Goal: Task Accomplishment & Management: Use online tool/utility

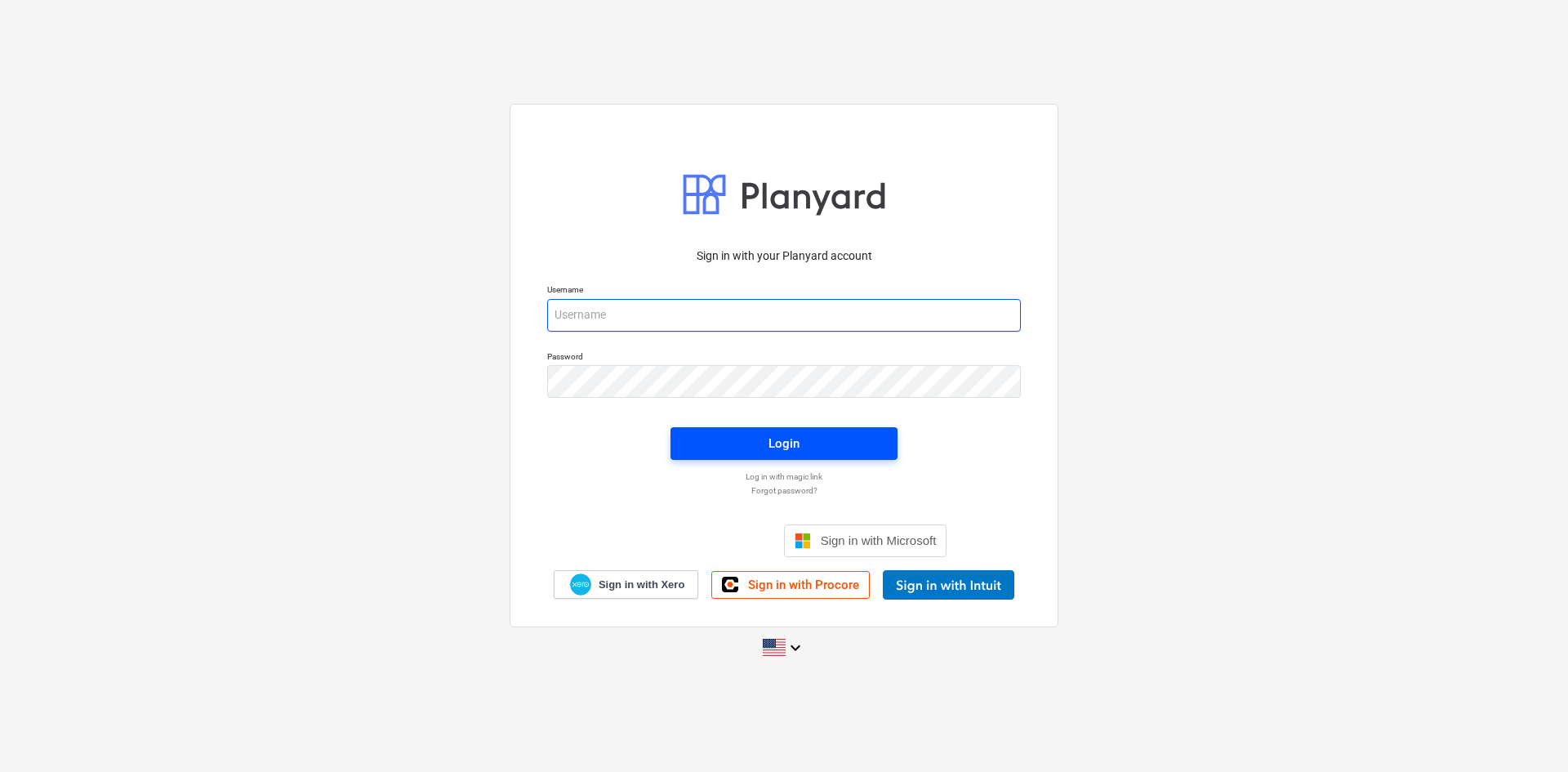
type input "[PERSON_NAME][EMAIL_ADDRESS][DOMAIN_NAME]"
click at [785, 446] on div "Login" at bounding box center [784, 443] width 31 height 21
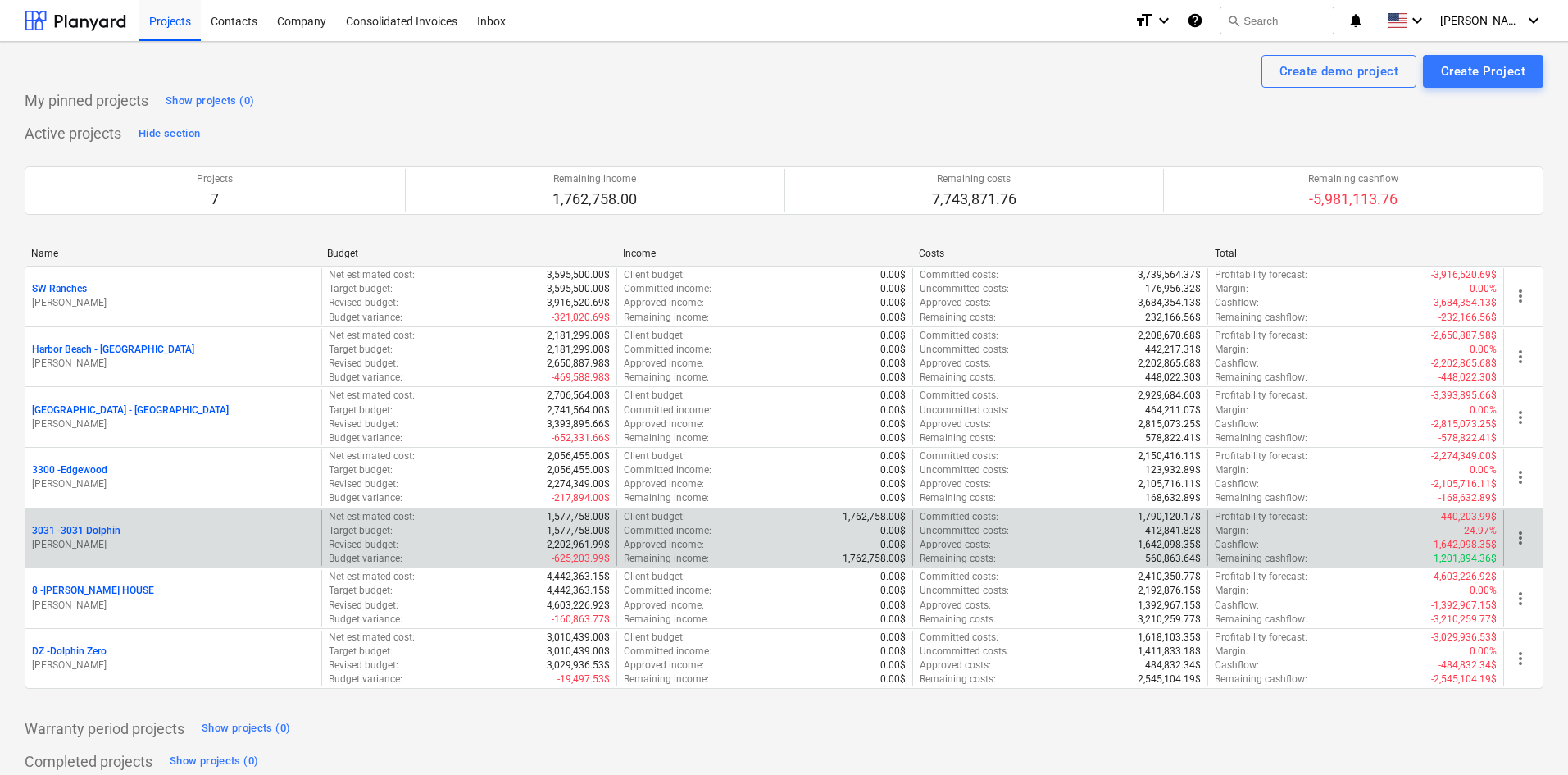
click at [87, 537] on p "3031 - 3031 Dolphin" at bounding box center [76, 530] width 88 height 14
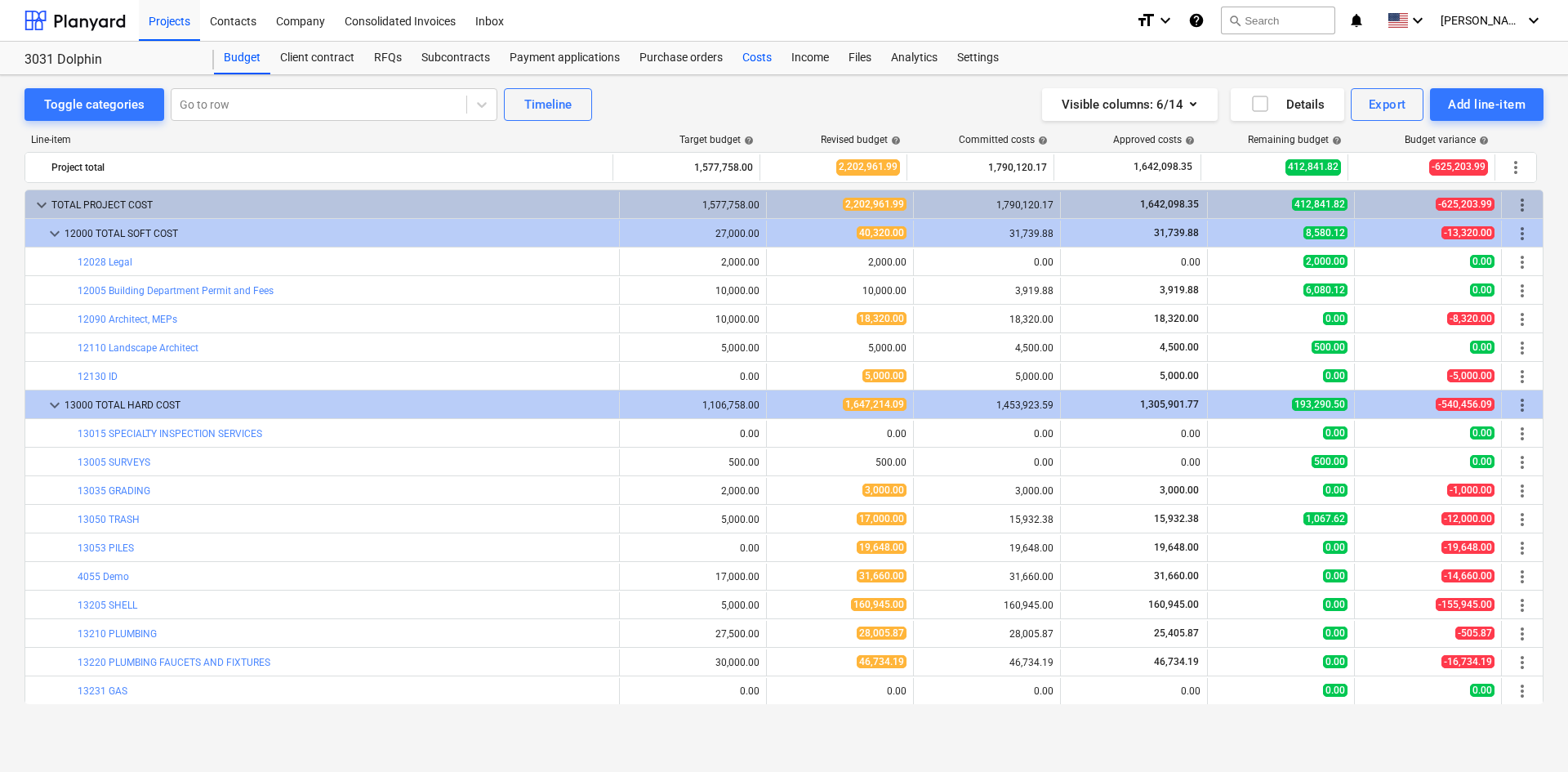
click at [752, 56] on div "Costs" at bounding box center [757, 59] width 49 height 33
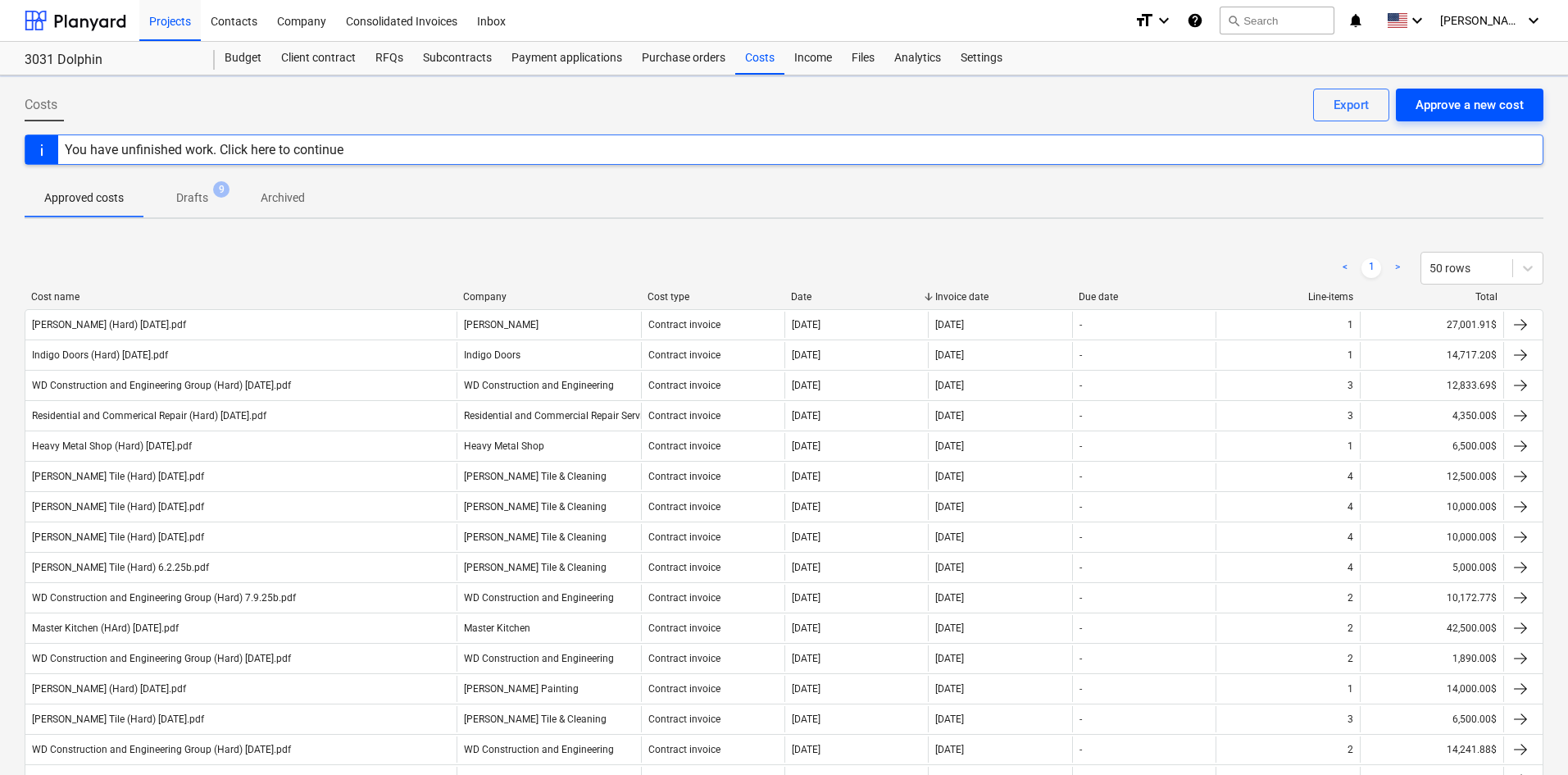
click at [1494, 103] on div "Approve a new cost" at bounding box center [1470, 105] width 108 height 21
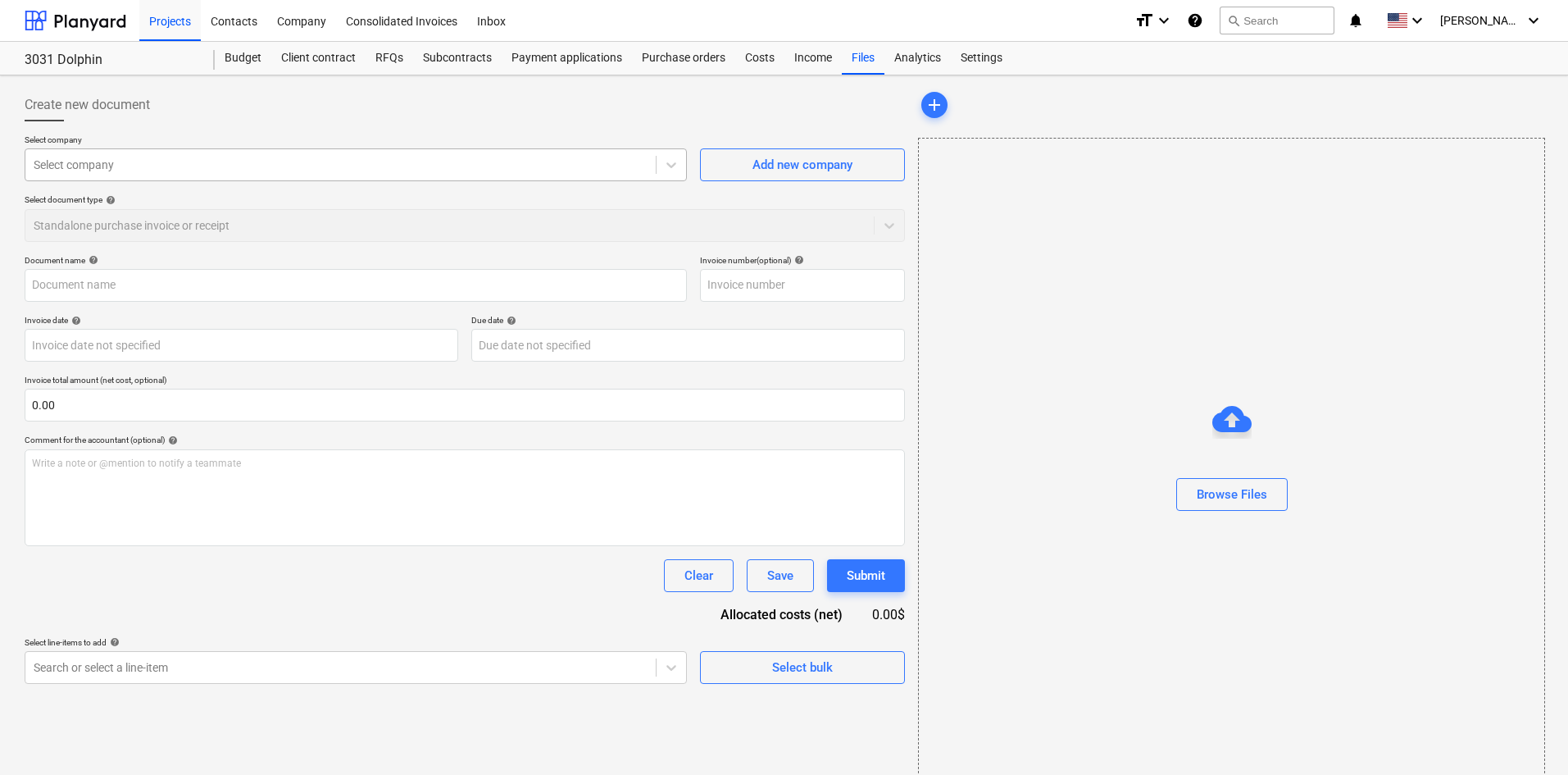
click at [242, 157] on div at bounding box center [341, 165] width 614 height 17
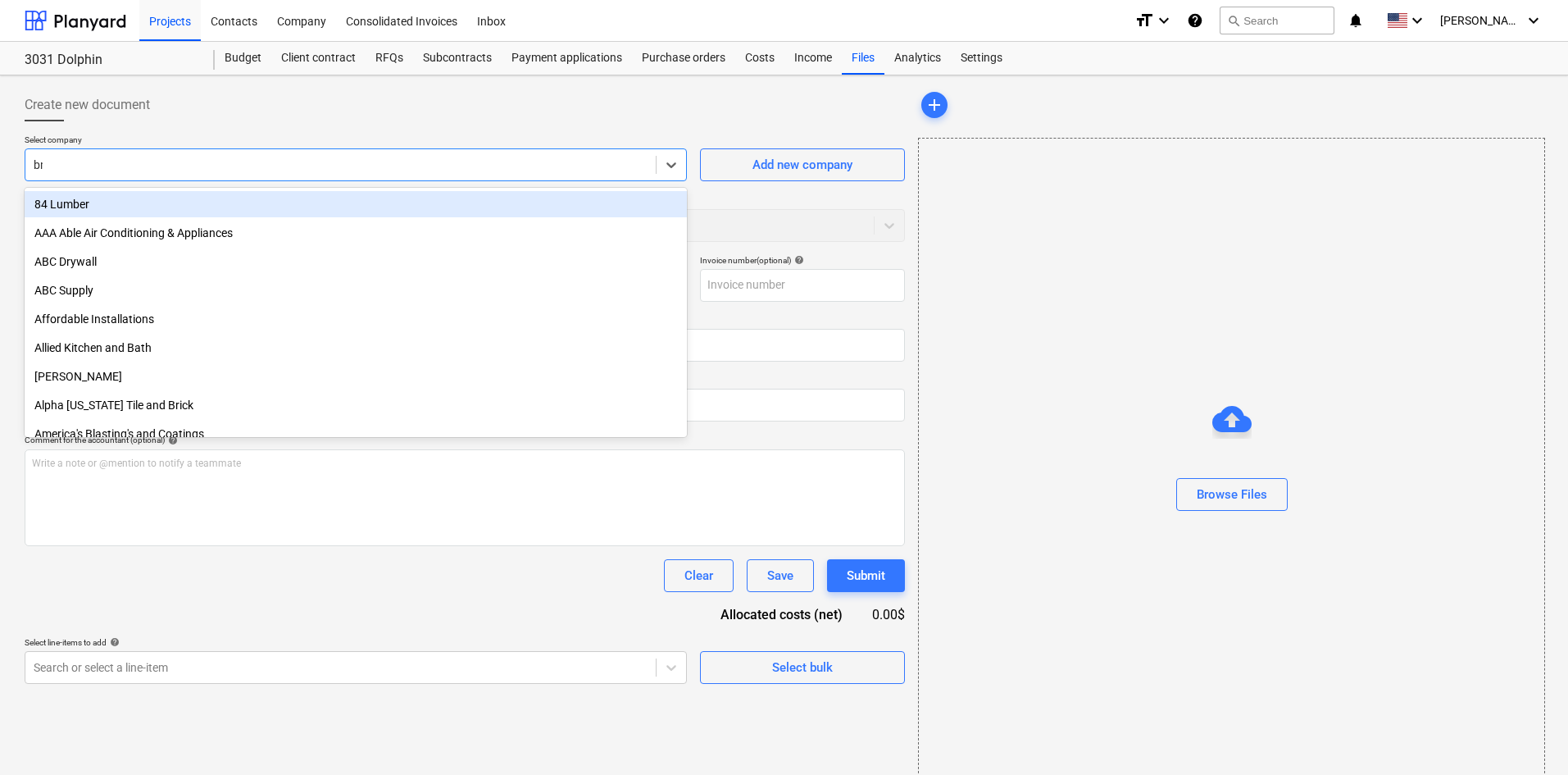
type input "bnt"
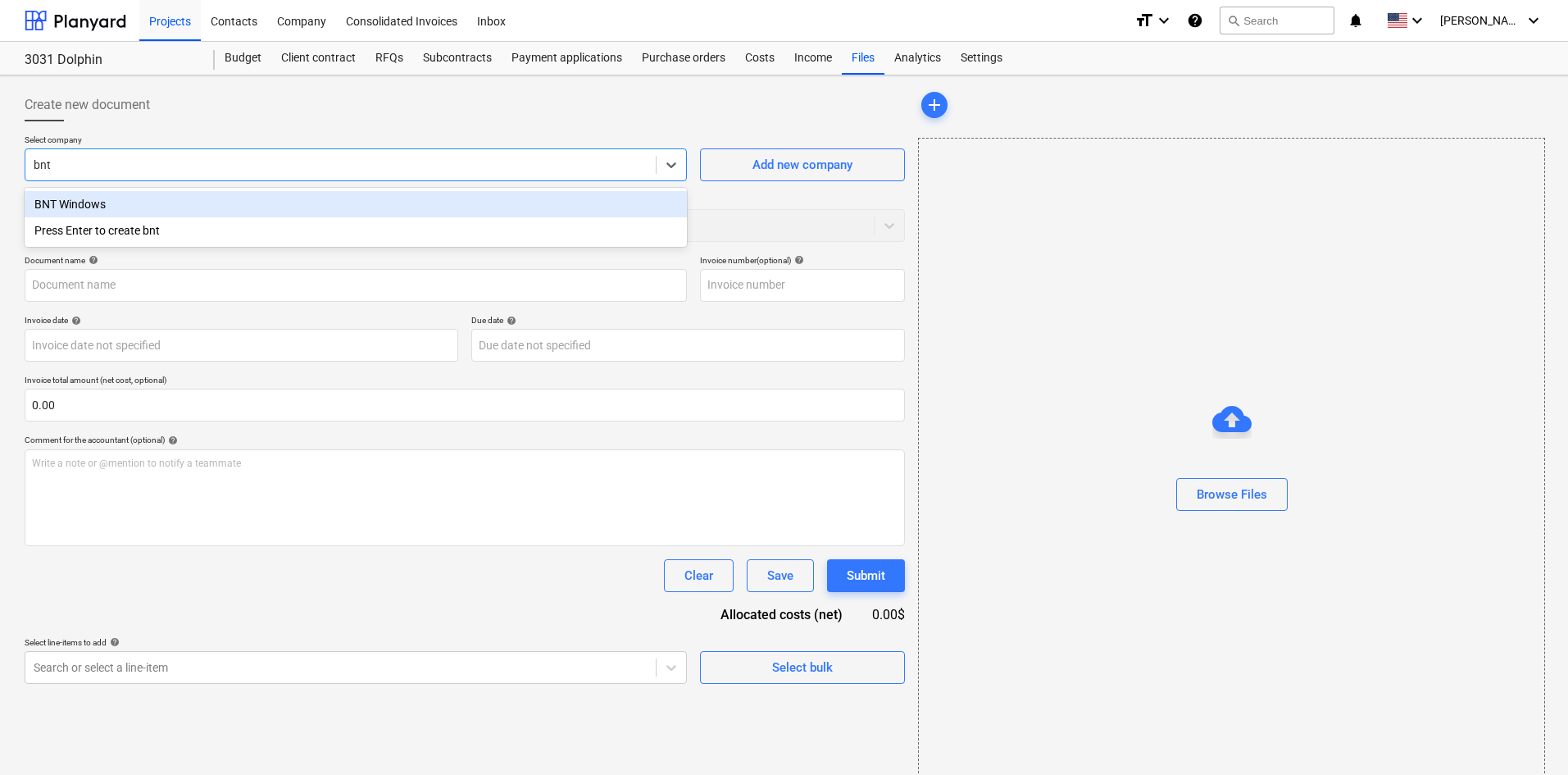
click at [232, 202] on div "BNT Windows" at bounding box center [355, 204] width 662 height 27
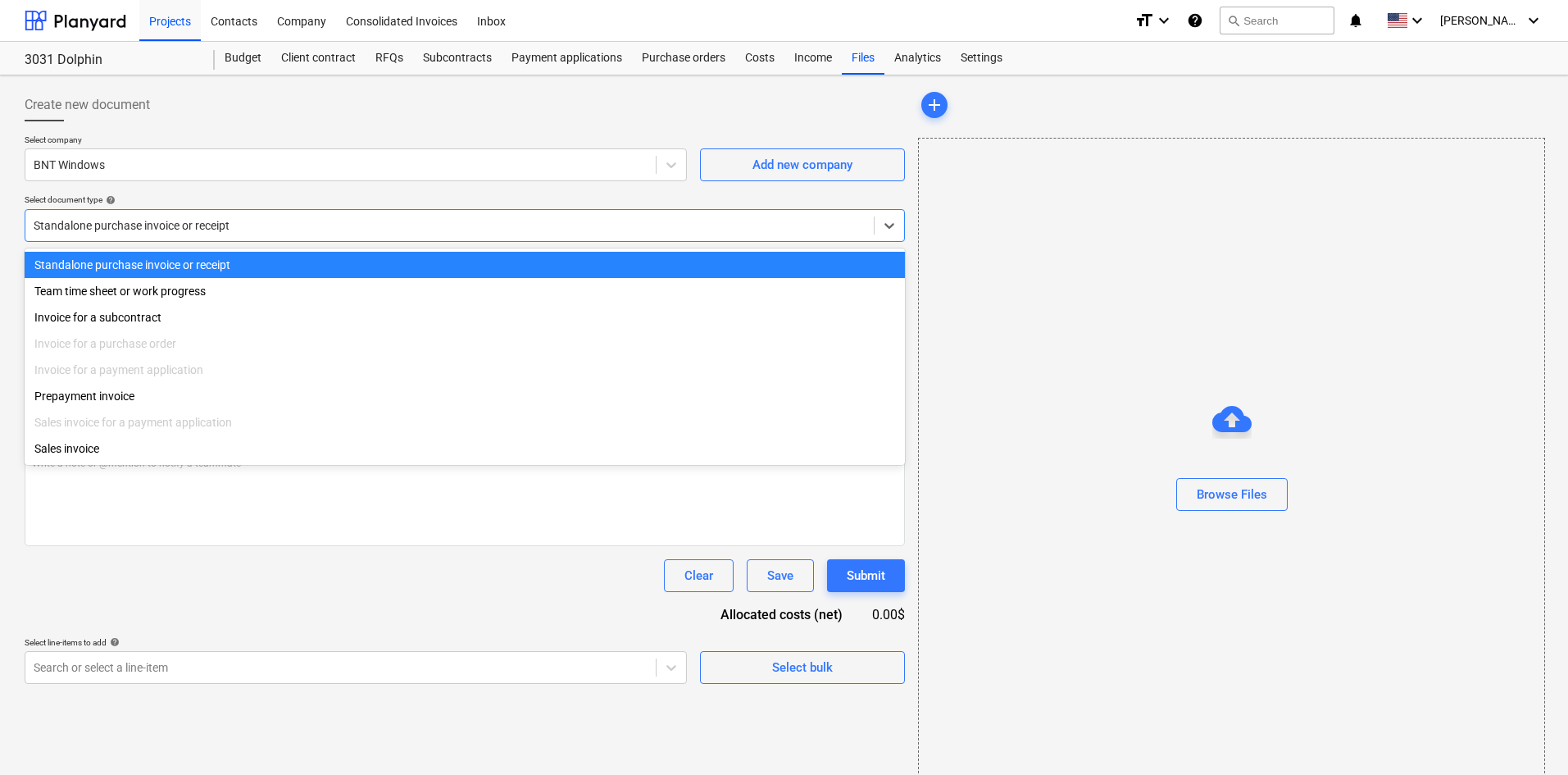
click at [231, 220] on div at bounding box center [450, 226] width 832 height 17
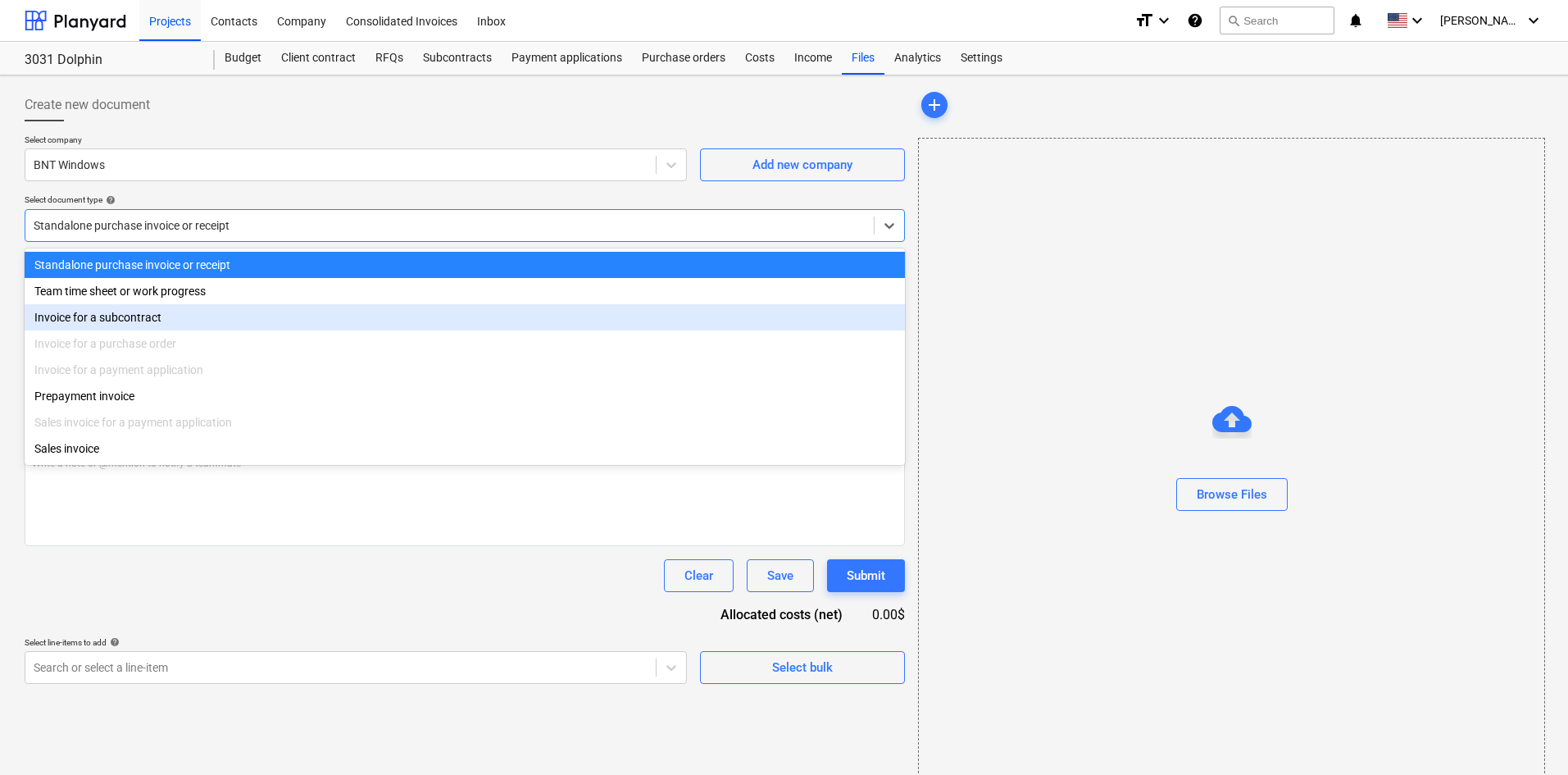
click at [168, 319] on div "Invoice for a subcontract" at bounding box center [465, 317] width 880 height 27
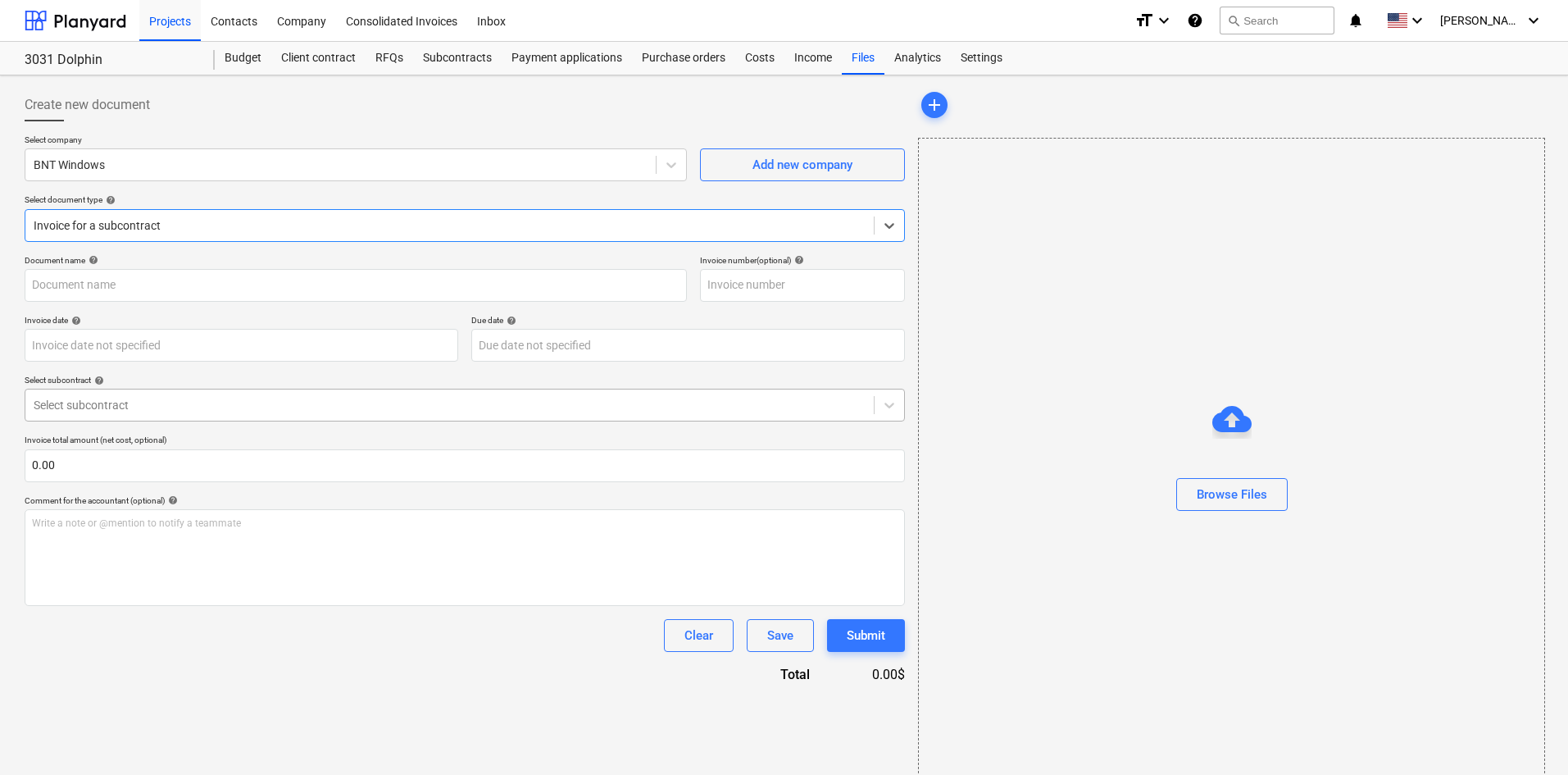
click at [134, 414] on div "Select subcontract" at bounding box center [450, 404] width 848 height 23
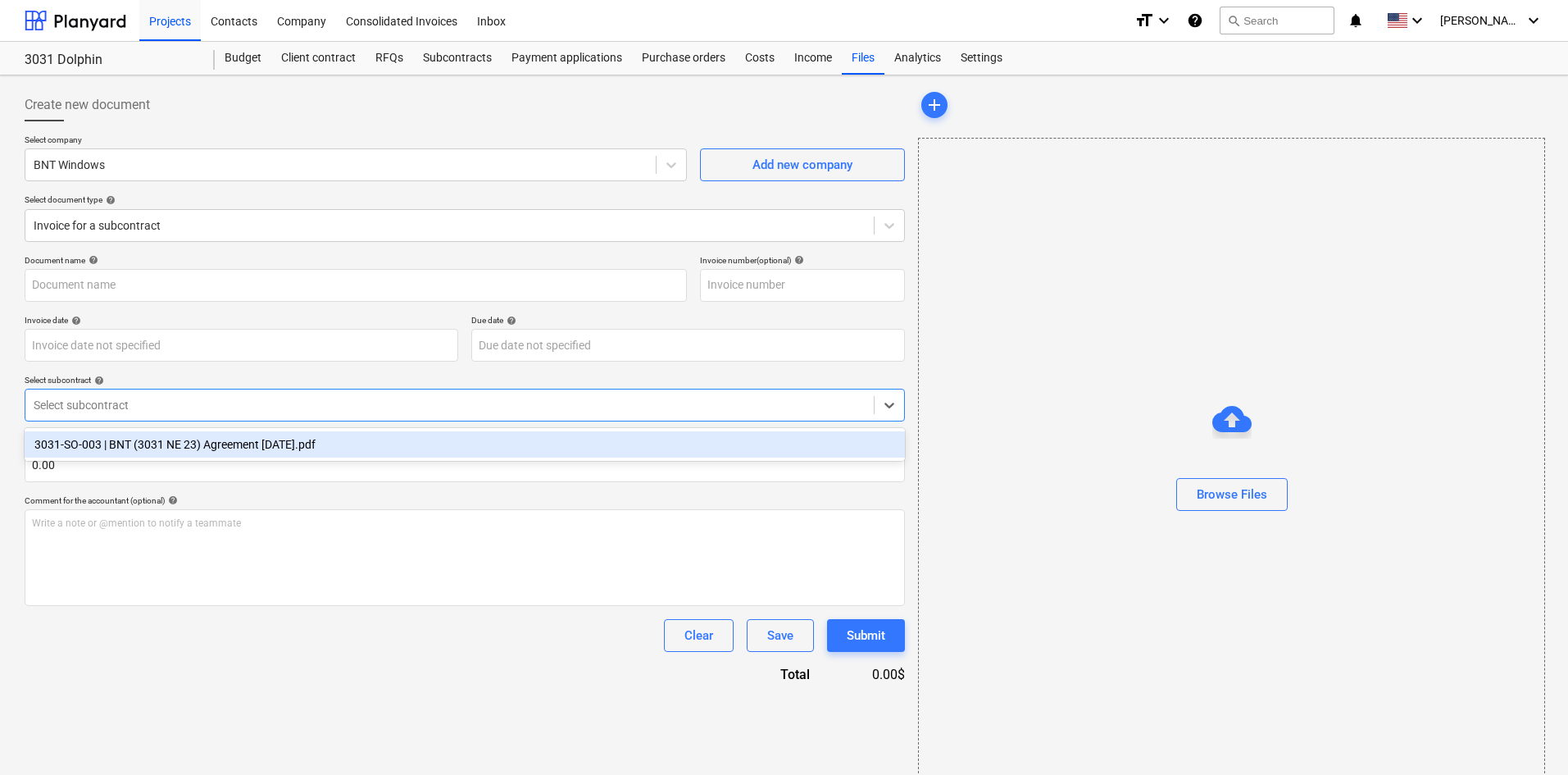
click at [131, 439] on div "3031-SO-003 | BNT (3031 NE 23) Agreement [DATE].pdf" at bounding box center [465, 444] width 880 height 27
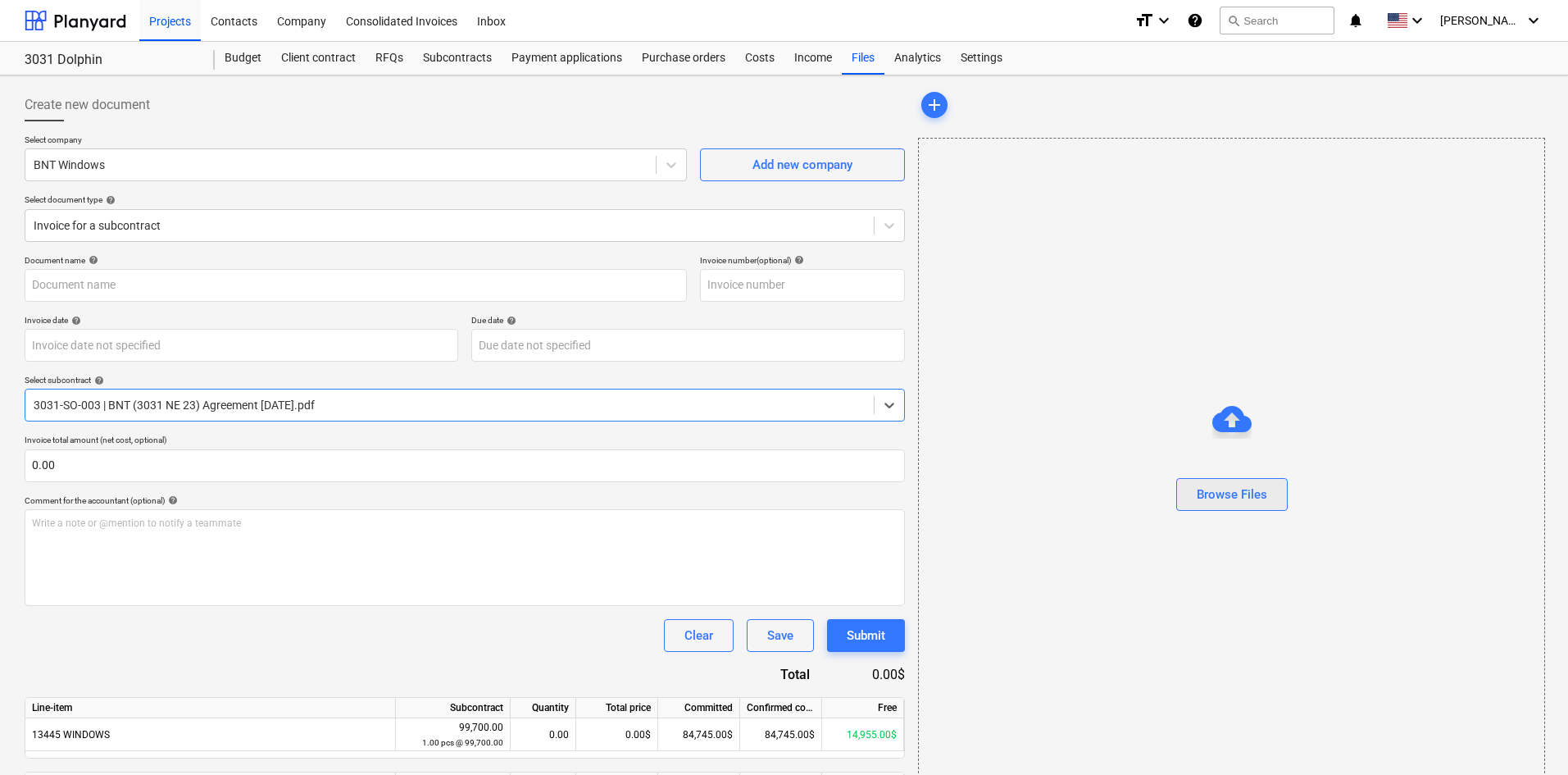
click at [1279, 491] on button "Browse Files" at bounding box center [1231, 494] width 111 height 33
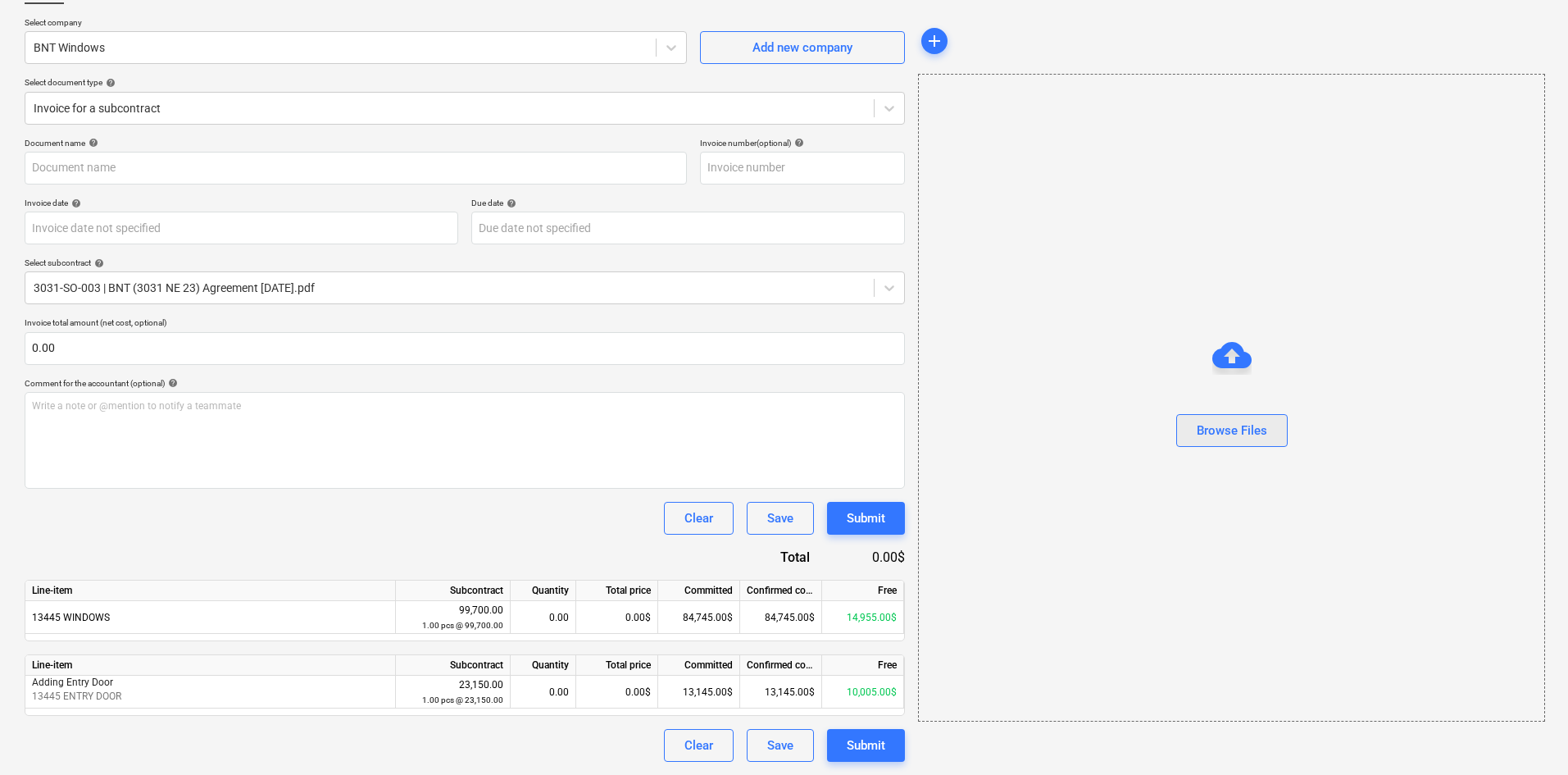
click at [1233, 432] on div "Browse Files" at bounding box center [1231, 430] width 71 height 21
type input "BNT (Hard) [DATE].pdf"
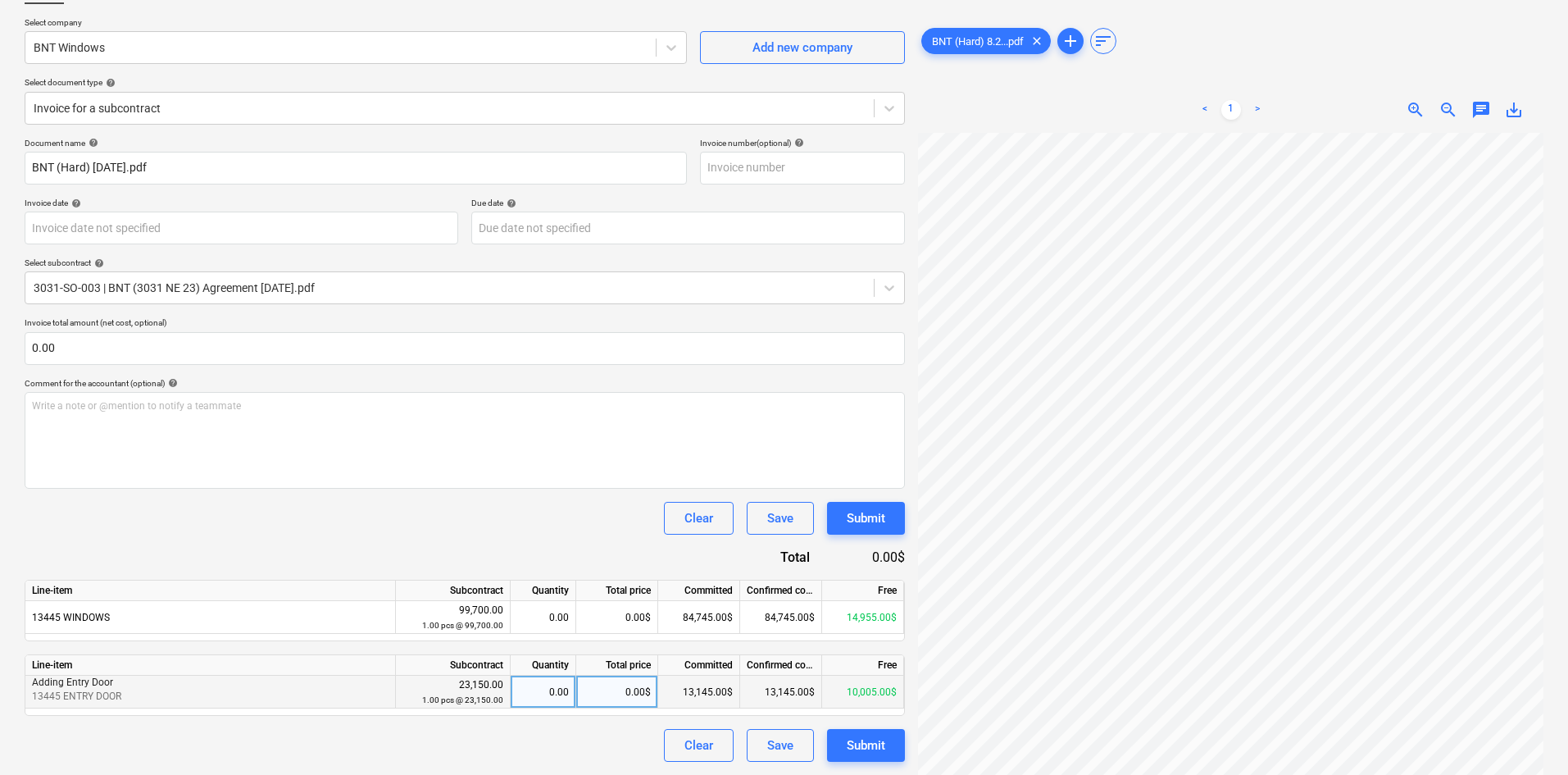
click at [588, 690] on div "0.00$" at bounding box center [617, 692] width 82 height 33
type input "10005"
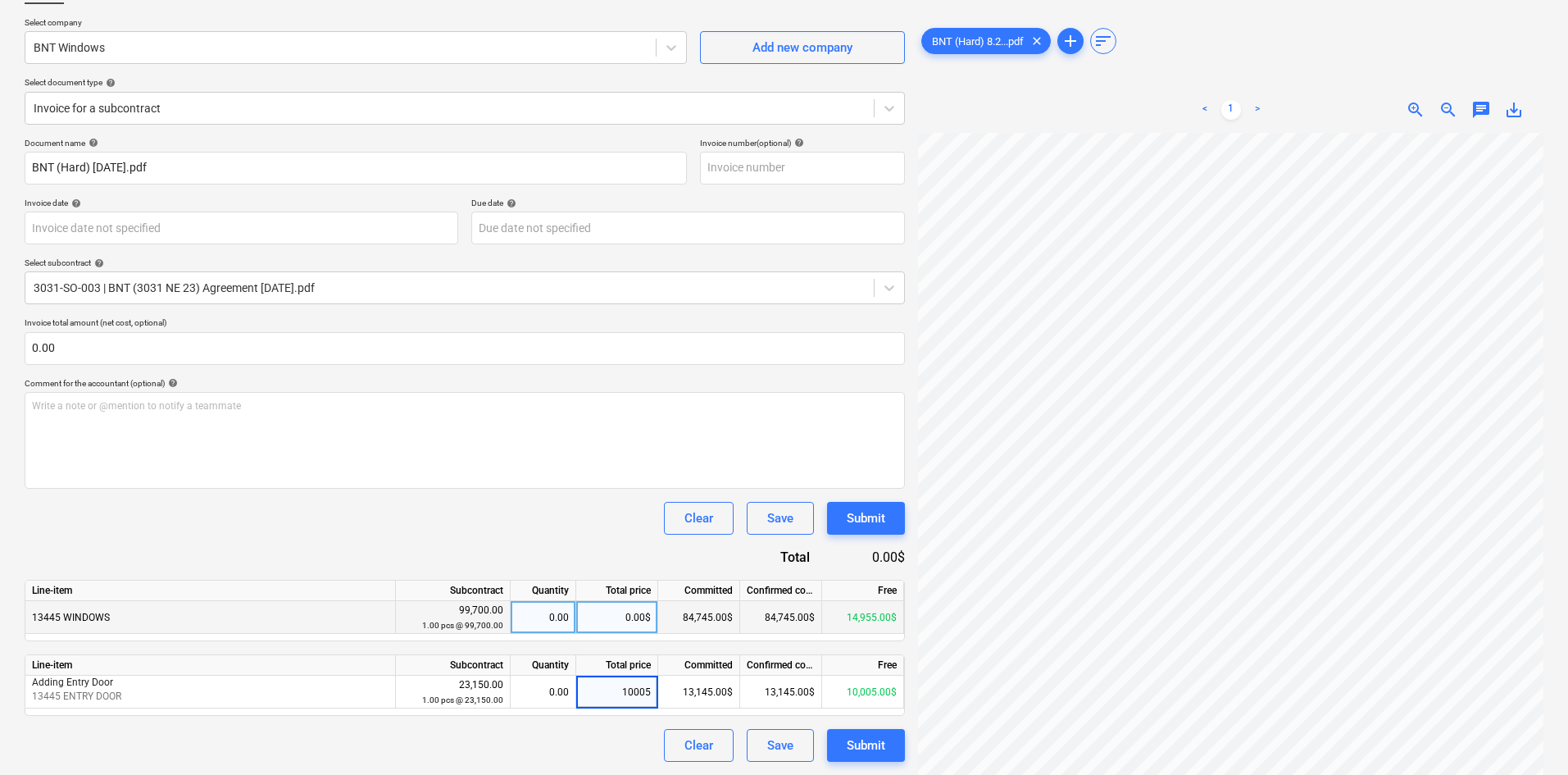
click at [604, 605] on div "0.00$" at bounding box center [617, 617] width 82 height 33
click at [615, 617] on div "0.00$" at bounding box center [617, 617] width 82 height 33
type input "14995"
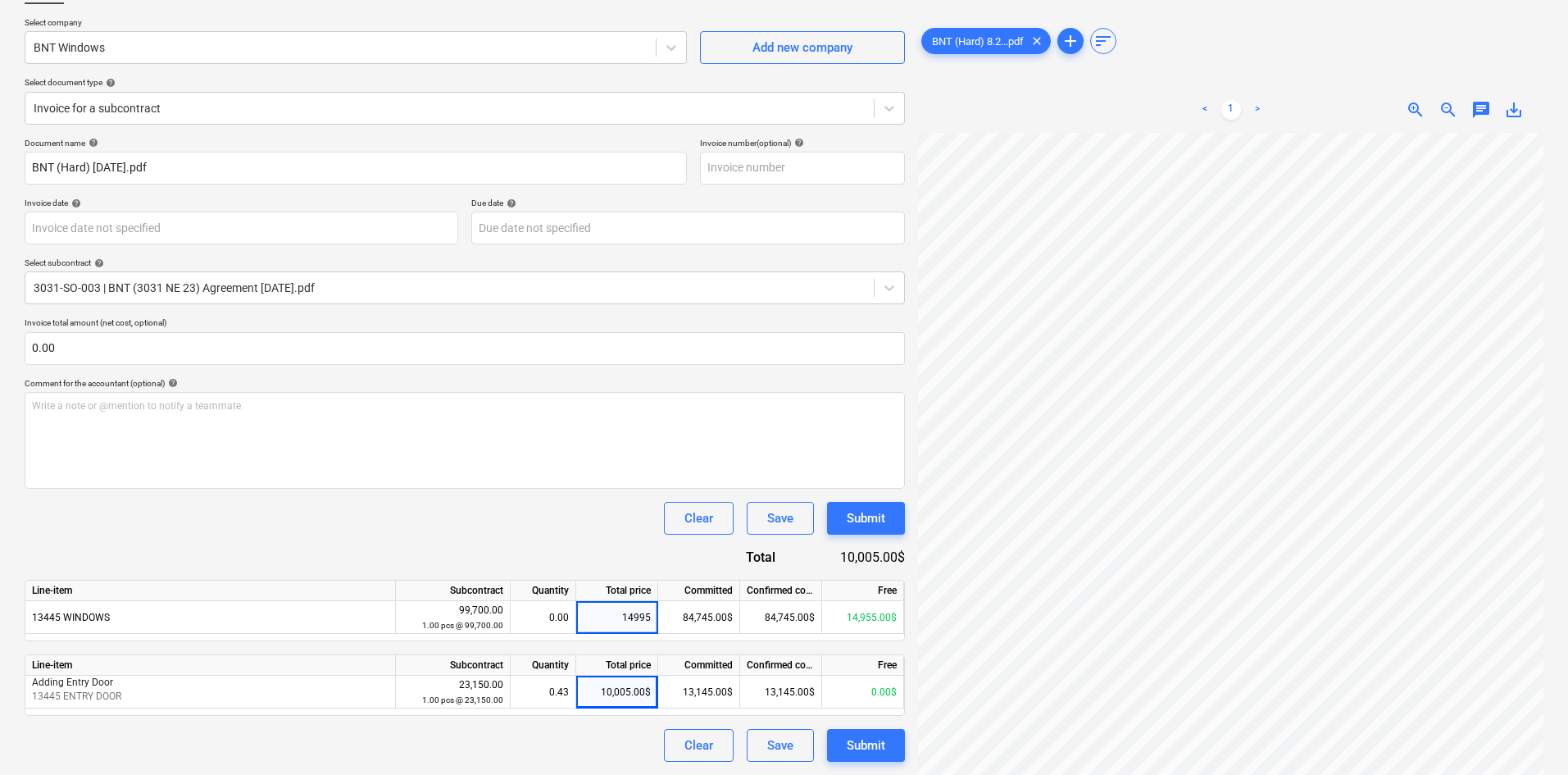
click at [595, 536] on div "Document name help BNT (Hard) [DATE].pdf Invoice number (optional) help Invoice…" at bounding box center [465, 449] width 880 height 623
click at [676, 746] on button "Clear" at bounding box center [699, 746] width 70 height 33
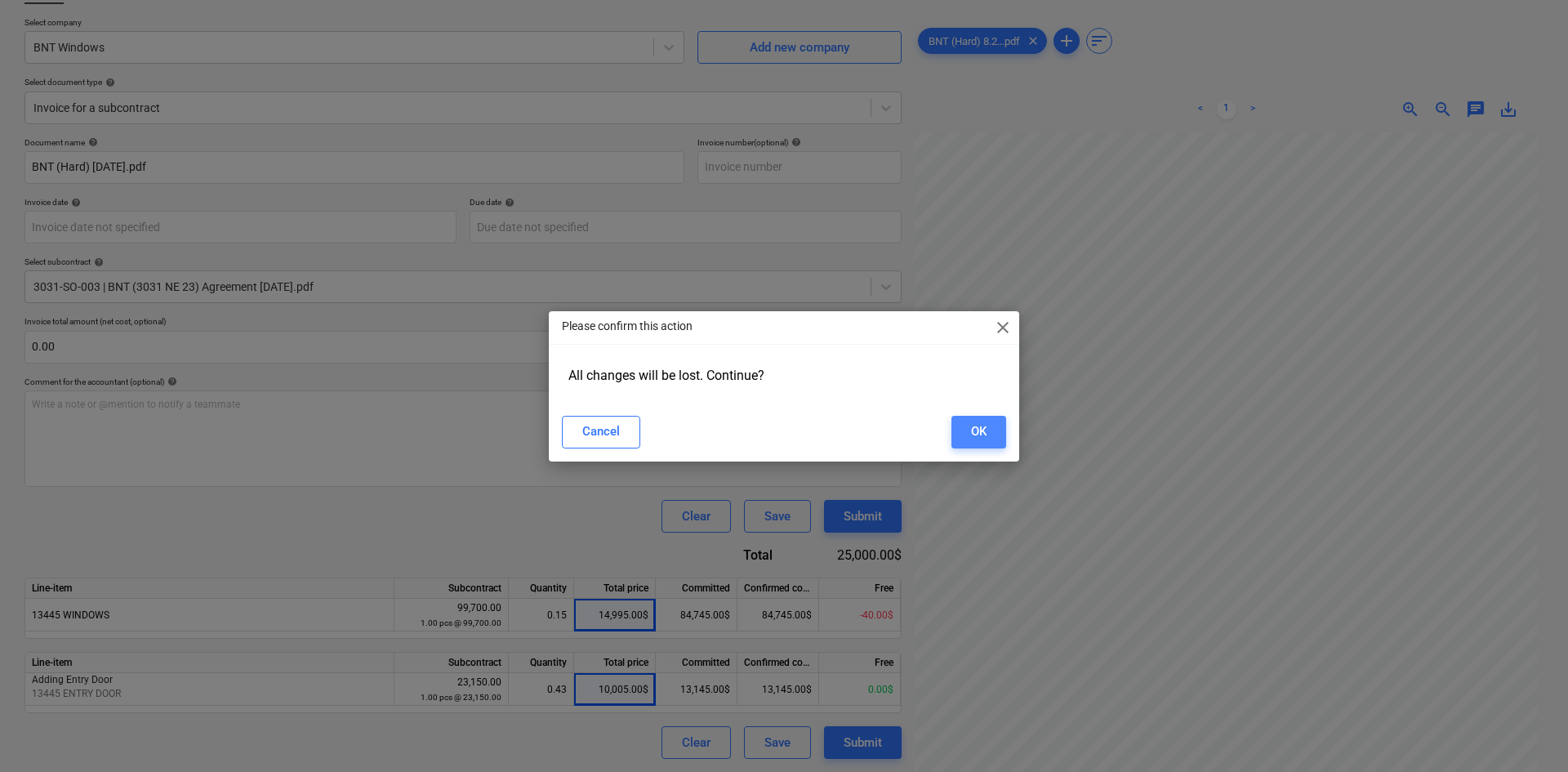
click at [979, 447] on button "OK" at bounding box center [979, 432] width 55 height 33
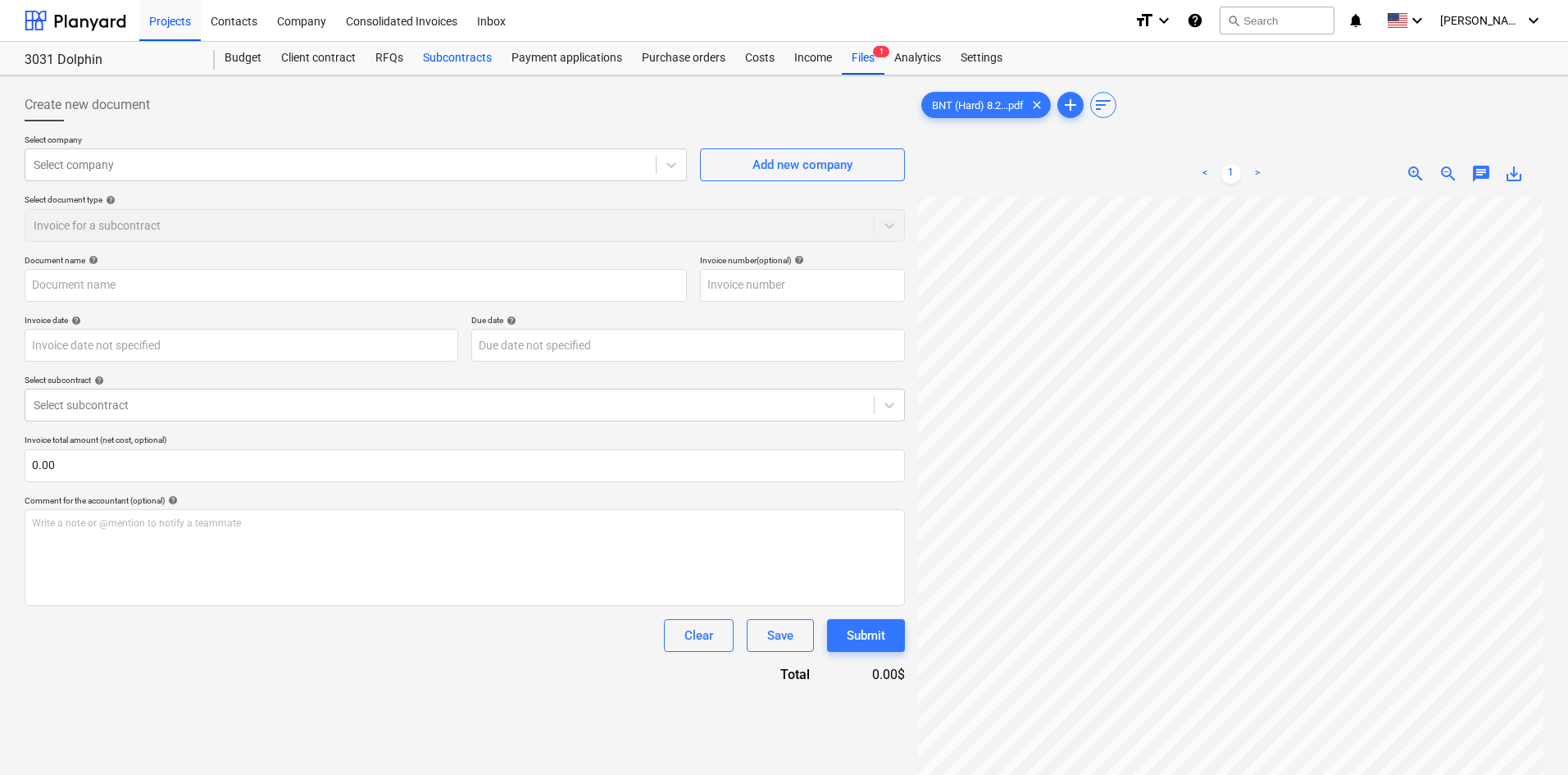
click at [442, 54] on div "Subcontracts" at bounding box center [457, 59] width 88 height 33
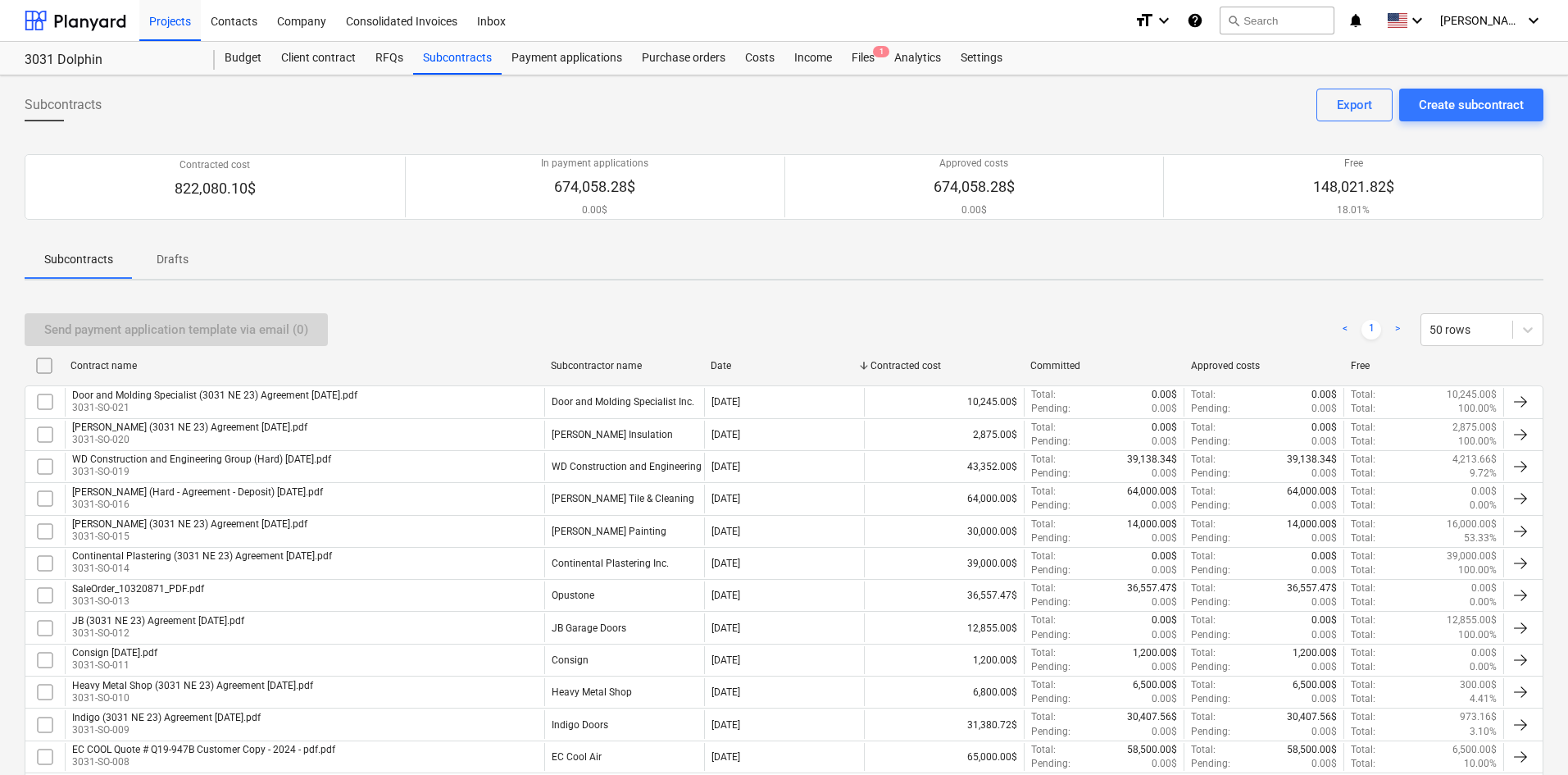
scroll to position [316, 0]
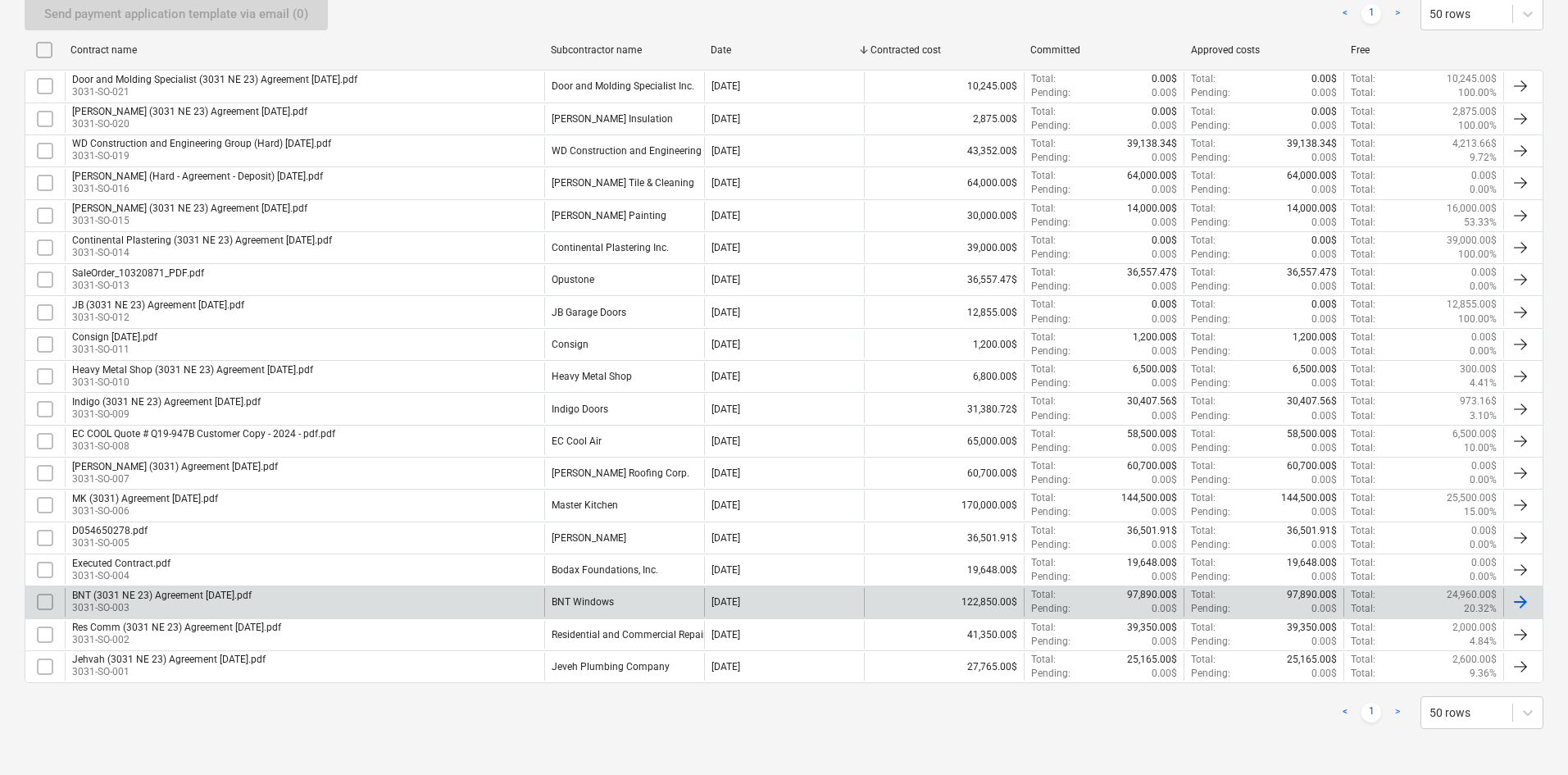
click at [293, 600] on div "BNT (3031 NE 23) Agreement [DATE].pdf 3031-SO-003" at bounding box center [305, 601] width 479 height 28
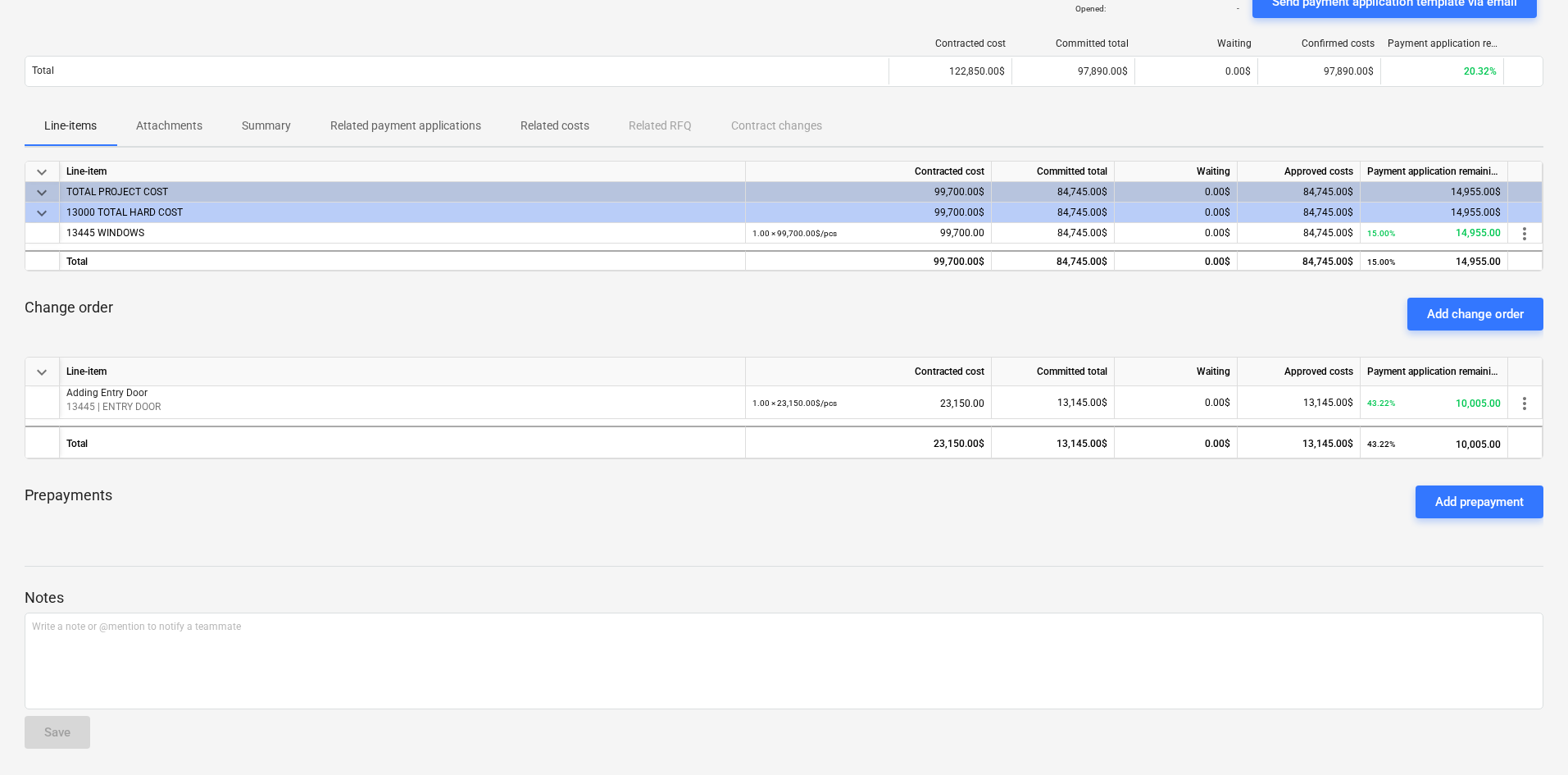
scroll to position [149, 0]
click at [210, 120] on span "Attachments" at bounding box center [169, 125] width 106 height 27
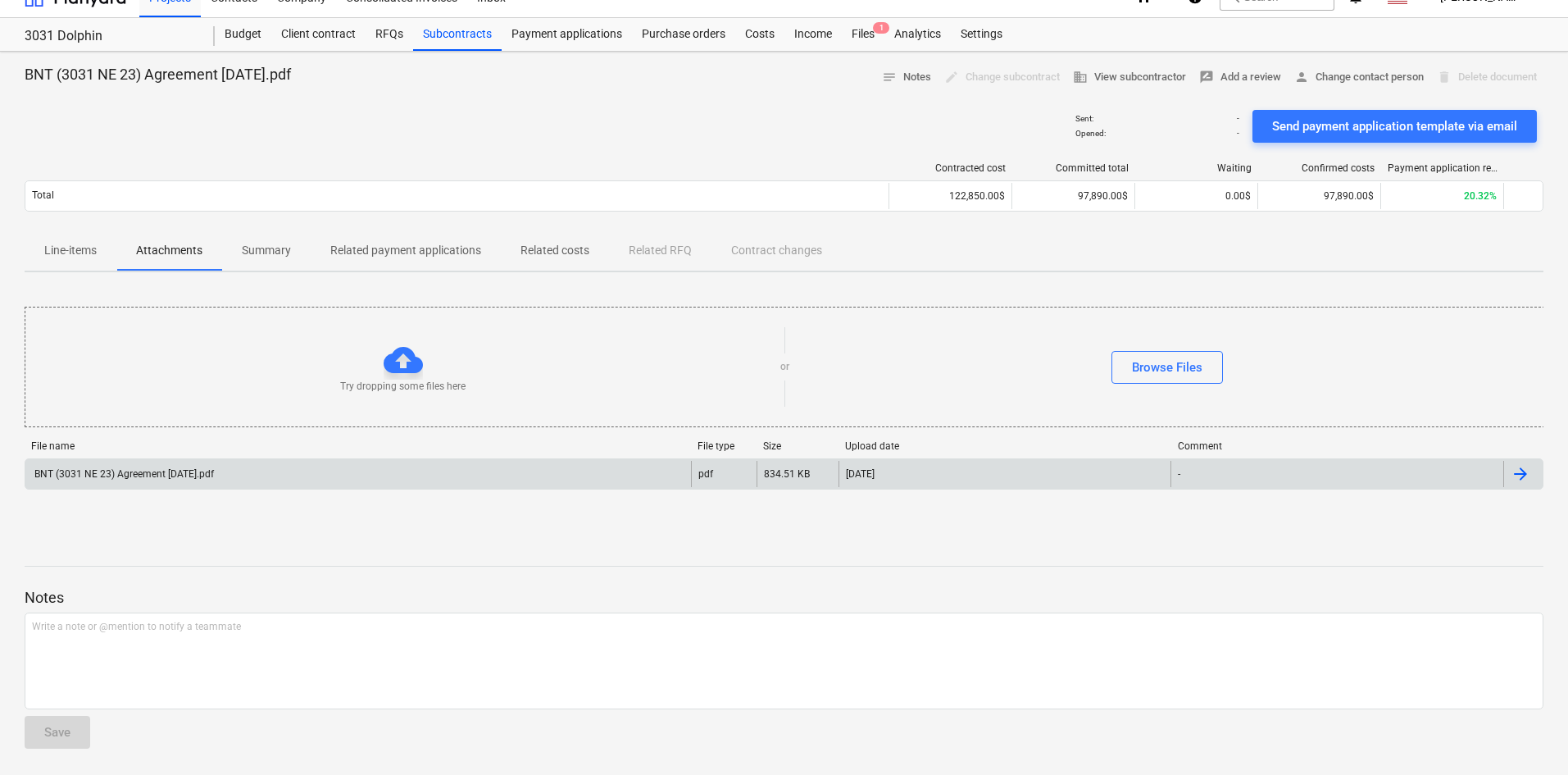
click at [320, 464] on div "BNT (3031 NE 23) Agreement [DATE].pdf" at bounding box center [358, 474] width 666 height 27
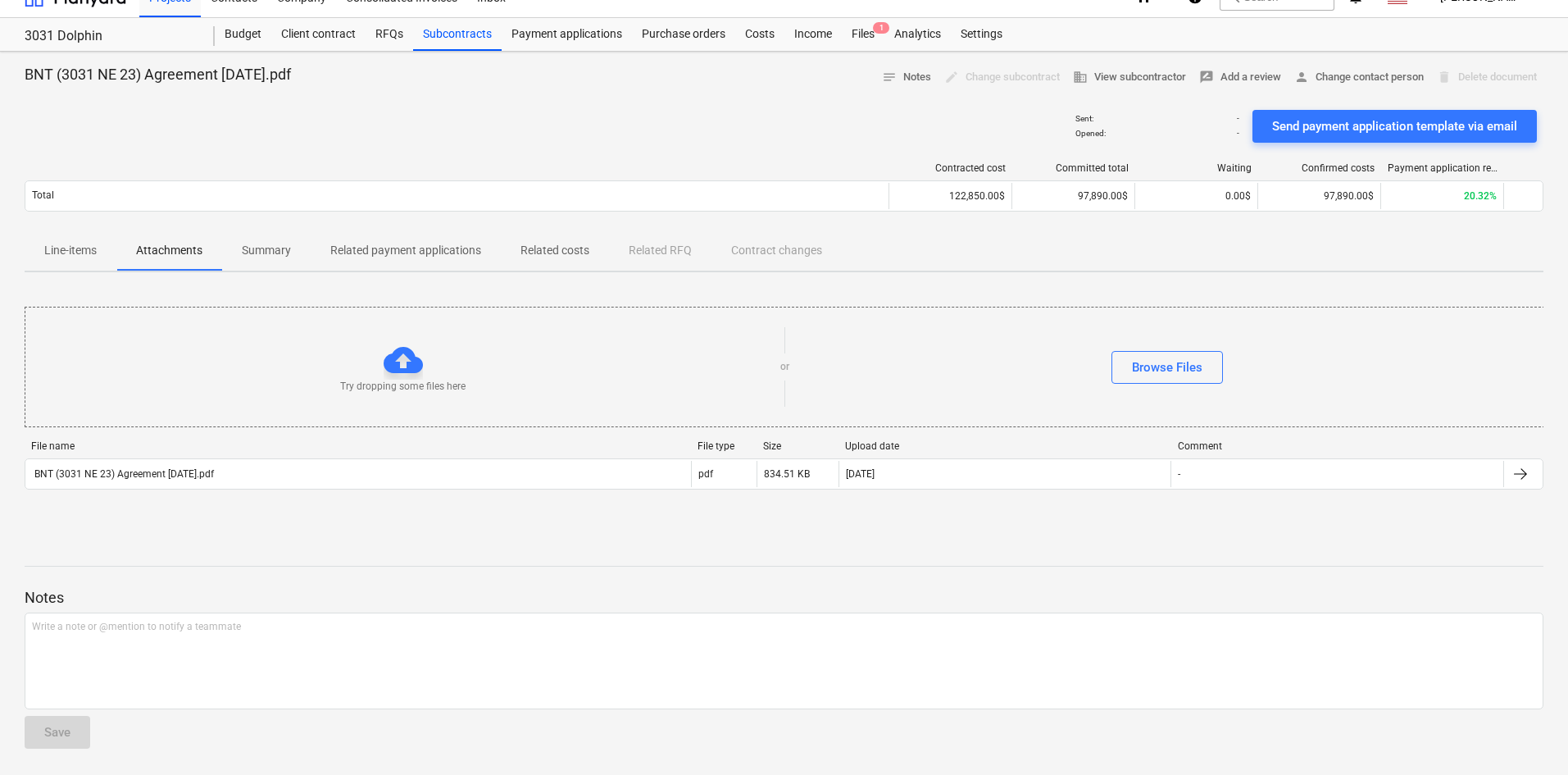
click at [62, 253] on p "Line-items" at bounding box center [70, 250] width 52 height 17
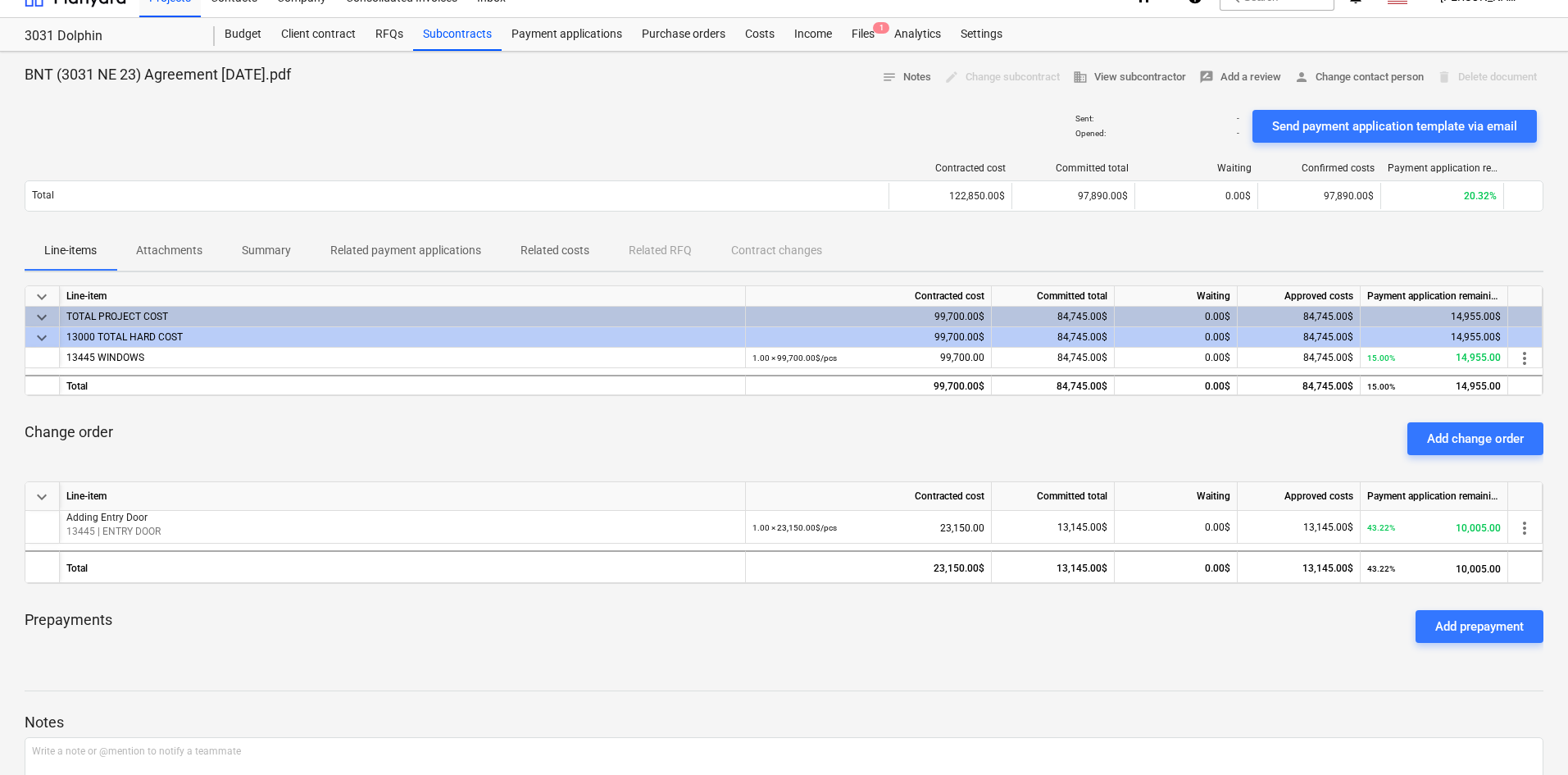
click at [549, 247] on p "Related costs" at bounding box center [554, 250] width 69 height 17
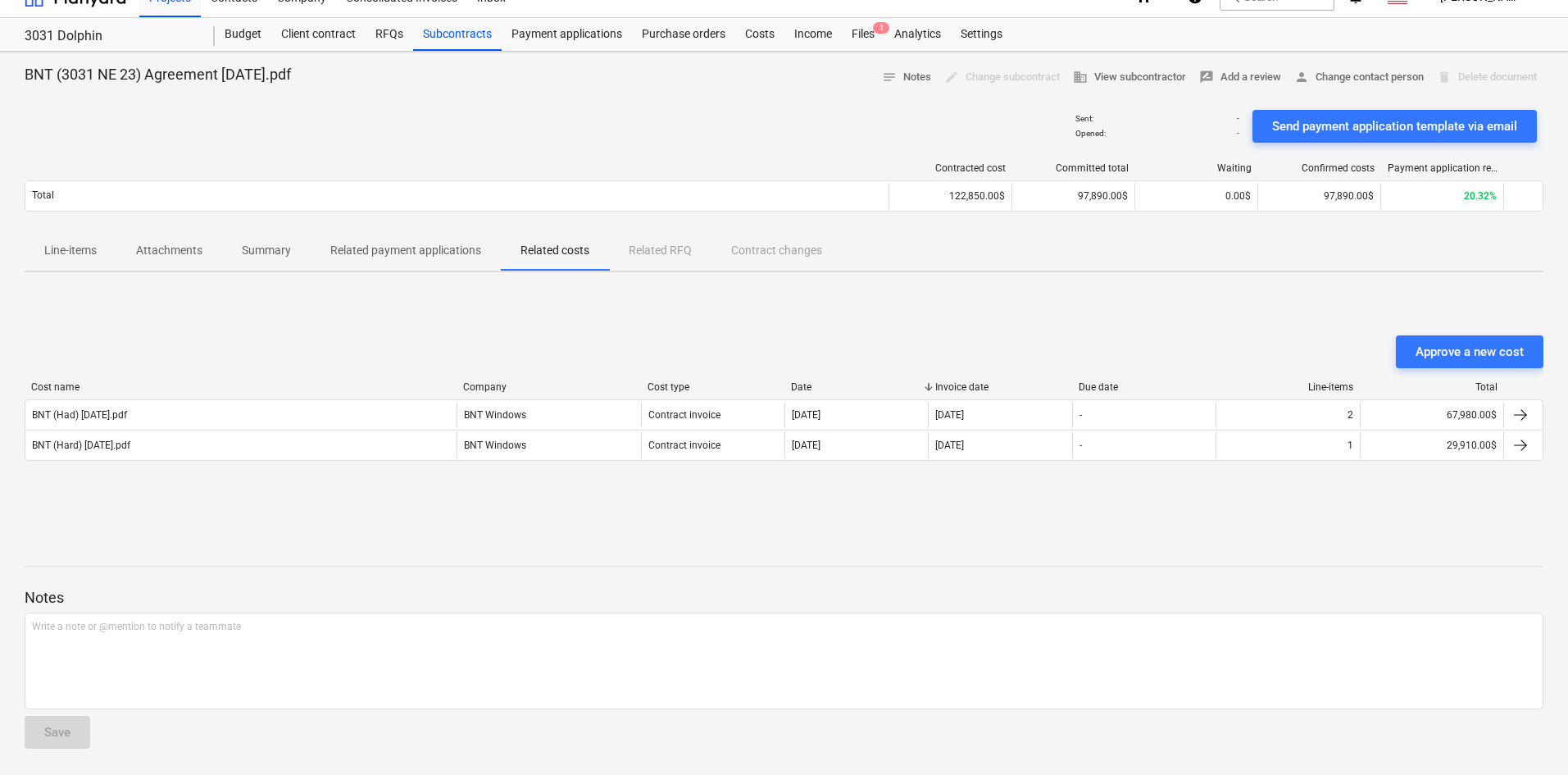
click at [79, 253] on p "Line-items" at bounding box center [70, 250] width 52 height 17
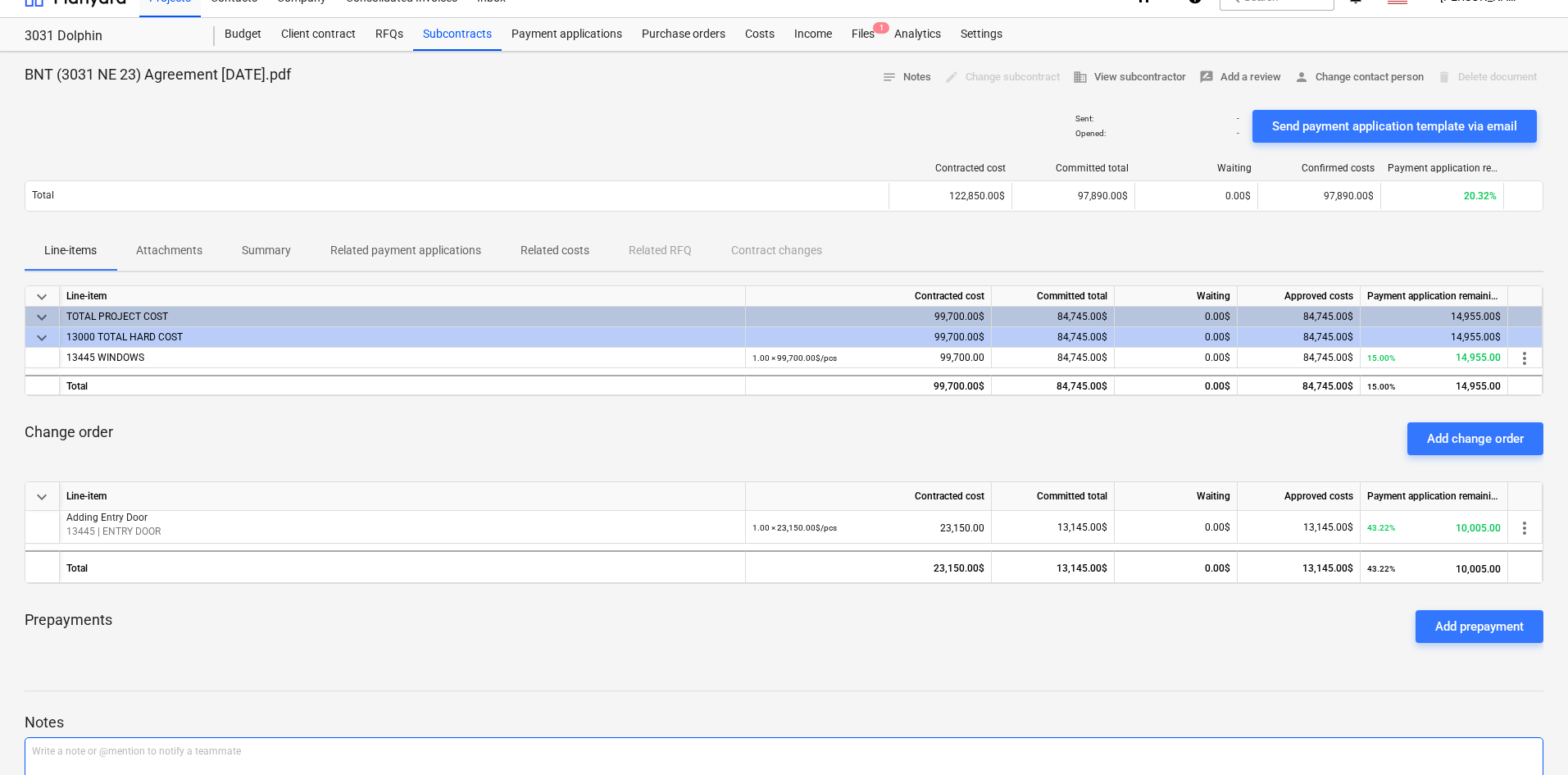
click at [902, 747] on p "Write a note or @mention to notify a teammate [PERSON_NAME]" at bounding box center [784, 751] width 1504 height 14
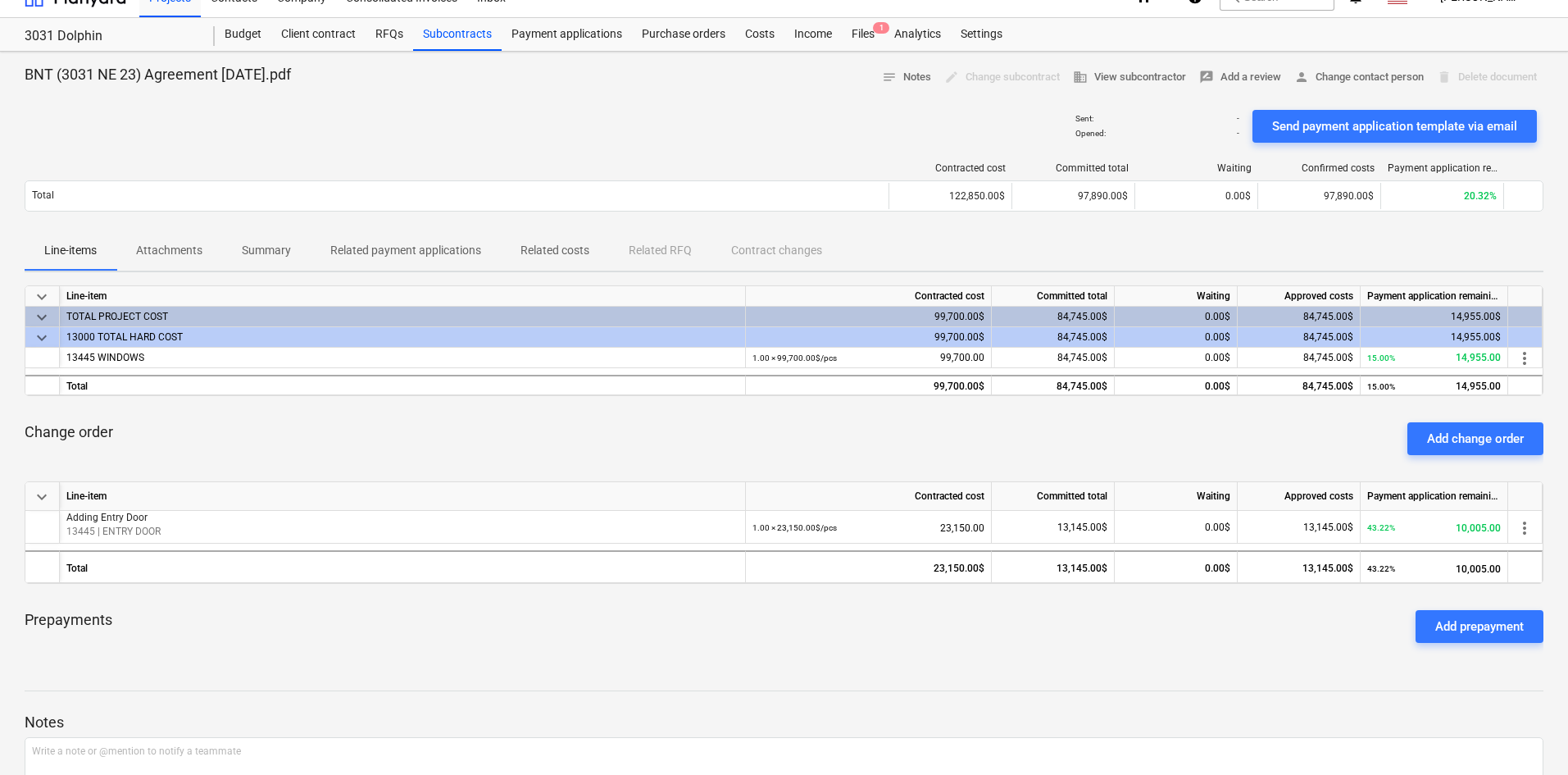
click at [676, 724] on p "Notes" at bounding box center [784, 722] width 1518 height 19
click at [19, 505] on div "BNT (3031 NE 23) Agreement [DATE].pdf notes Notes edit Change subcontract busin…" at bounding box center [784, 475] width 1568 height 848
click at [1518, 525] on span "more_vert" at bounding box center [1524, 527] width 19 height 19
click at [1530, 522] on li "Edit" at bounding box center [1529, 527] width 62 height 38
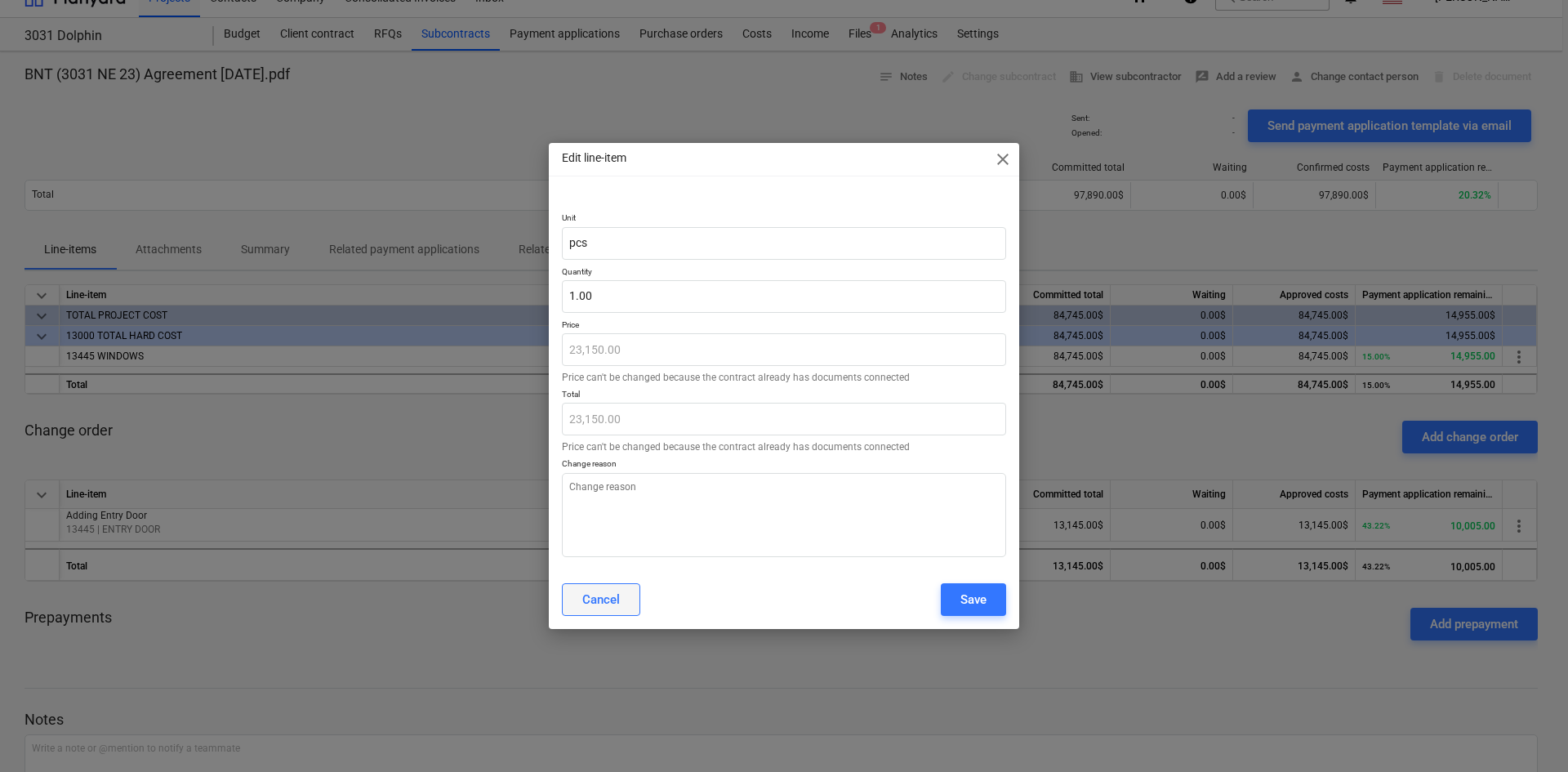
click at [602, 602] on div "Cancel" at bounding box center [600, 599] width 38 height 21
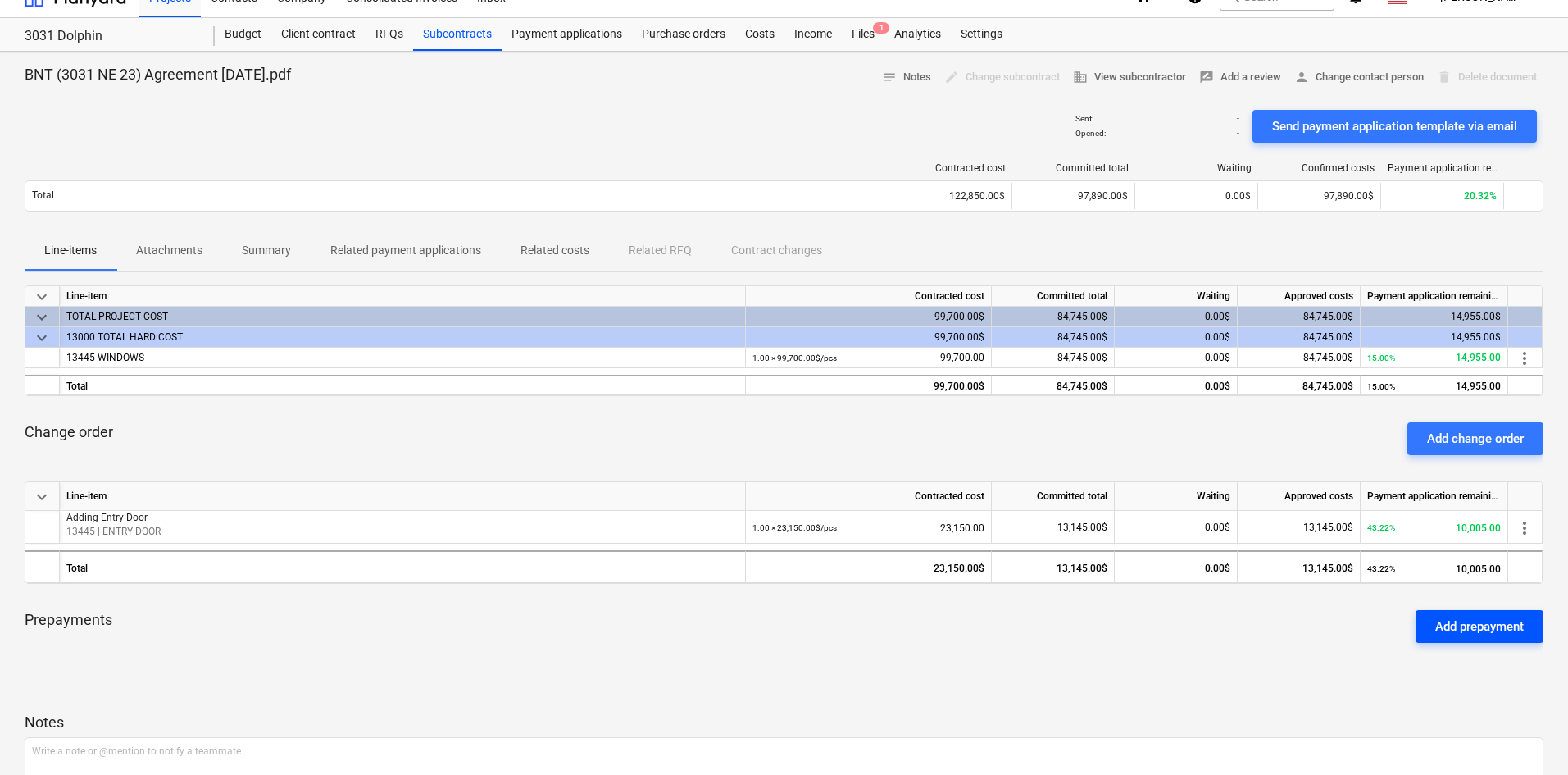
click at [1424, 623] on button "Add prepayment" at bounding box center [1479, 626] width 128 height 33
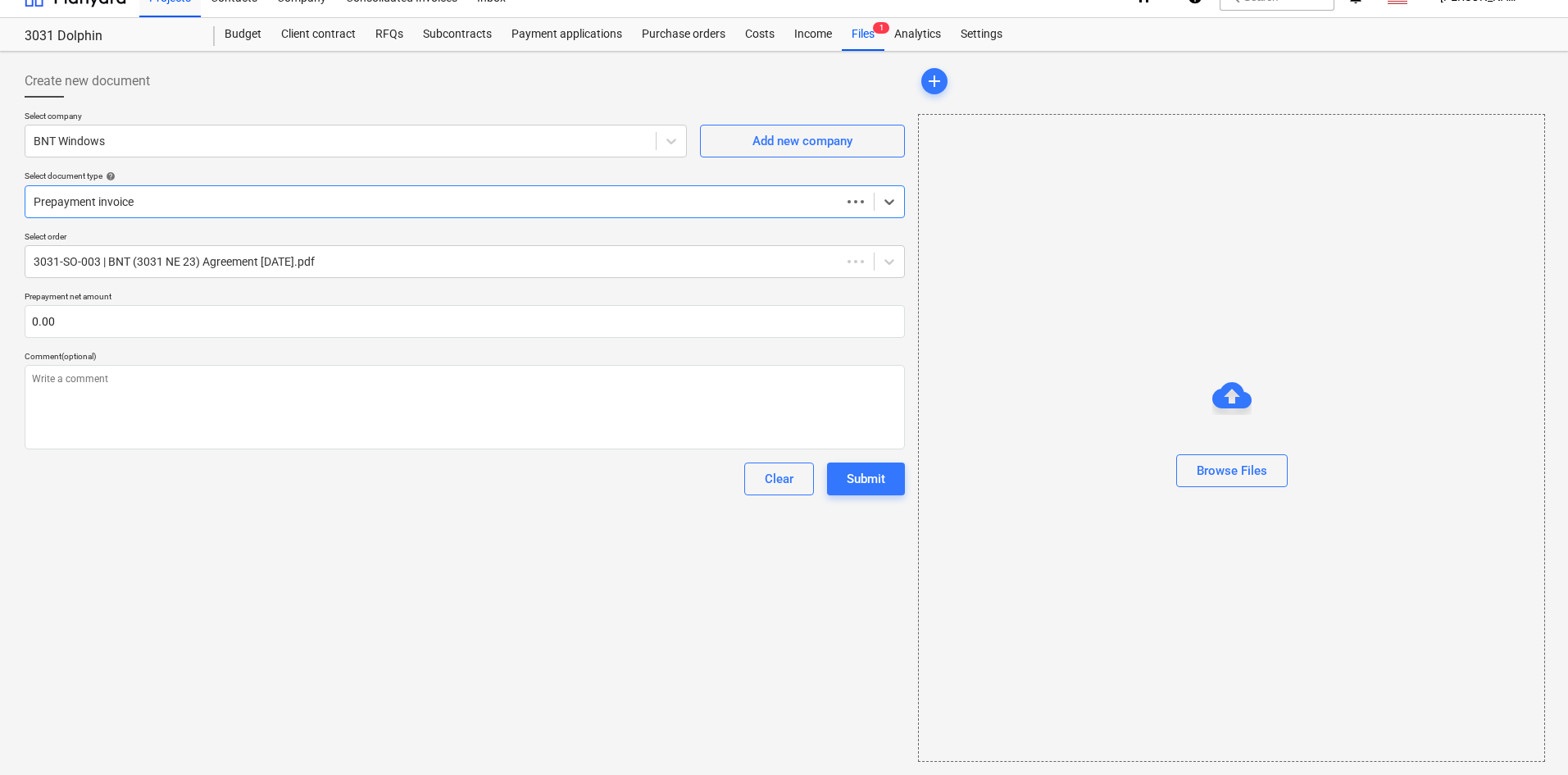
type textarea "x"
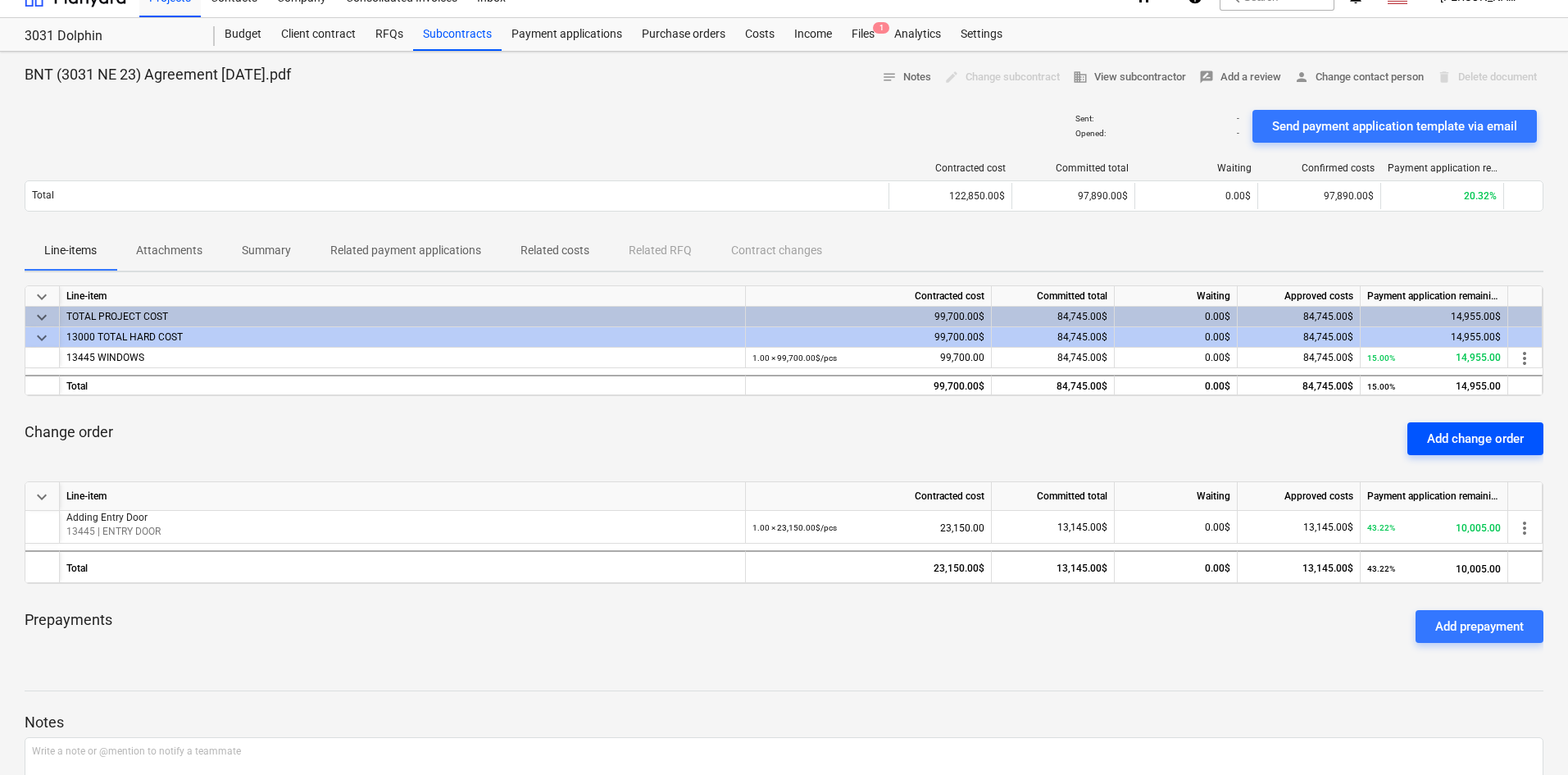
click at [1457, 444] on div "Add change order" at bounding box center [1474, 438] width 96 height 21
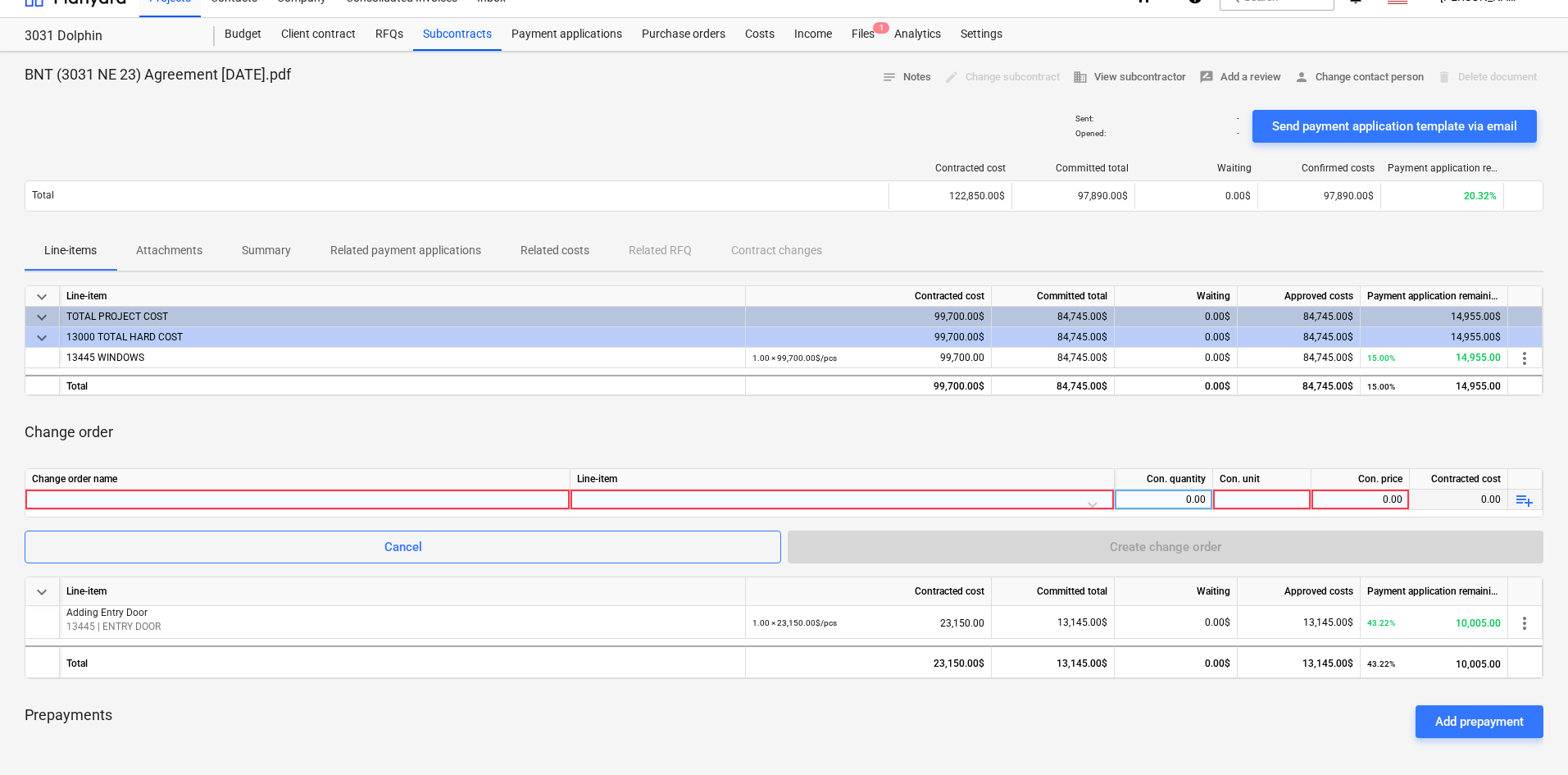
click at [160, 492] on div at bounding box center [297, 499] width 531 height 19
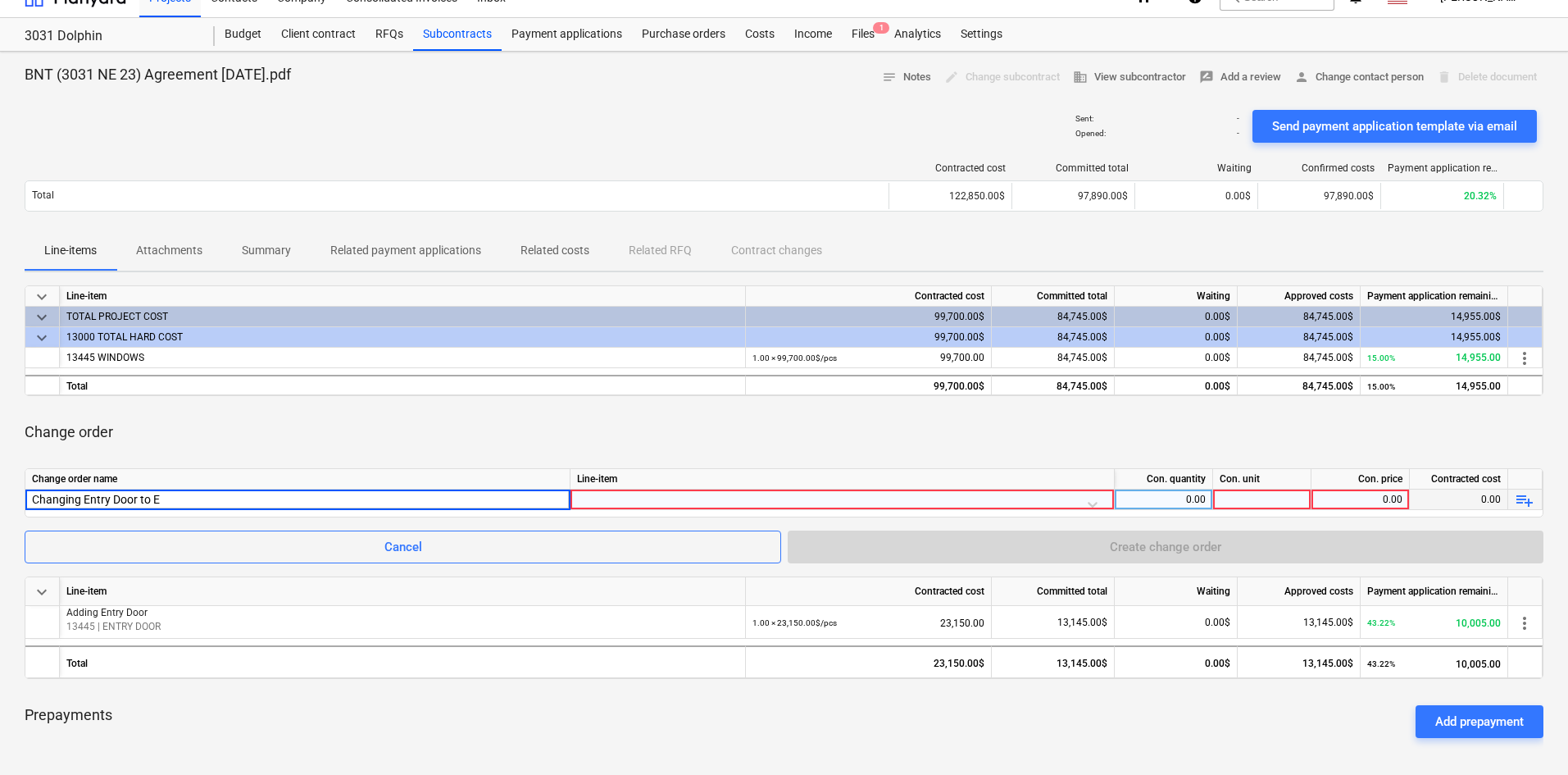
type input "Changing Entry Door to ES"
click at [721, 491] on div at bounding box center [842, 503] width 531 height 28
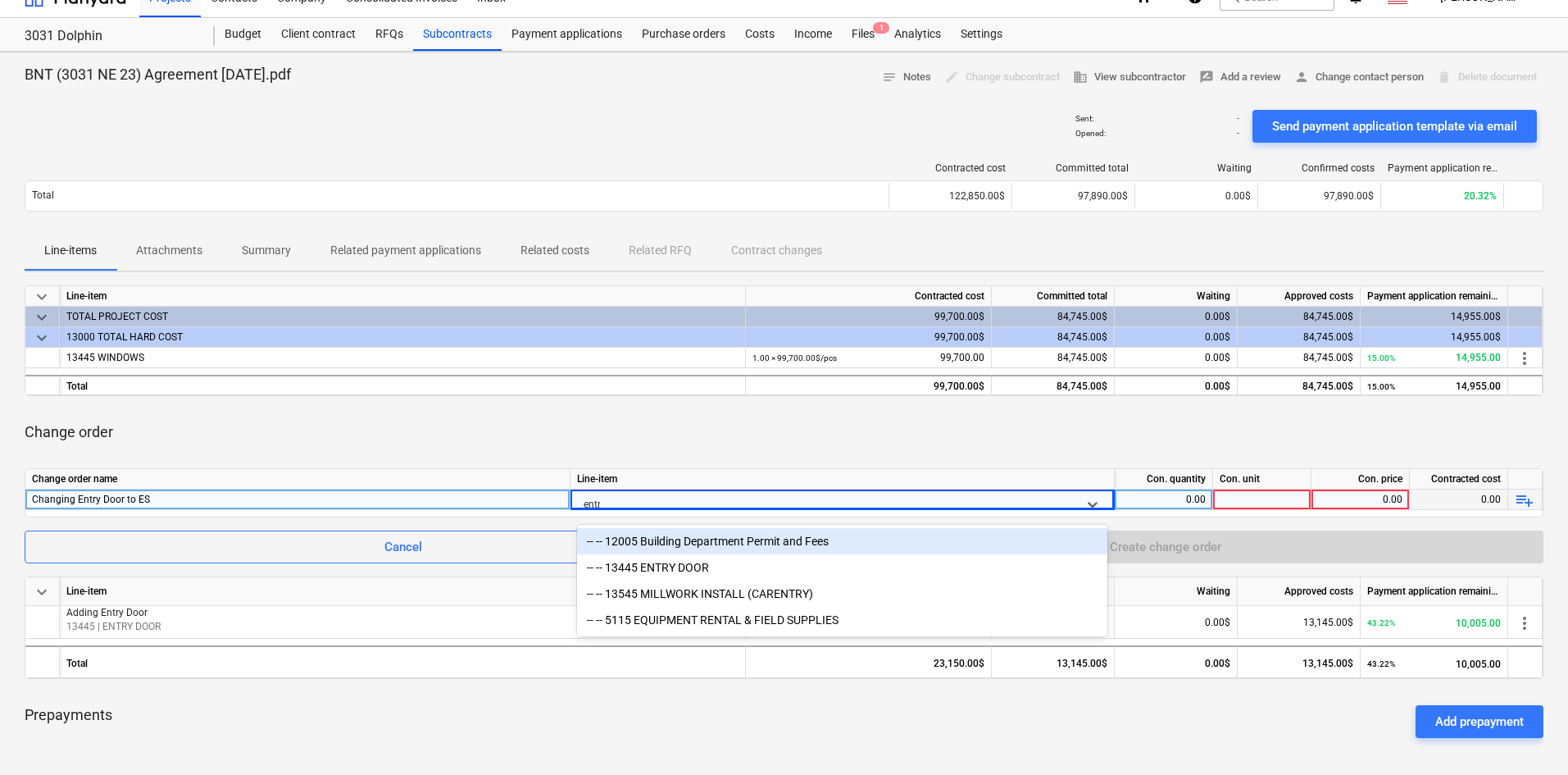
type input "entry"
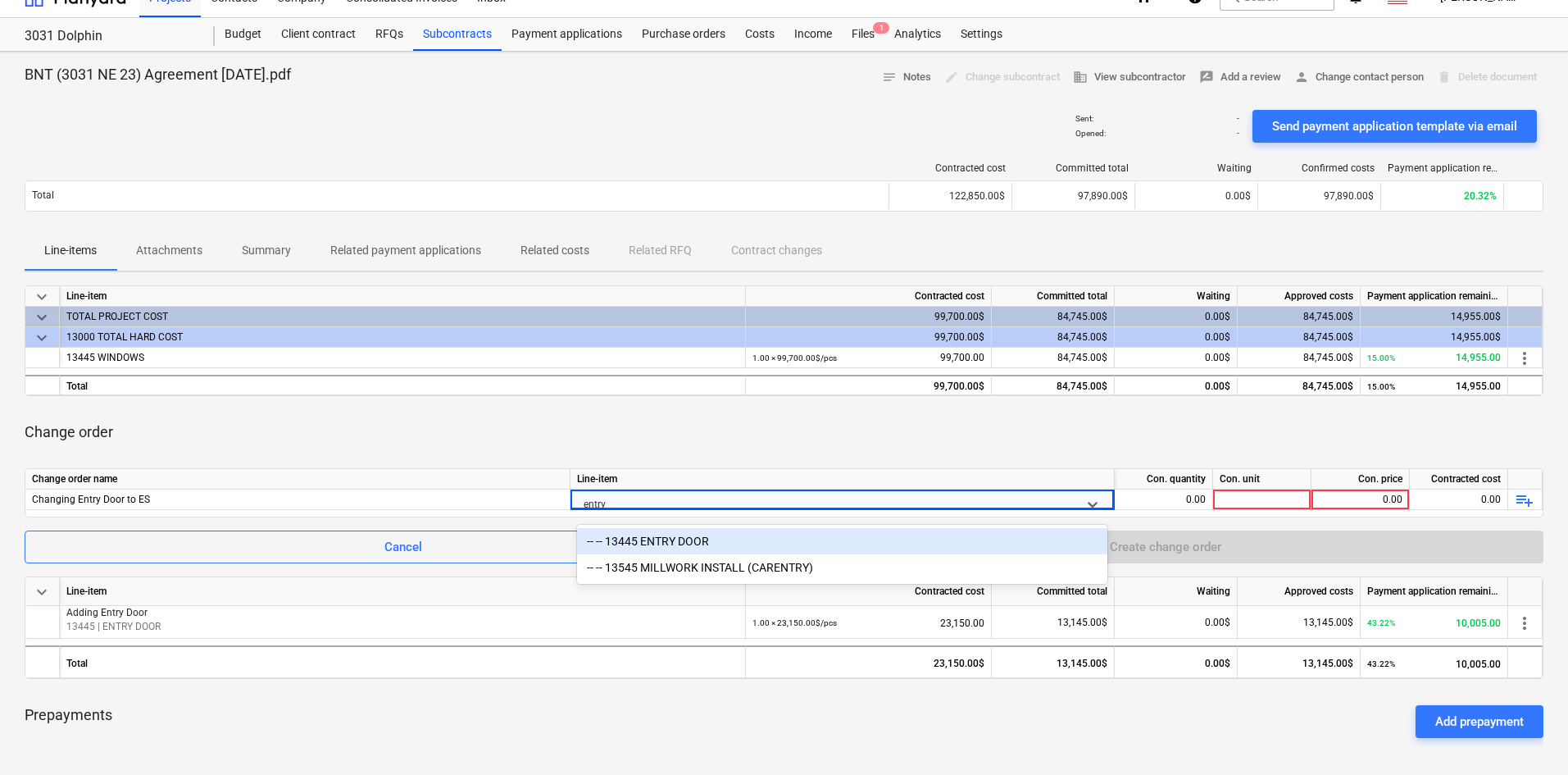
click at [733, 538] on div "-- -- 13445 ENTRY DOOR" at bounding box center [842, 541] width 531 height 27
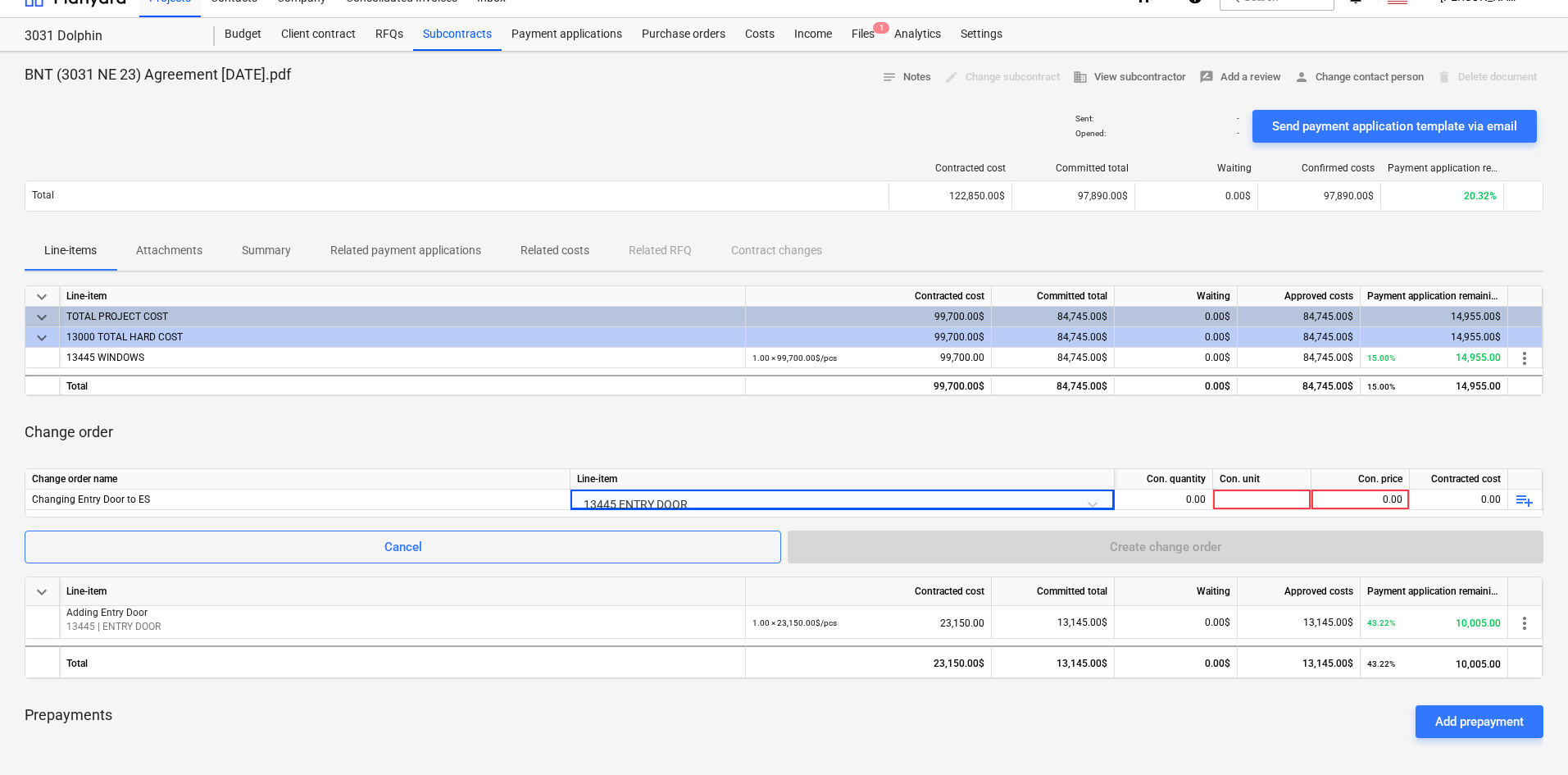
click at [787, 680] on div "keyboard_arrow_down Line-item Contracted cost Committed total Waiting Approved …" at bounding box center [784, 518] width 1518 height 466
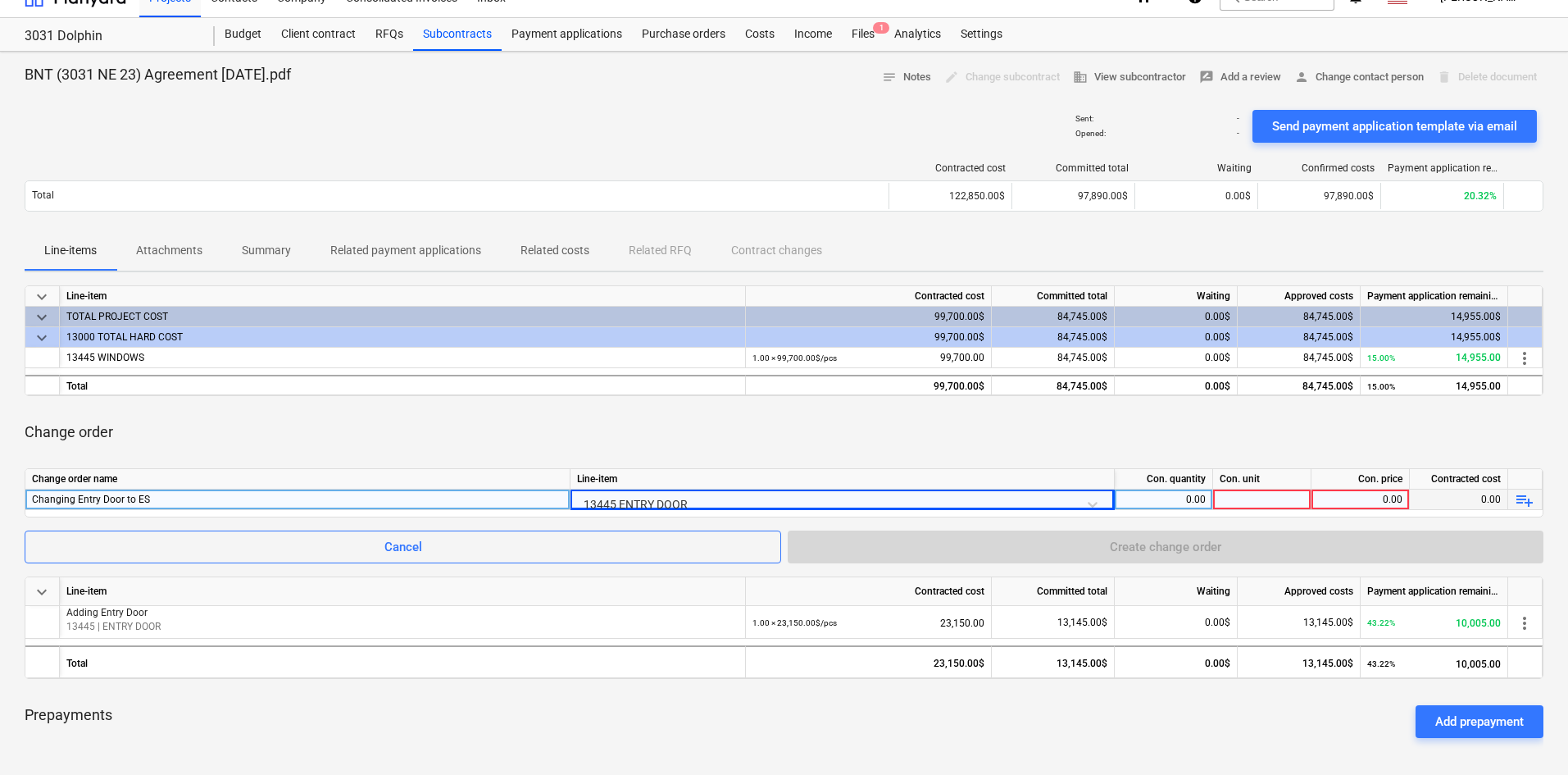
click at [1195, 502] on div "0.00" at bounding box center [1163, 500] width 84 height 20
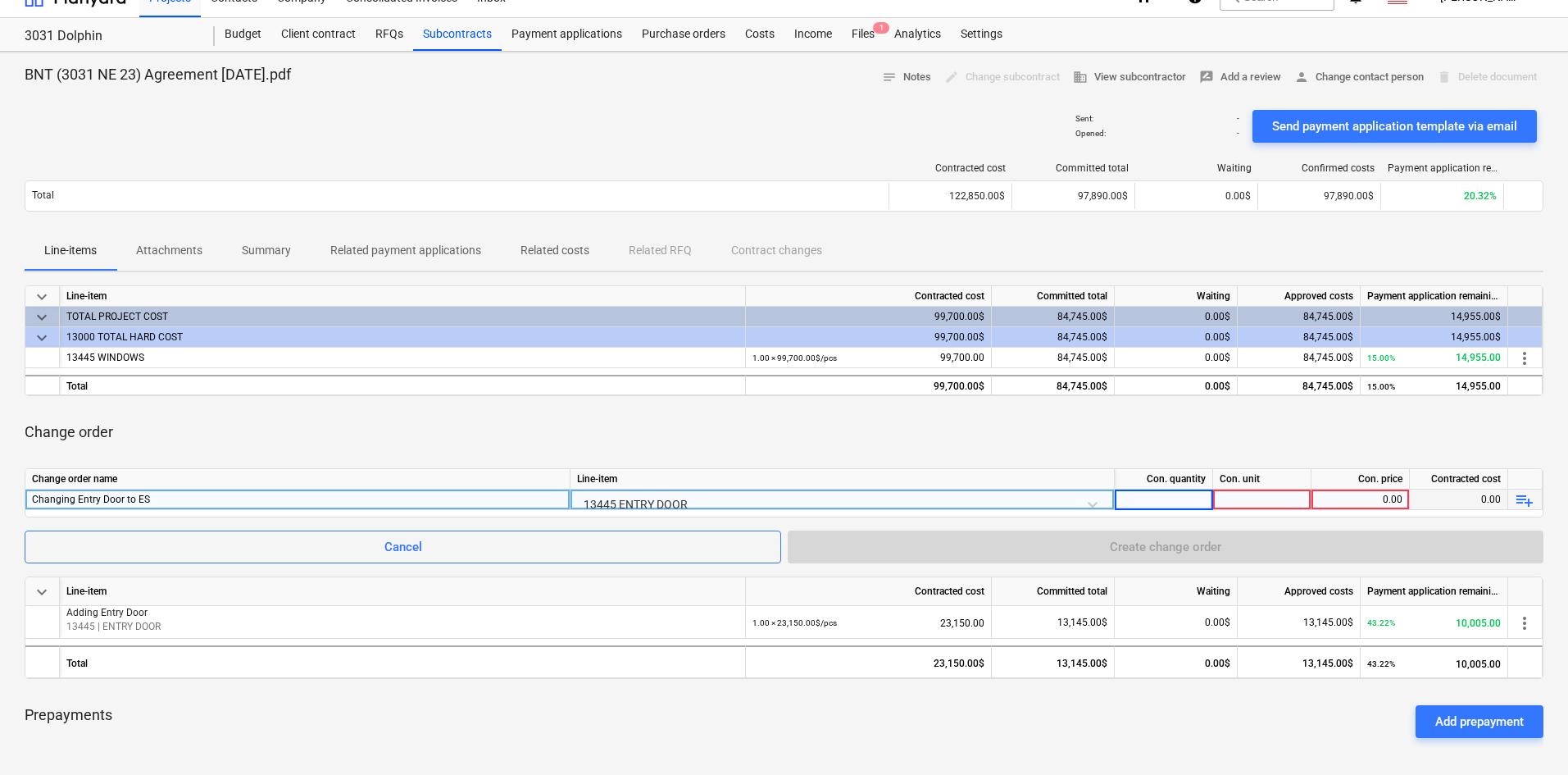
type input "1"
click at [1271, 497] on div at bounding box center [1261, 500] width 98 height 20
type input "pcs"
click at [1338, 497] on div "0.00" at bounding box center [1360, 500] width 84 height 20
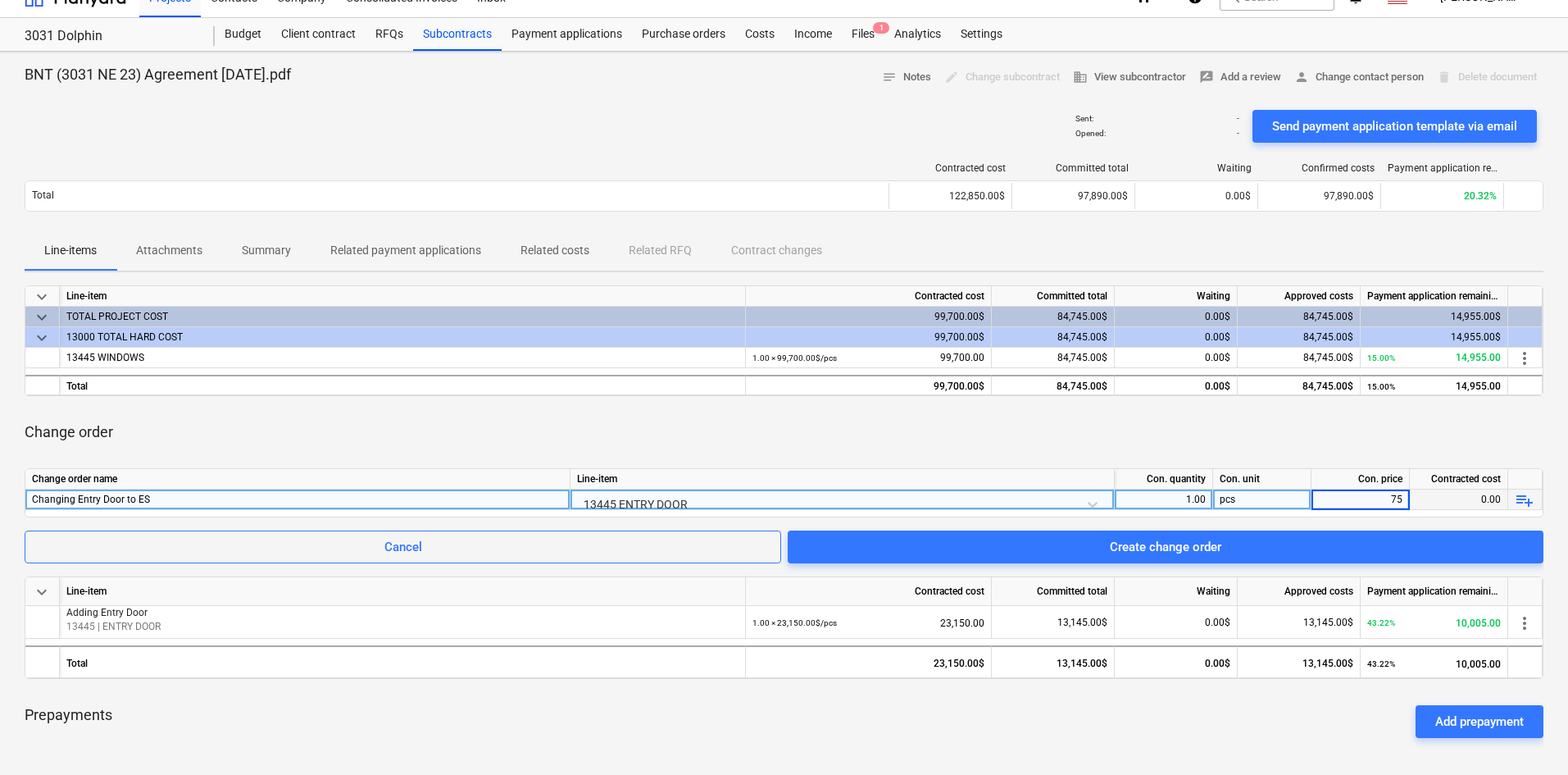
type input "750"
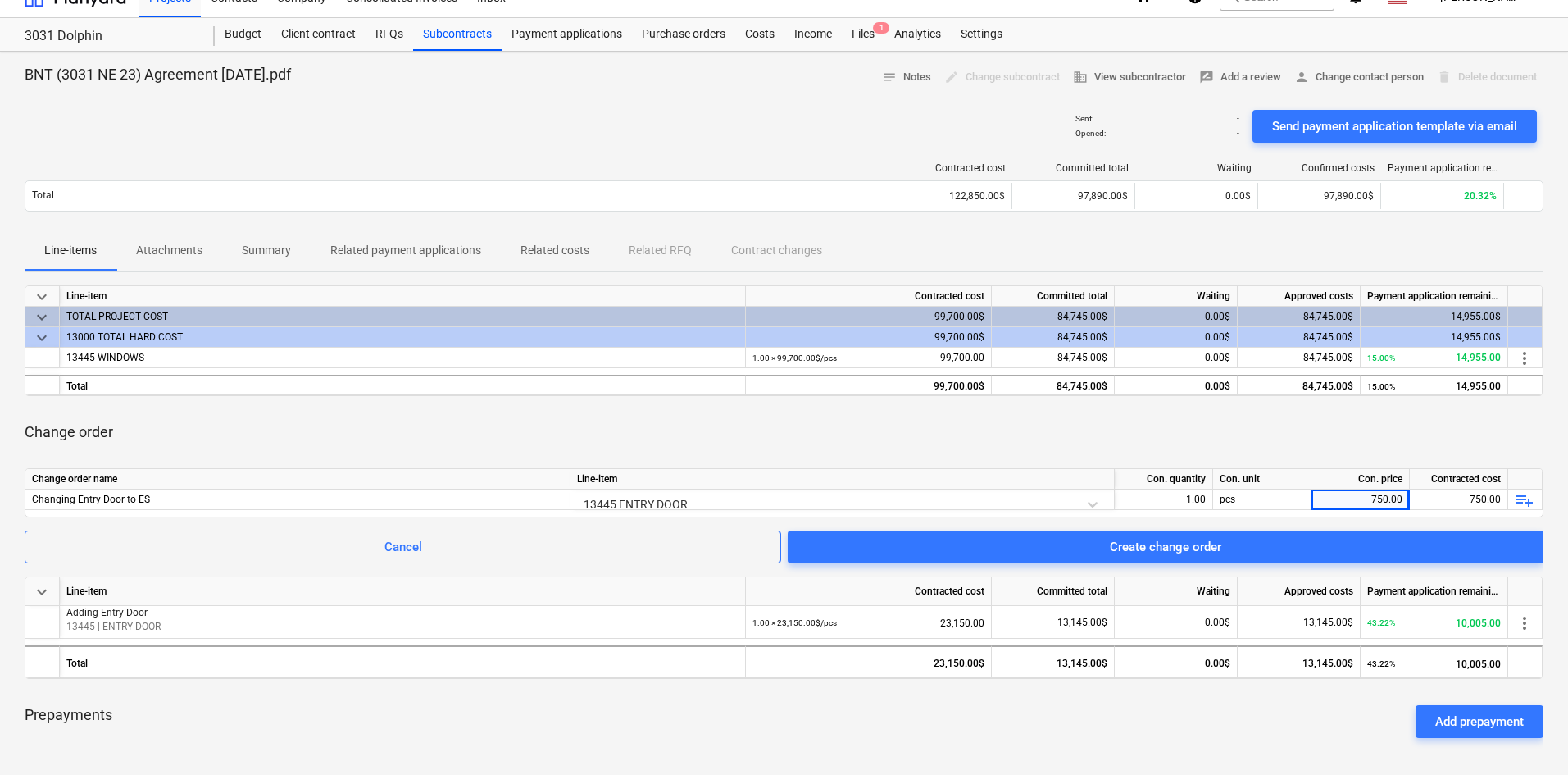
click at [1280, 444] on div "Change order" at bounding box center [784, 432] width 1518 height 46
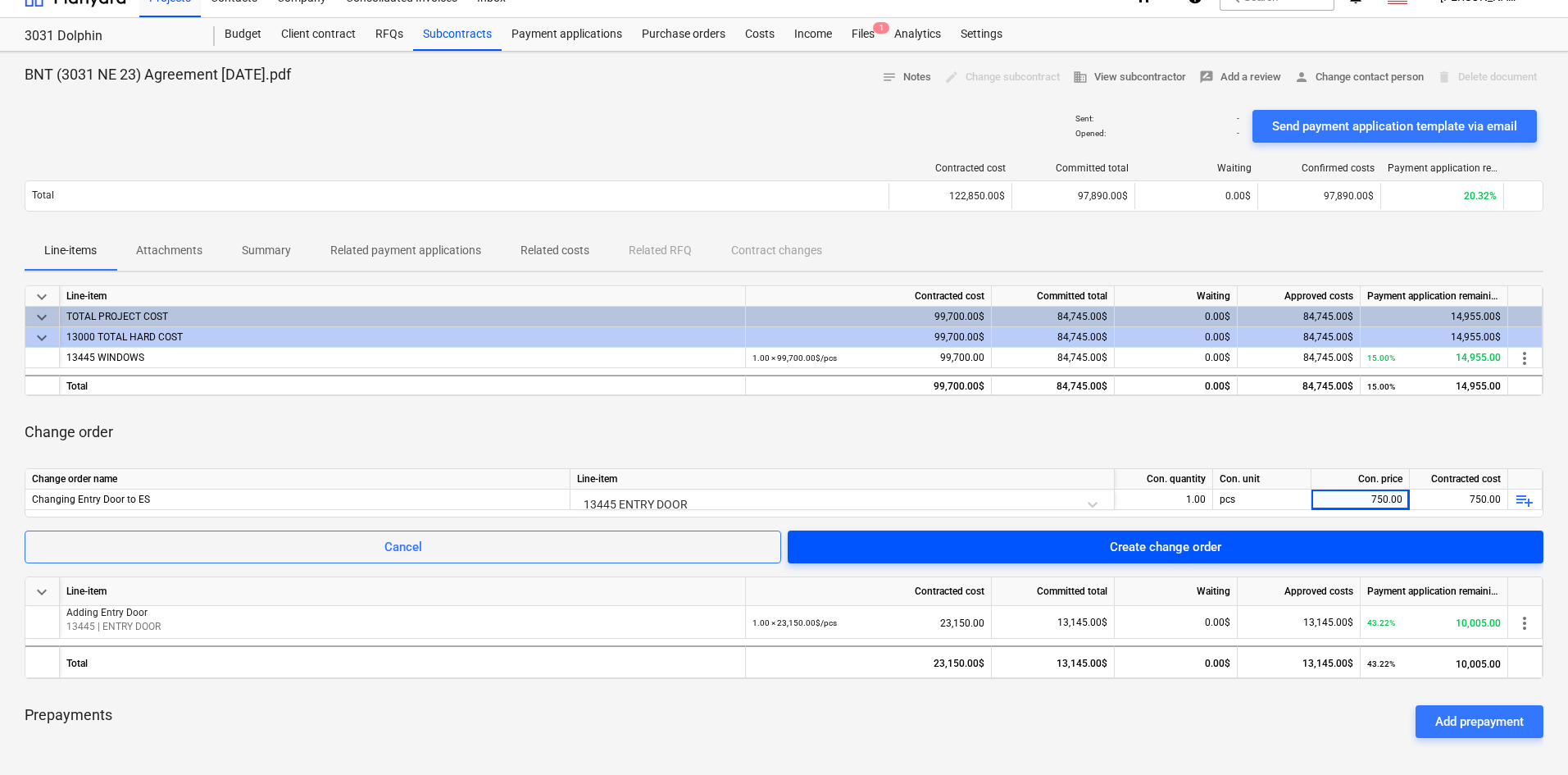
click at [1217, 547] on div "Create change order" at bounding box center [1165, 546] width 111 height 21
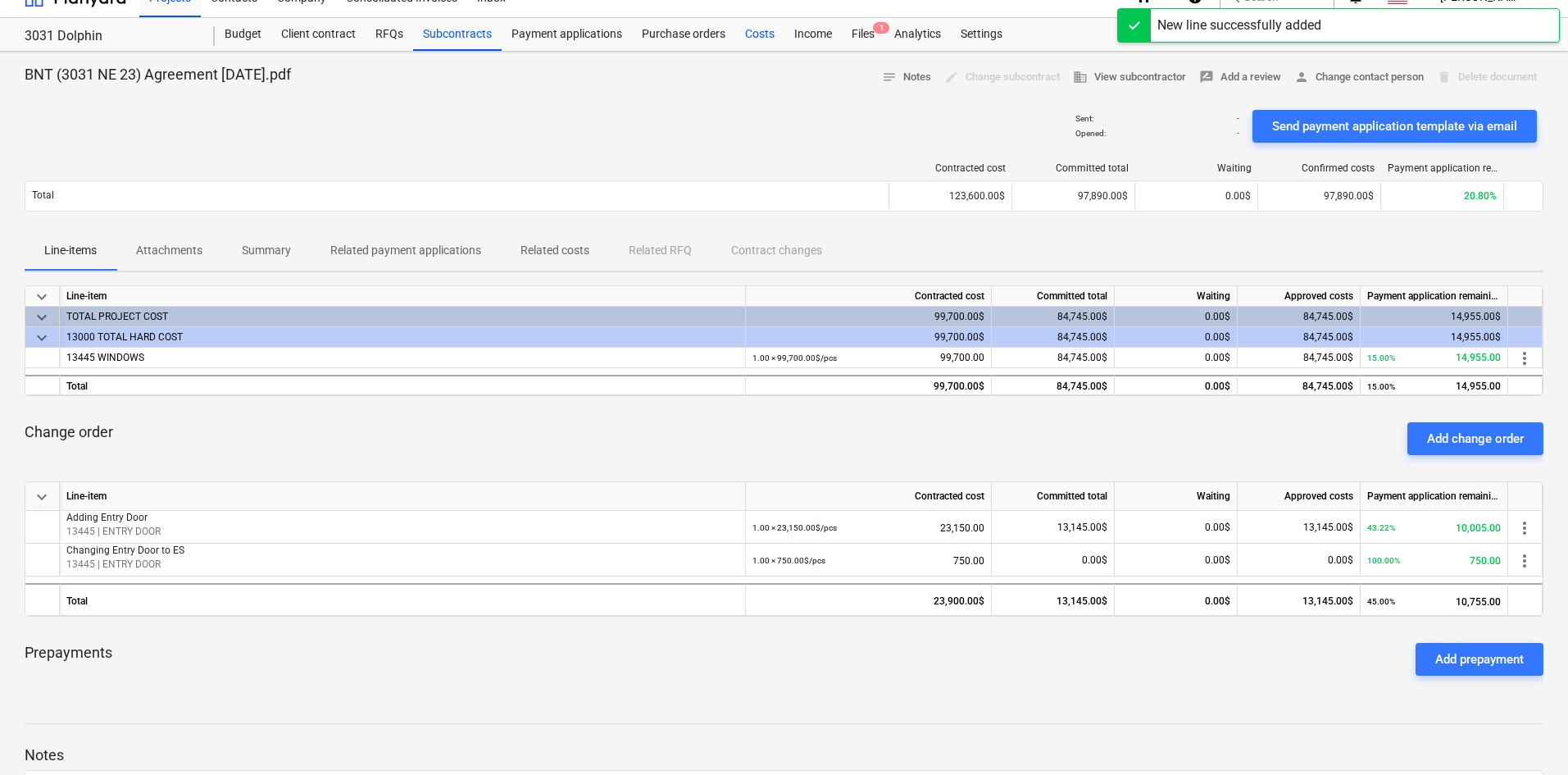
click at [760, 36] on div "Costs" at bounding box center [760, 35] width 50 height 33
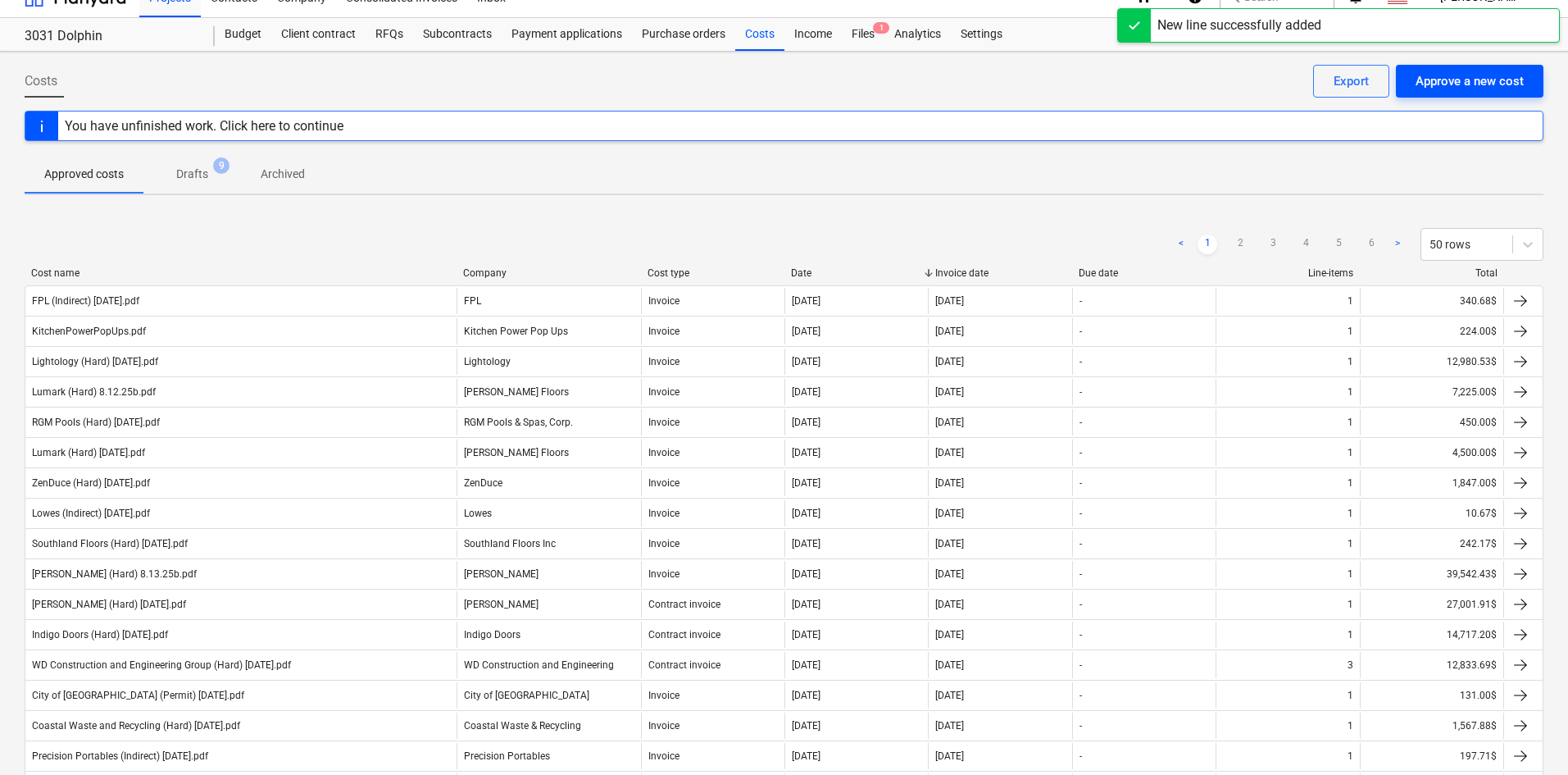
click at [1462, 84] on div "Approve a new cost" at bounding box center [1470, 81] width 108 height 21
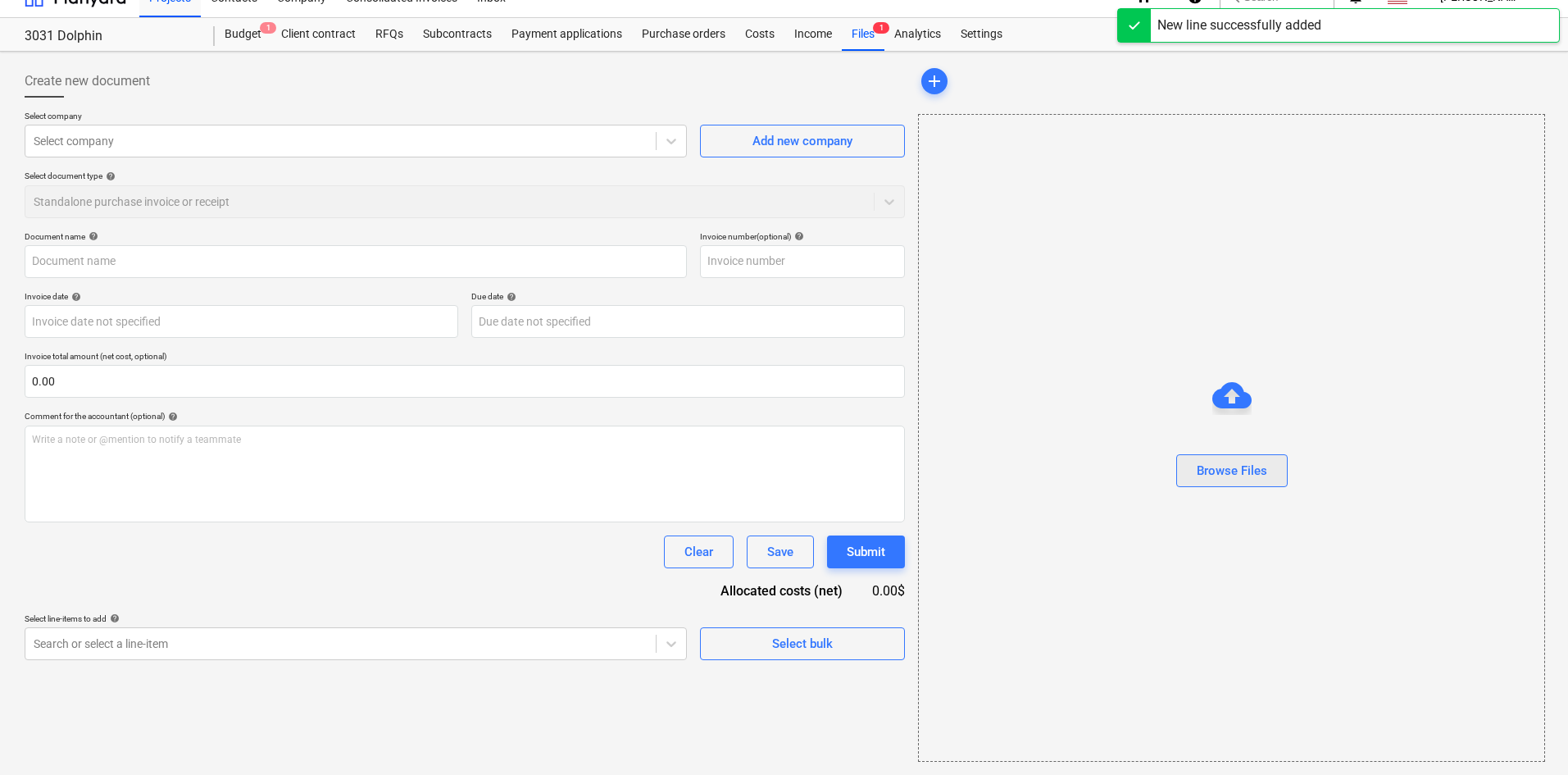
click at [1226, 462] on div "Browse Files" at bounding box center [1231, 470] width 71 height 21
type input "BNT (Hard) [DATE].pdf"
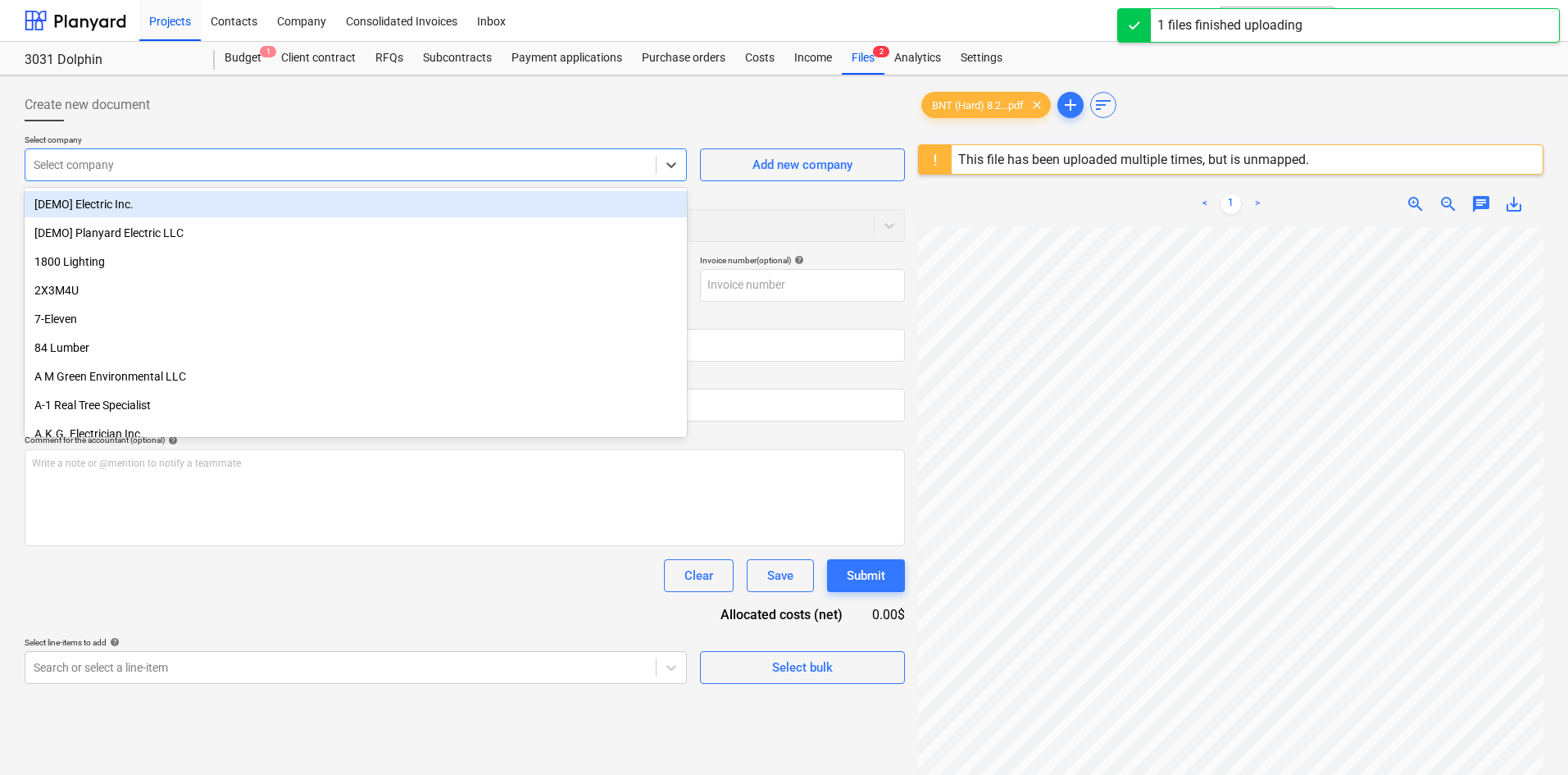
click at [157, 164] on div at bounding box center [341, 165] width 614 height 17
type input "bnt"
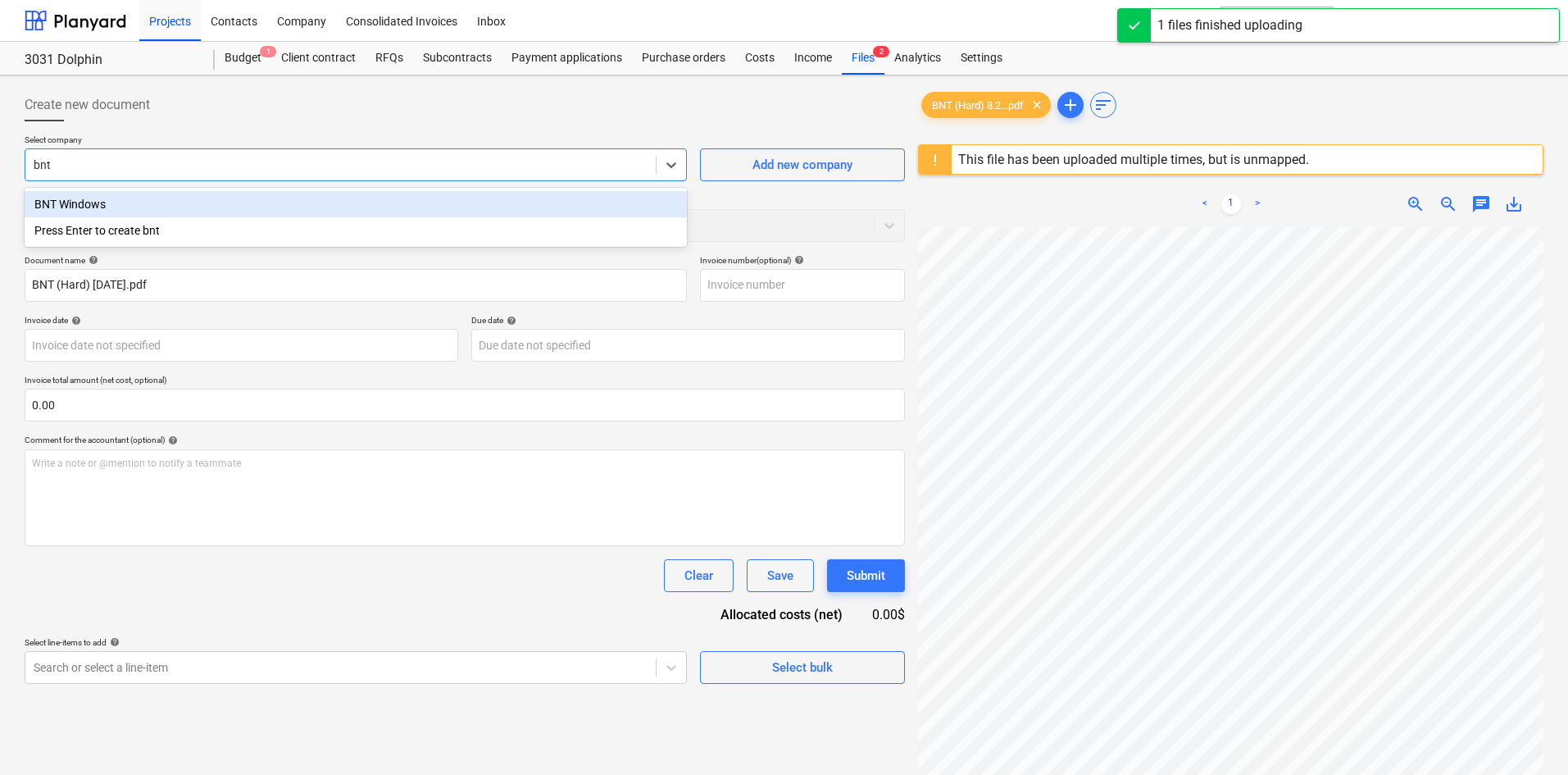
click at [140, 203] on div "BNT Windows" at bounding box center [355, 204] width 662 height 27
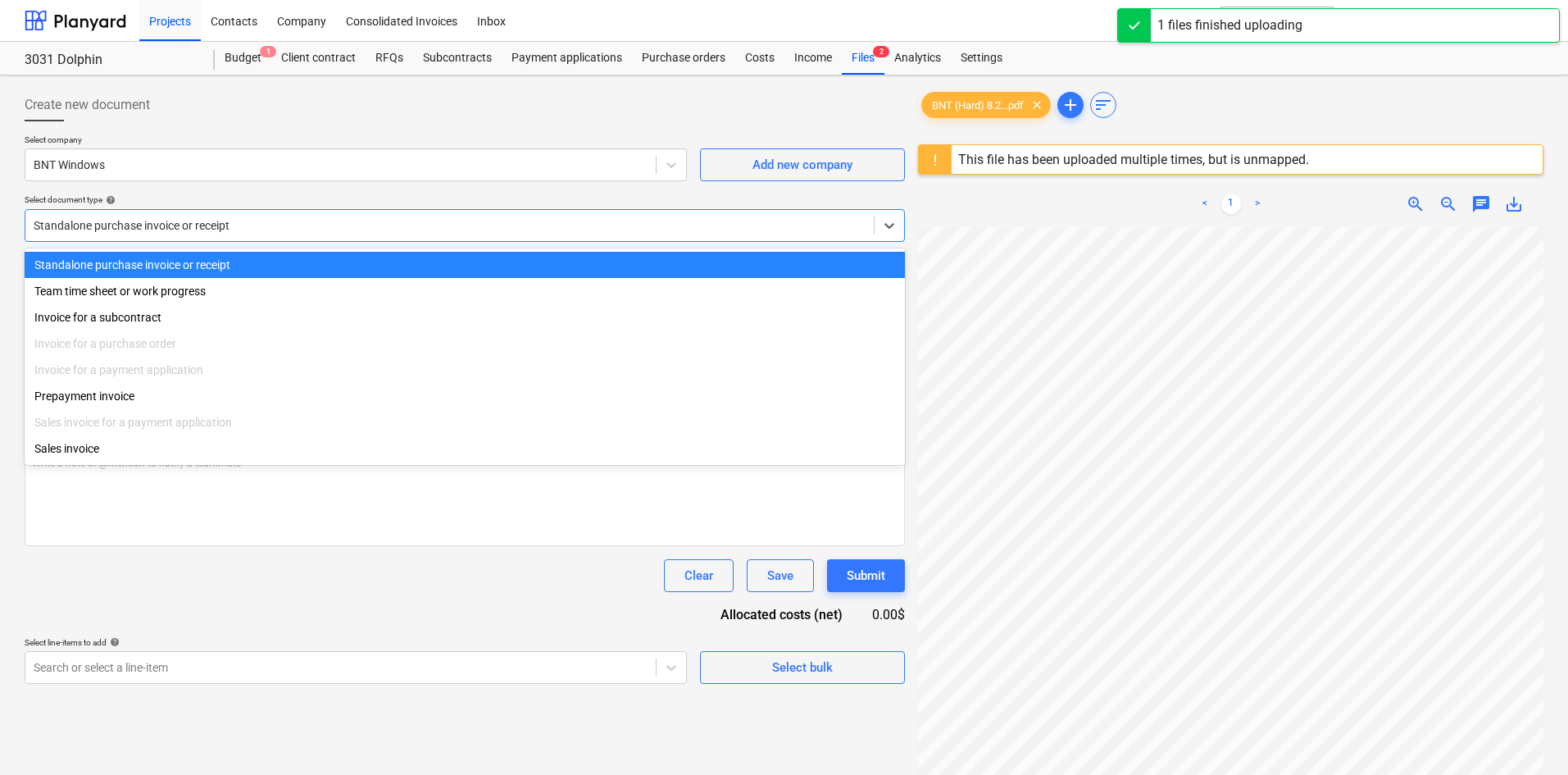
click at [157, 236] on div "Standalone purchase invoice or receipt" at bounding box center [450, 225] width 848 height 23
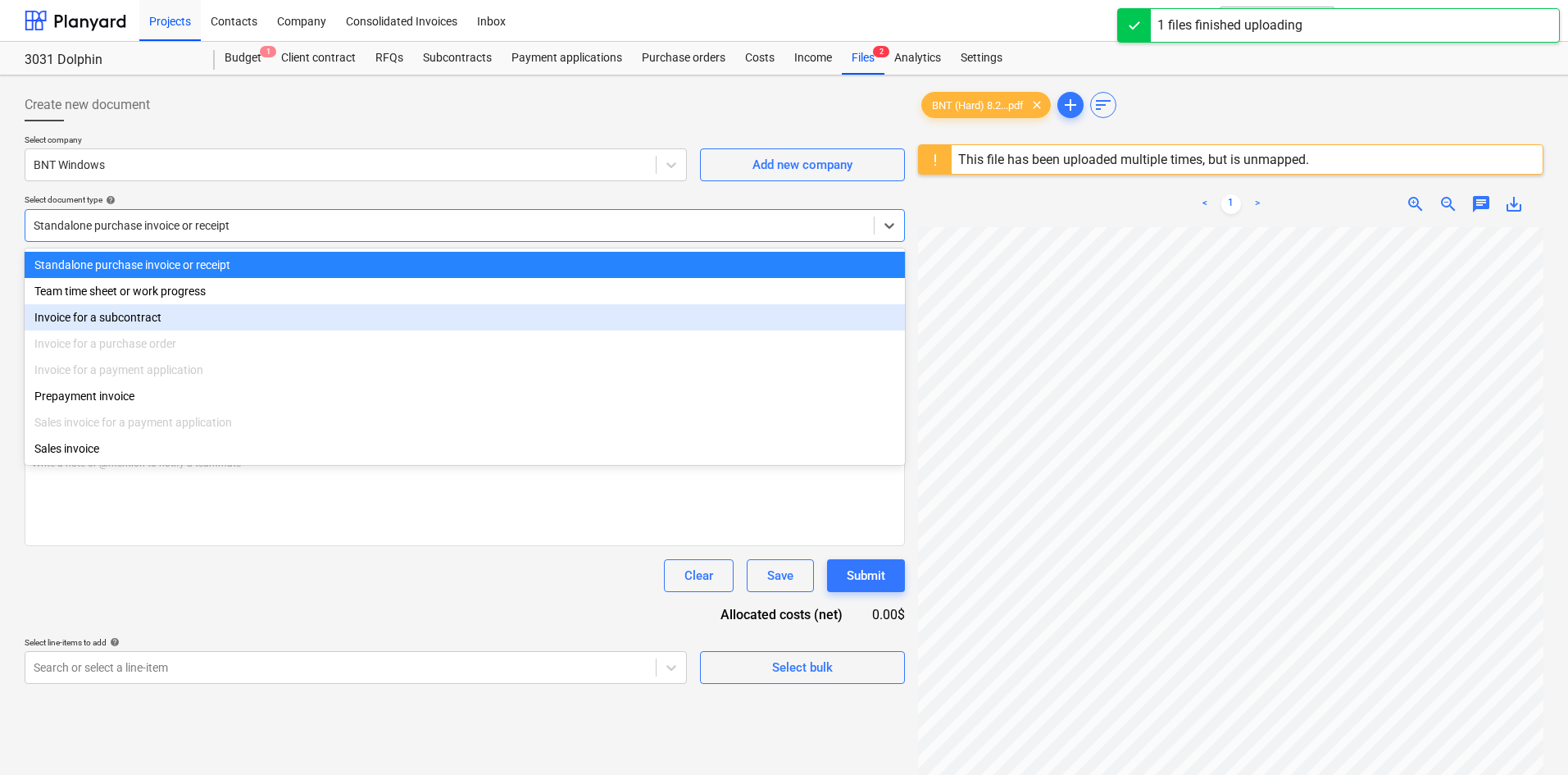
click at [117, 329] on div "Invoice for a subcontract" at bounding box center [465, 317] width 880 height 27
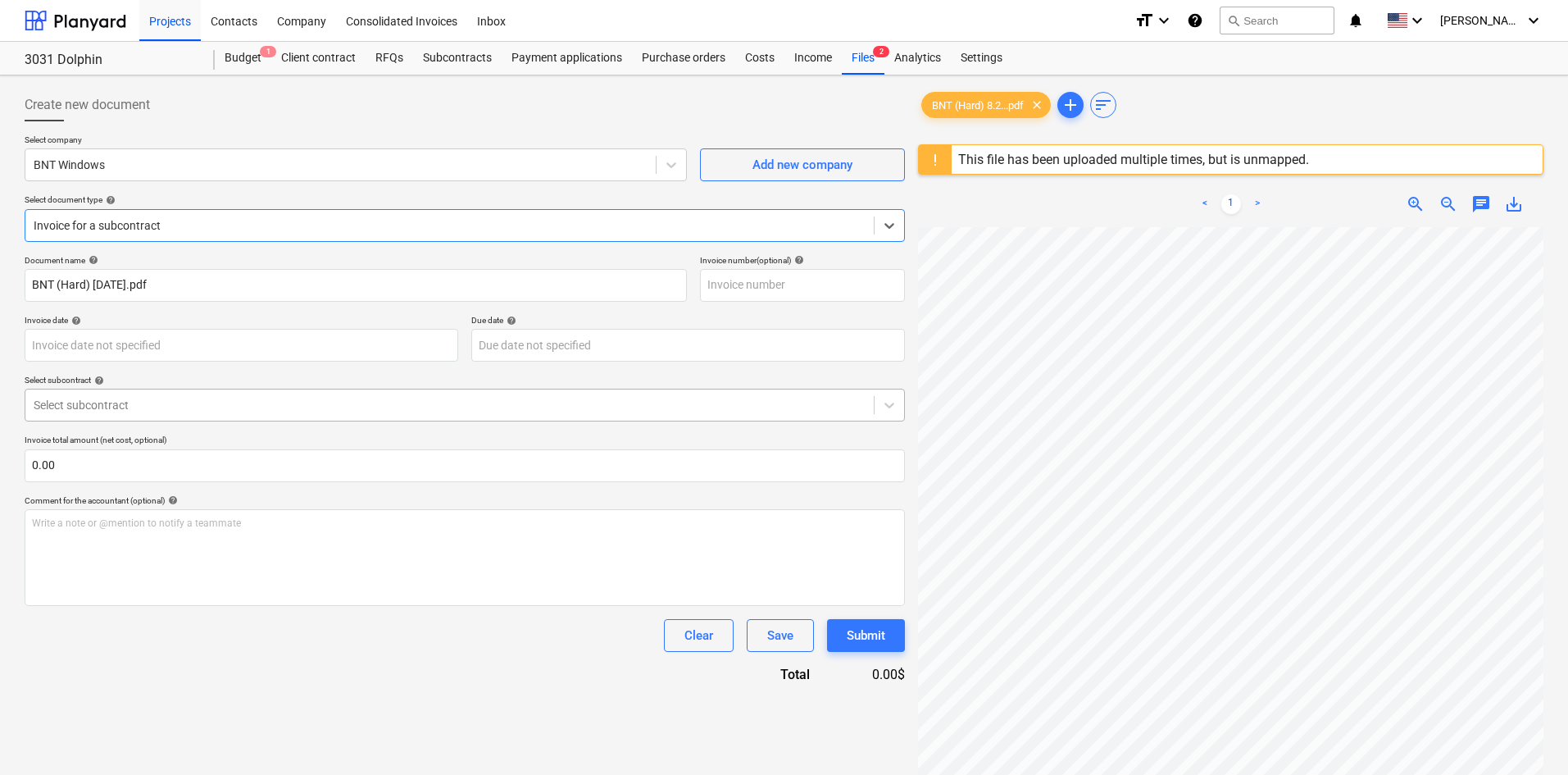
drag, startPoint x: 138, startPoint y: 405, endPoint x: 151, endPoint y: 420, distance: 19.8
click at [139, 406] on div at bounding box center [450, 405] width 832 height 17
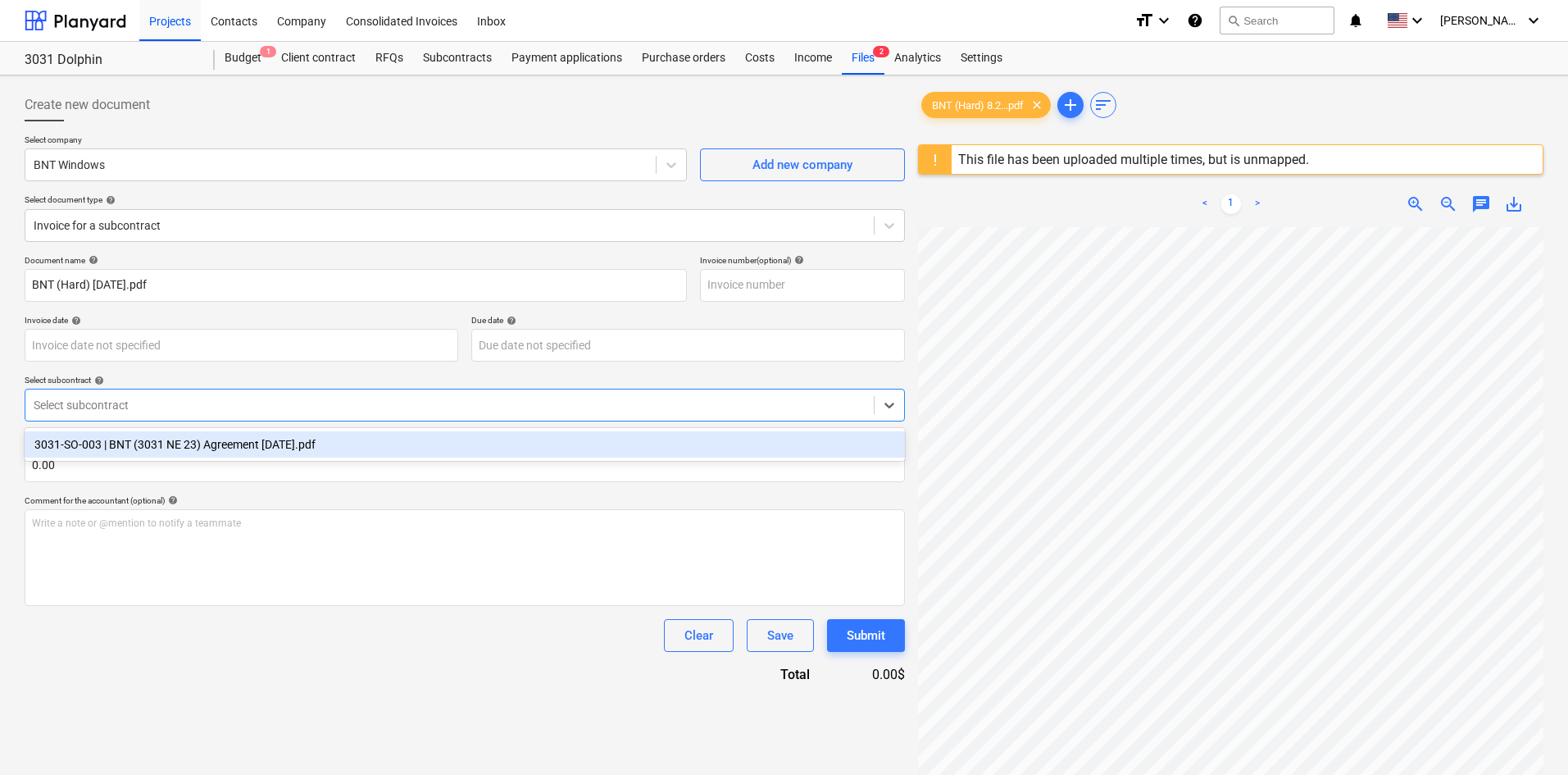
click at [157, 442] on div "3031-SO-003 | BNT (3031 NE 23) Agreement [DATE].pdf" at bounding box center [465, 444] width 880 height 27
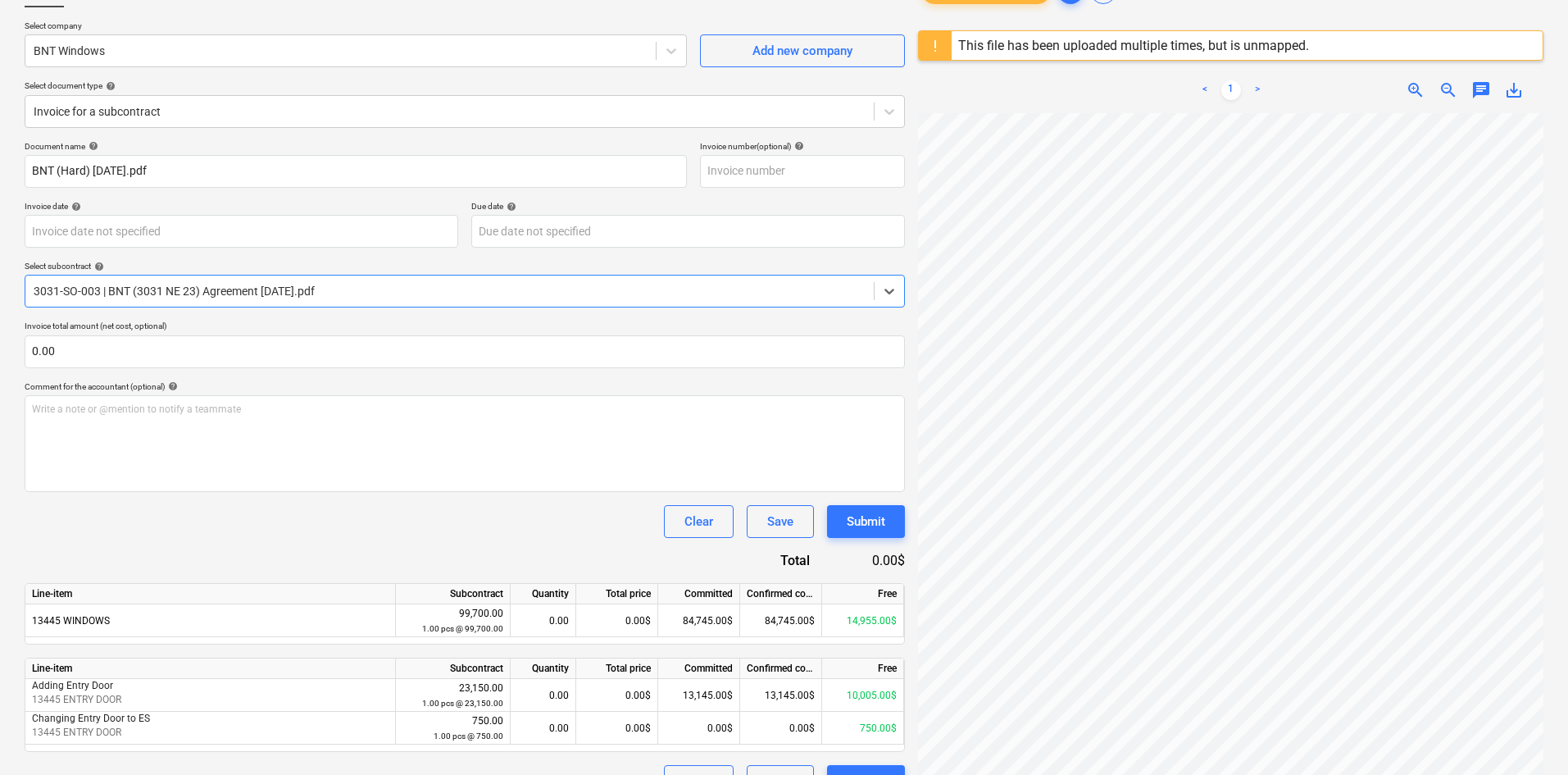
scroll to position [195, 0]
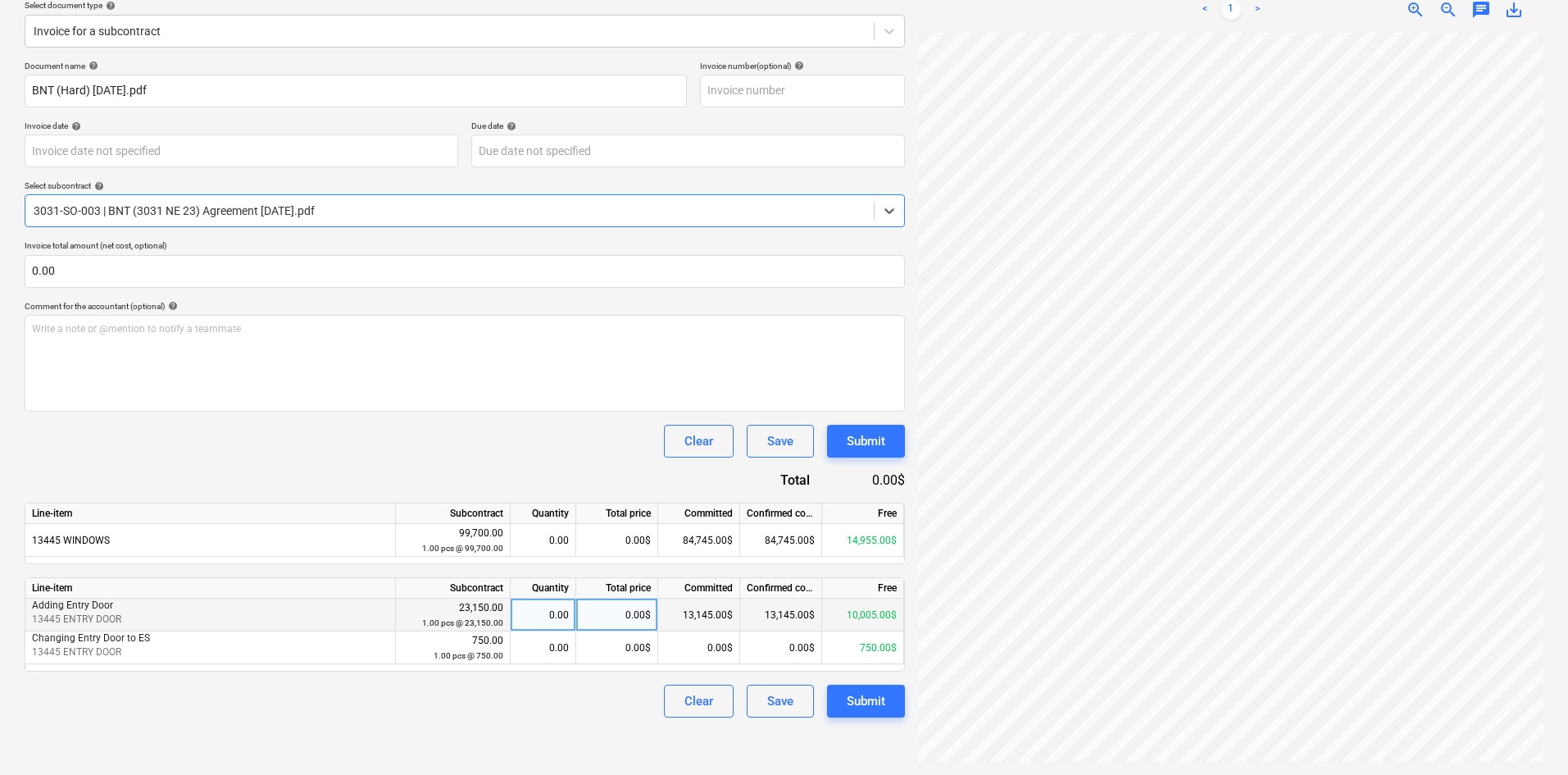
click at [591, 613] on div "0.00$" at bounding box center [617, 615] width 82 height 33
type input "10005"
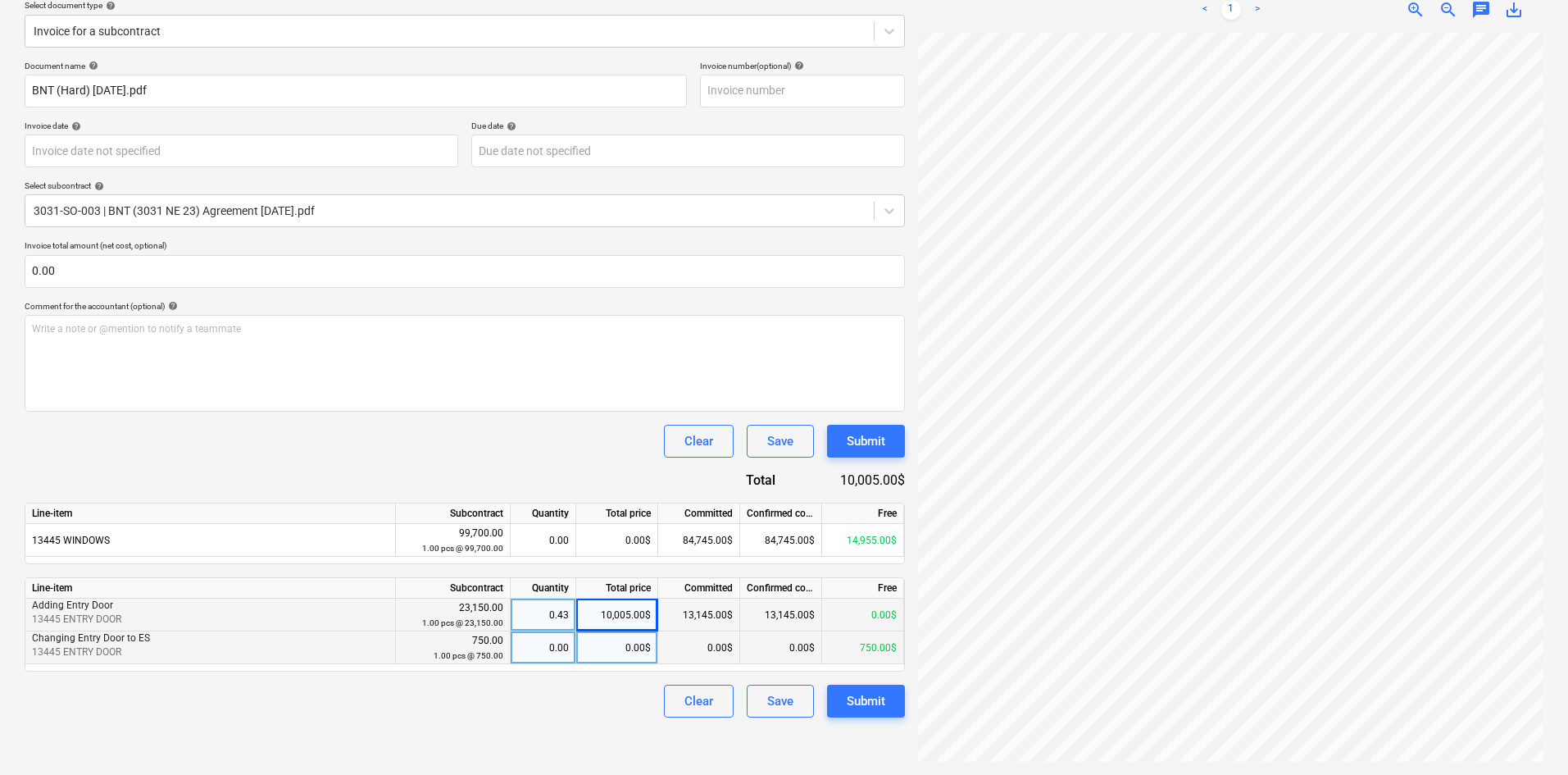
click at [598, 646] on div "0.00$" at bounding box center [617, 647] width 82 height 33
type input "750"
click at [616, 736] on div "Create new document Select company BNT Windows Add new company Select document …" at bounding box center [465, 328] width 893 height 881
click at [603, 450] on div "Clear Save Submit" at bounding box center [465, 441] width 880 height 33
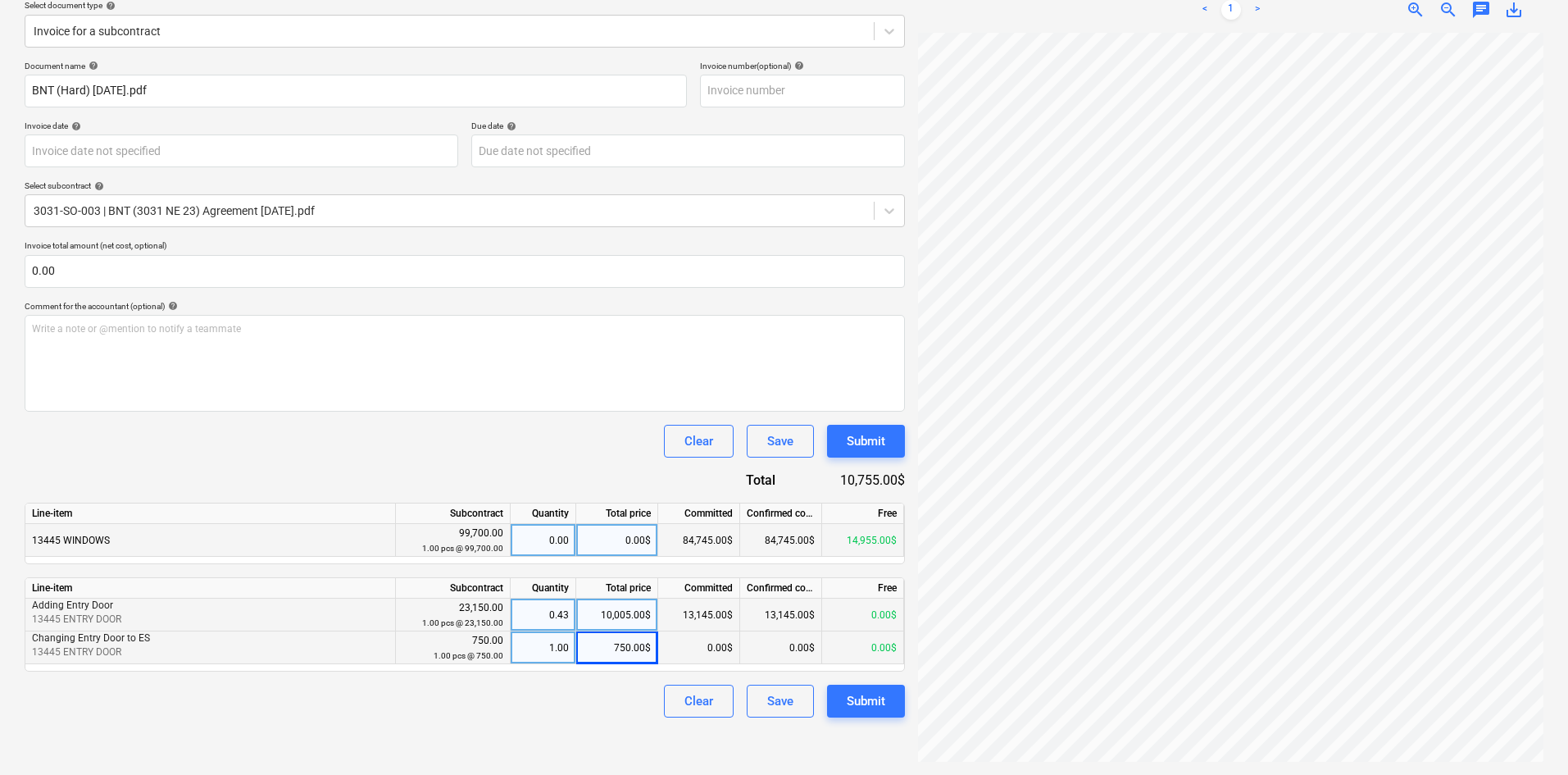
click at [606, 534] on div "0.00$" at bounding box center [617, 540] width 82 height 33
type input "14955"
click at [574, 445] on div "Clear Save Submit" at bounding box center [465, 441] width 880 height 33
click at [101, 440] on div "Clear Save Submit" at bounding box center [465, 441] width 880 height 33
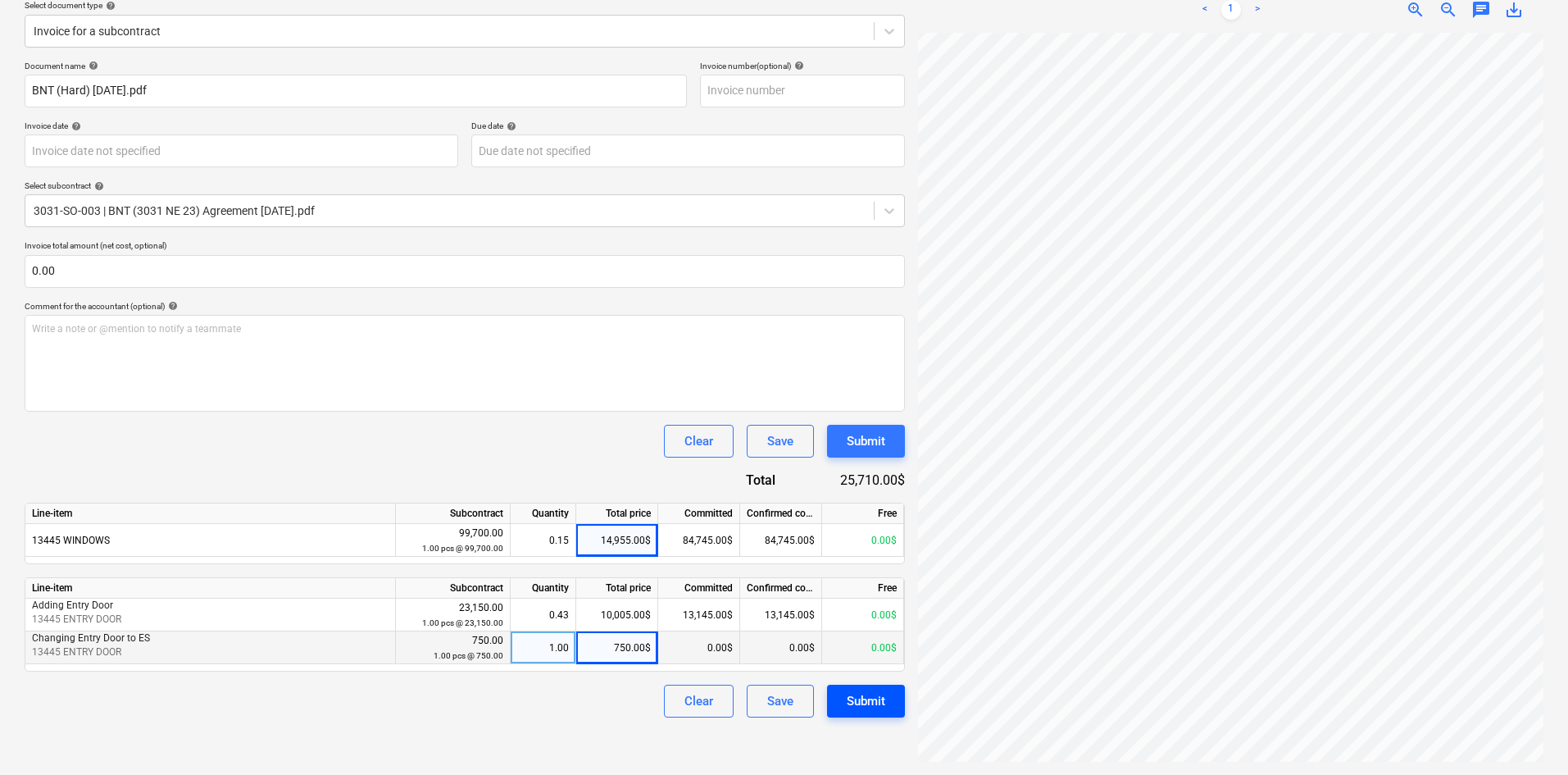
click at [877, 710] on div "Submit" at bounding box center [866, 701] width 39 height 21
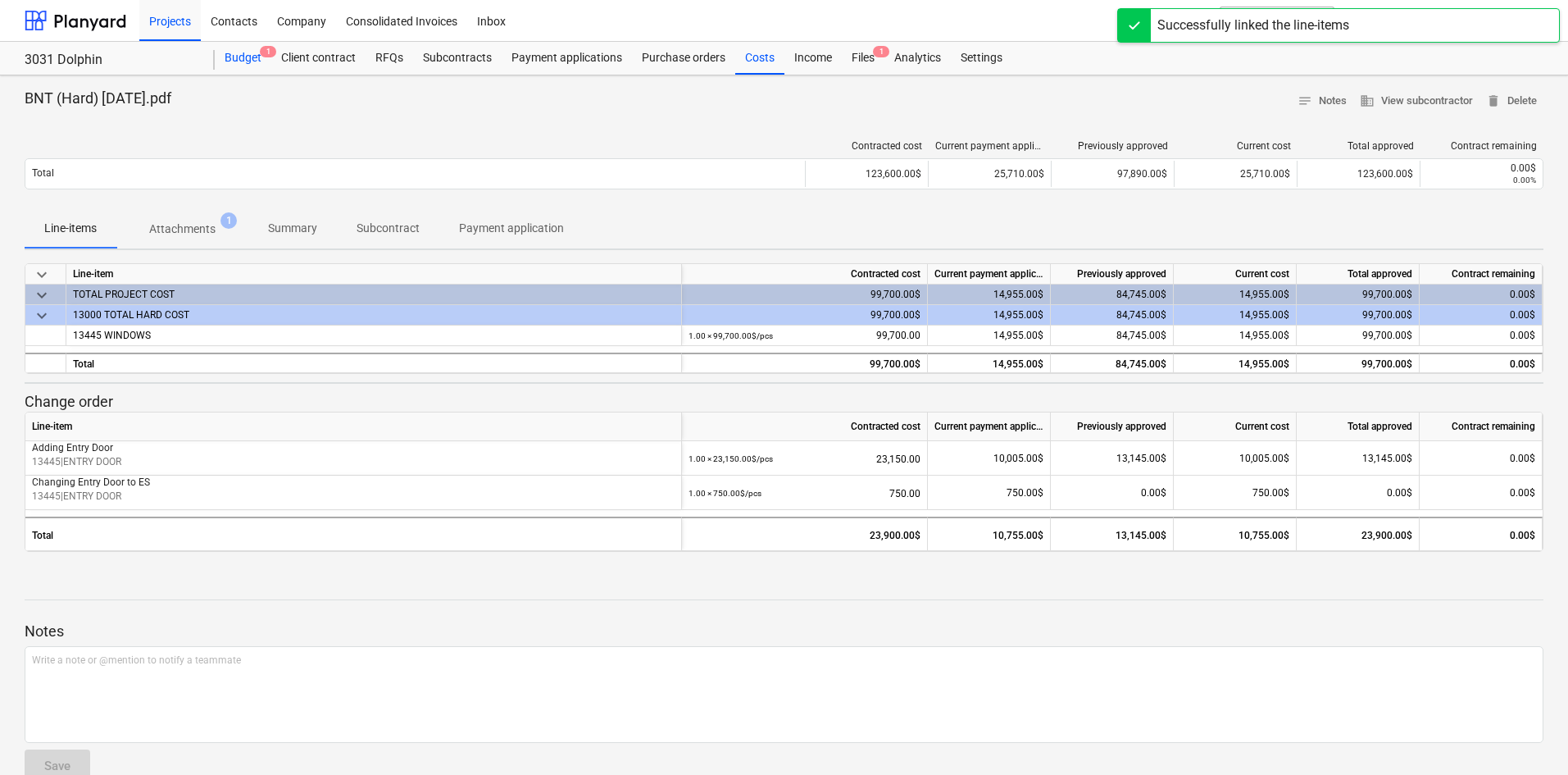
click at [233, 46] on div "Budget 1" at bounding box center [243, 59] width 57 height 33
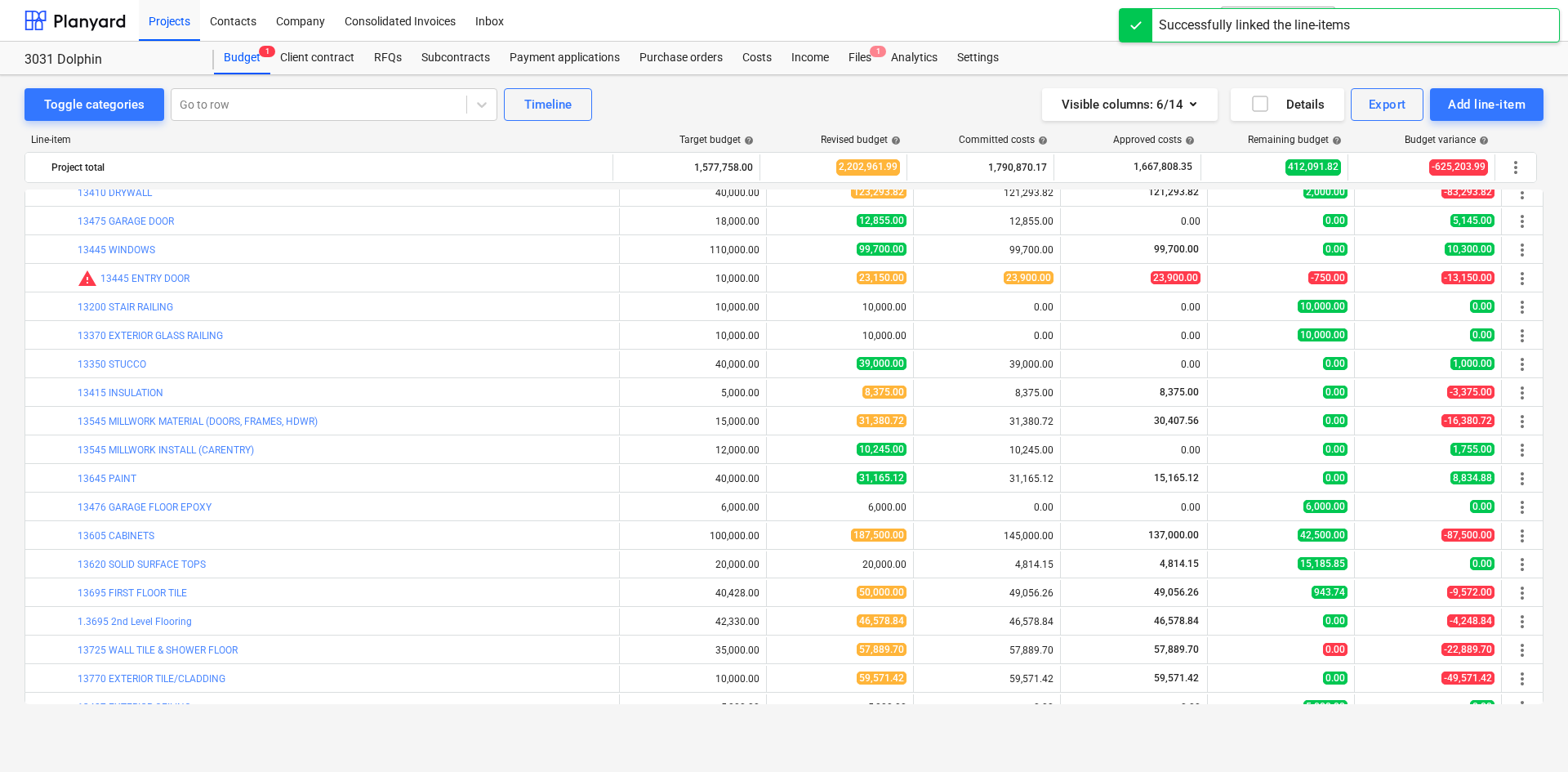
scroll to position [653, 0]
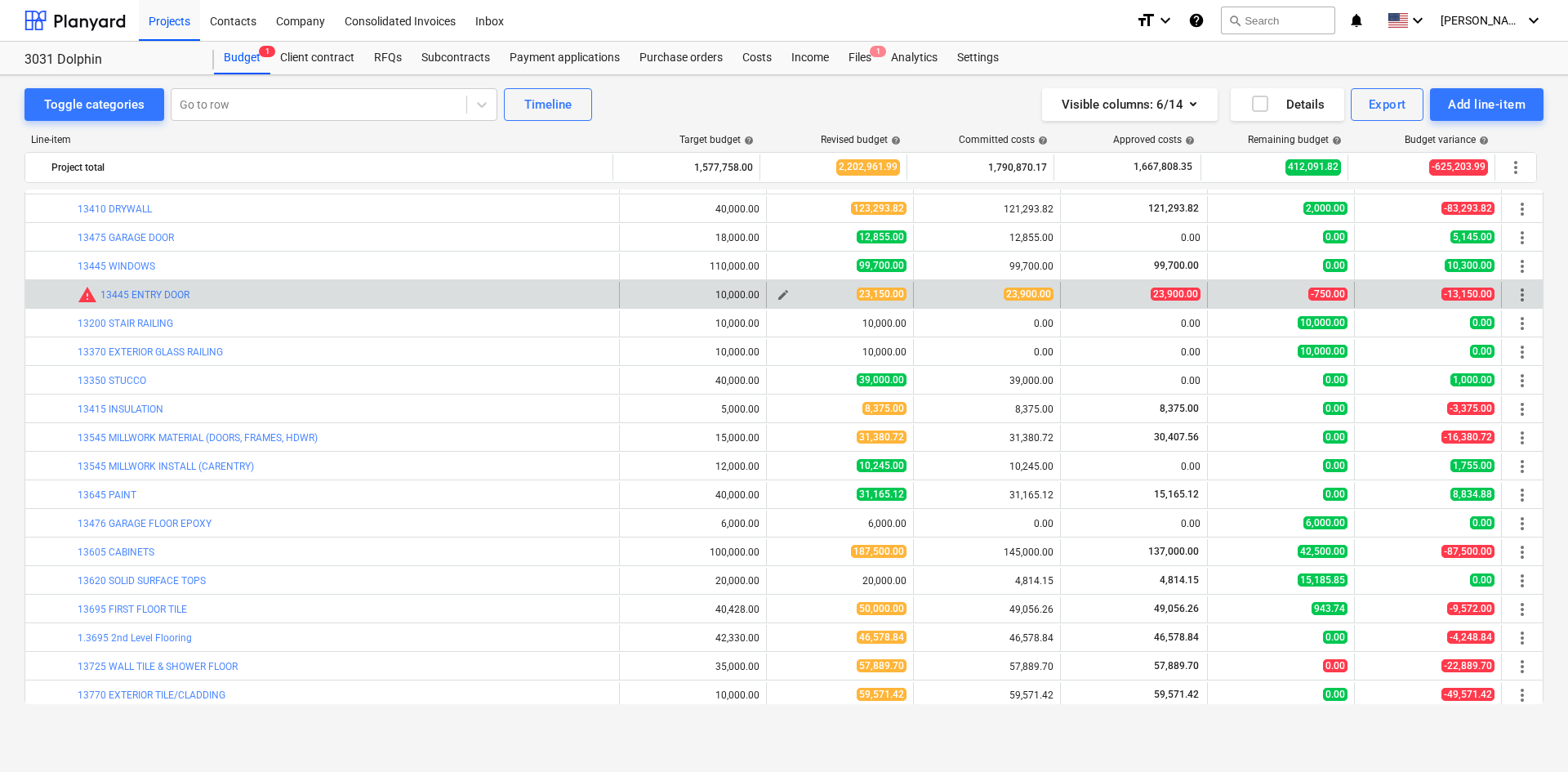
click at [780, 295] on span "edit" at bounding box center [783, 295] width 13 height 13
type textarea "x"
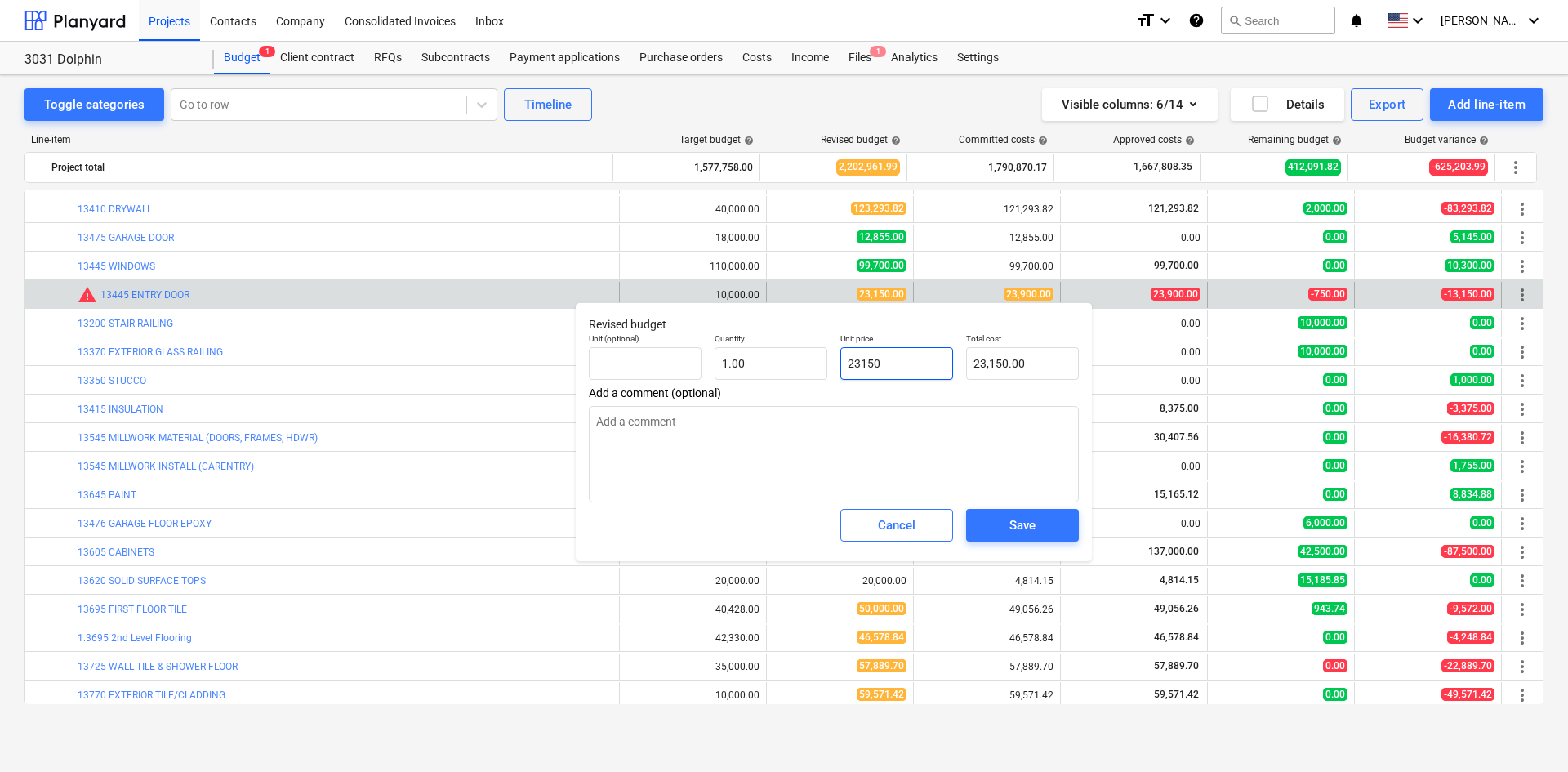
drag, startPoint x: 927, startPoint y: 365, endPoint x: 734, endPoint y: 345, distance: 194.0
click at [749, 366] on div "Unit (optional) Quantity 1.00 Unit price 23150 Total cost 23,150.00" at bounding box center [833, 356] width 503 height 59
type input "2"
type textarea "x"
type input "23"
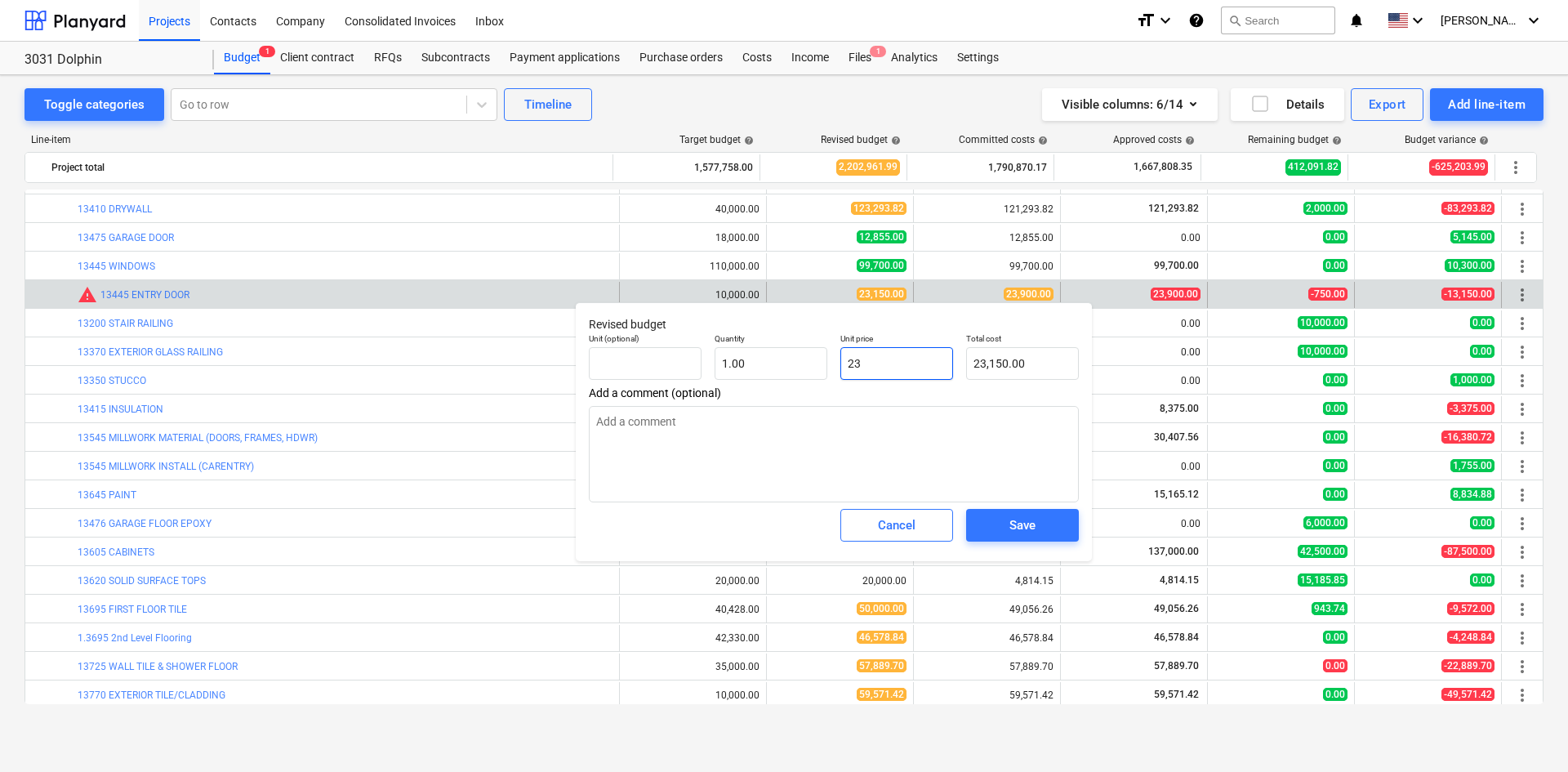
type input "23.00"
type textarea "x"
type input "239"
type input "239.00"
type textarea "x"
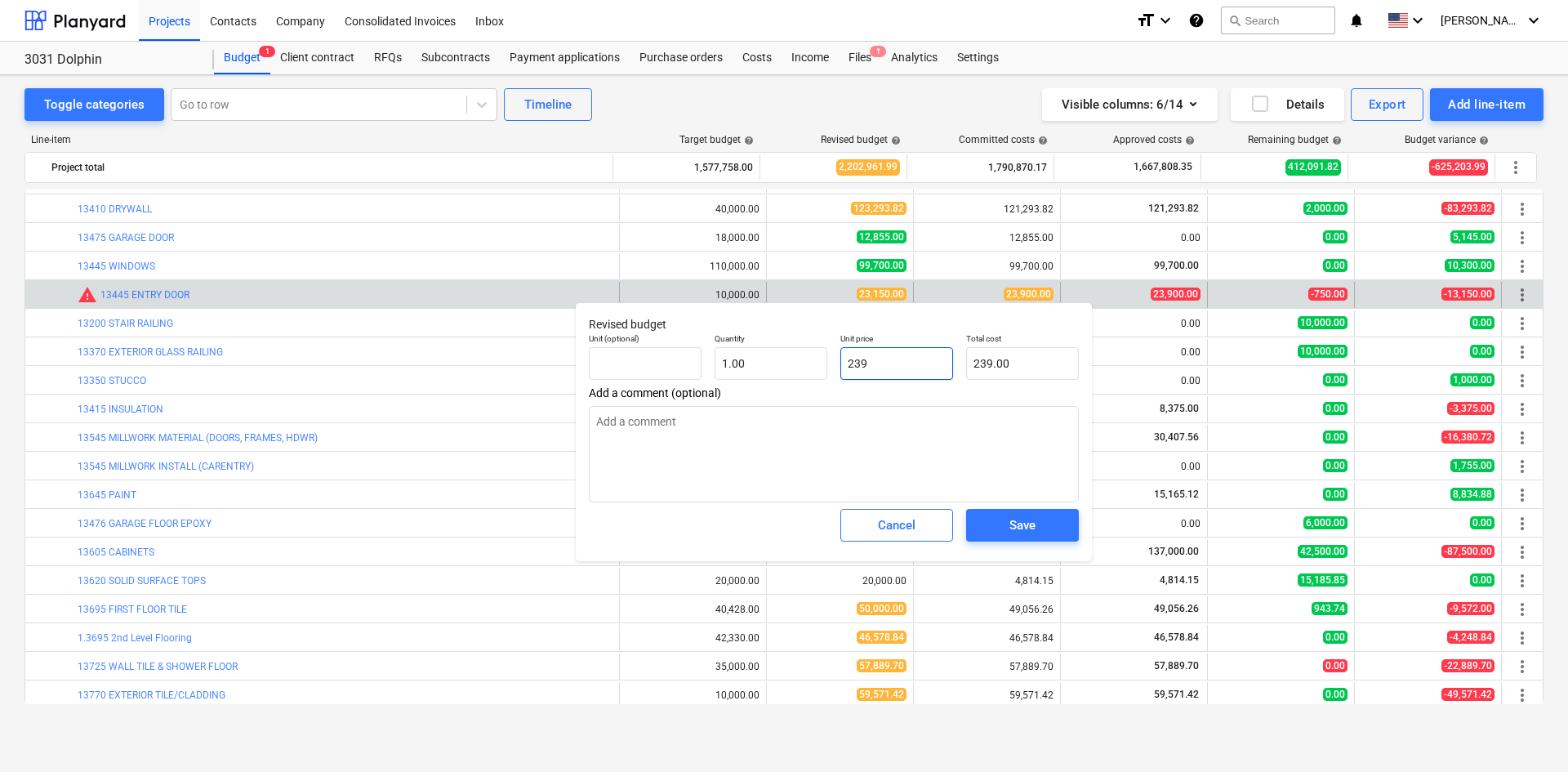
type input "2390"
type input "2,390.00"
type textarea "x"
type input "23900"
type input "23,900.00"
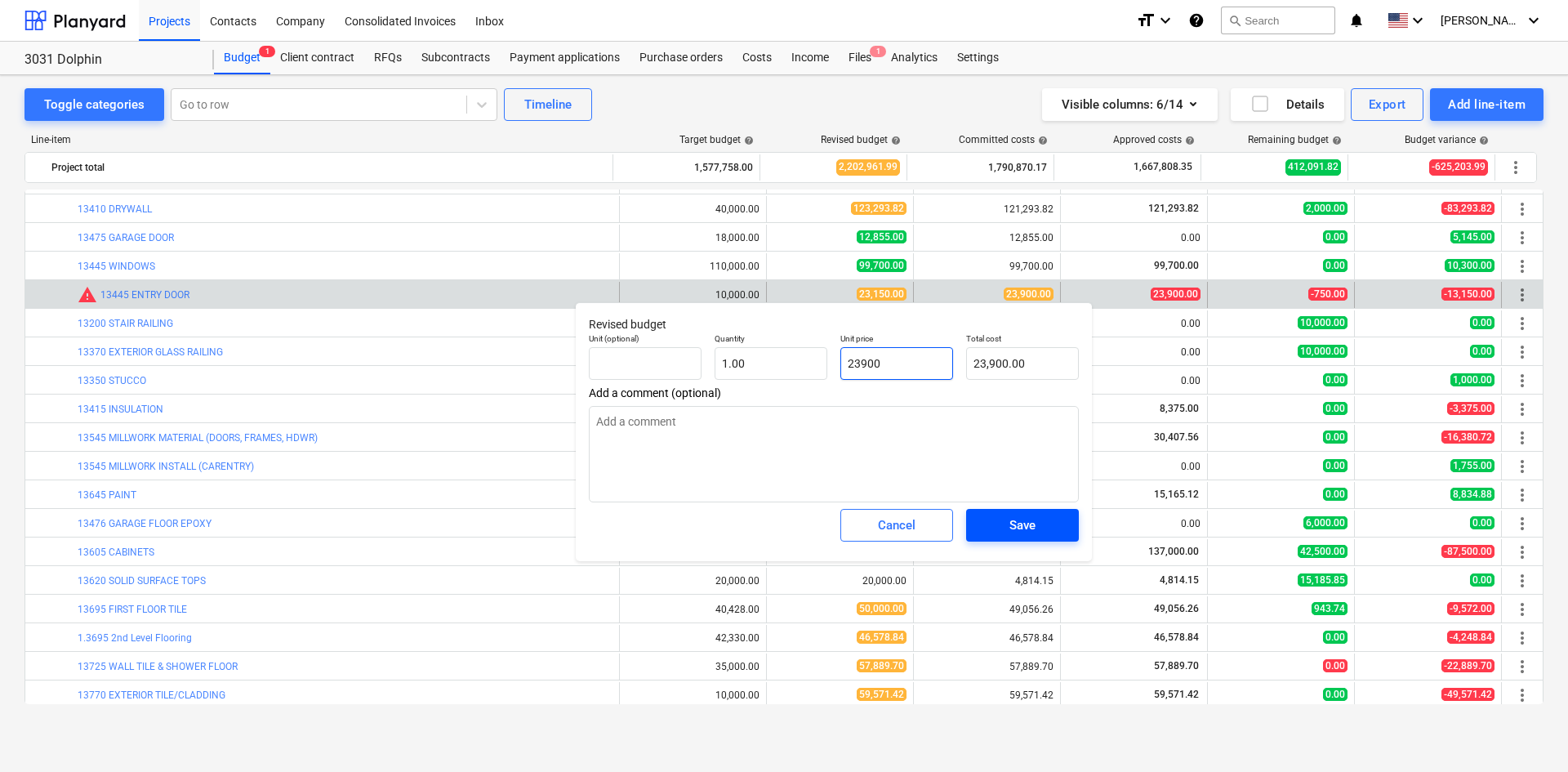
type input "23900"
type textarea "x"
type input "23,900.00"
click at [994, 537] on button "Save" at bounding box center [1022, 525] width 113 height 33
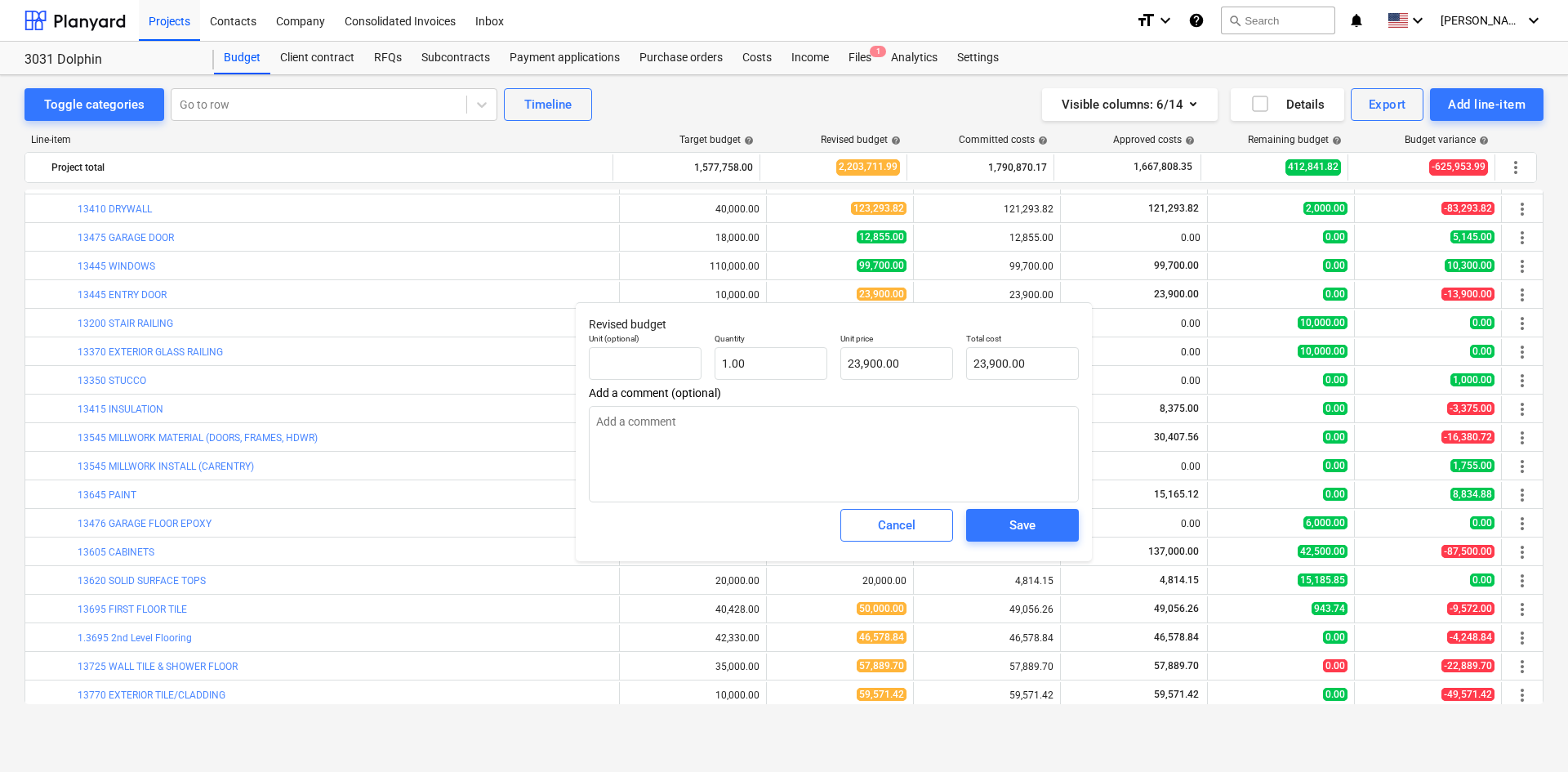
type textarea "x"
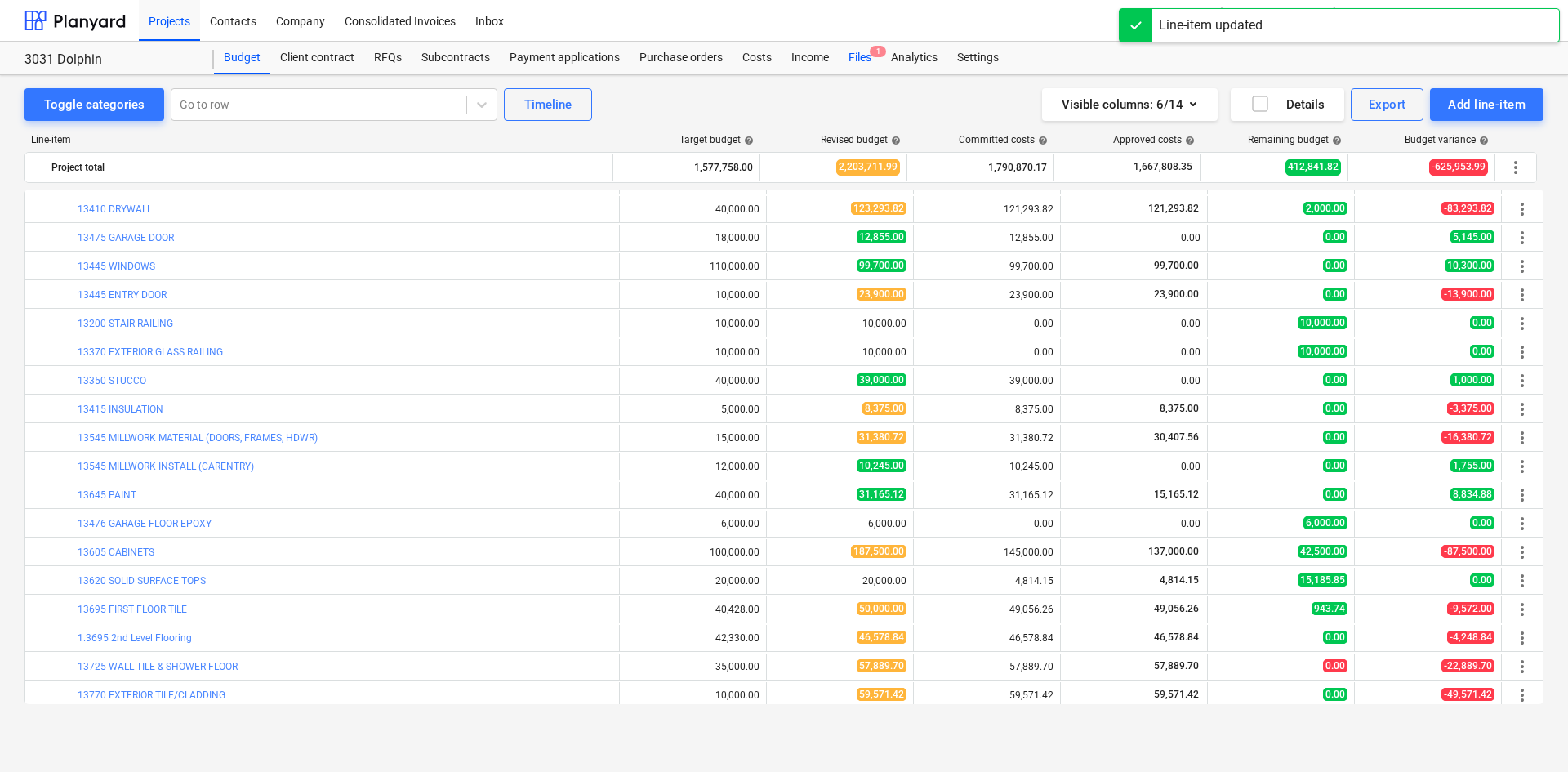
click at [856, 51] on div "Files 1" at bounding box center [860, 59] width 42 height 33
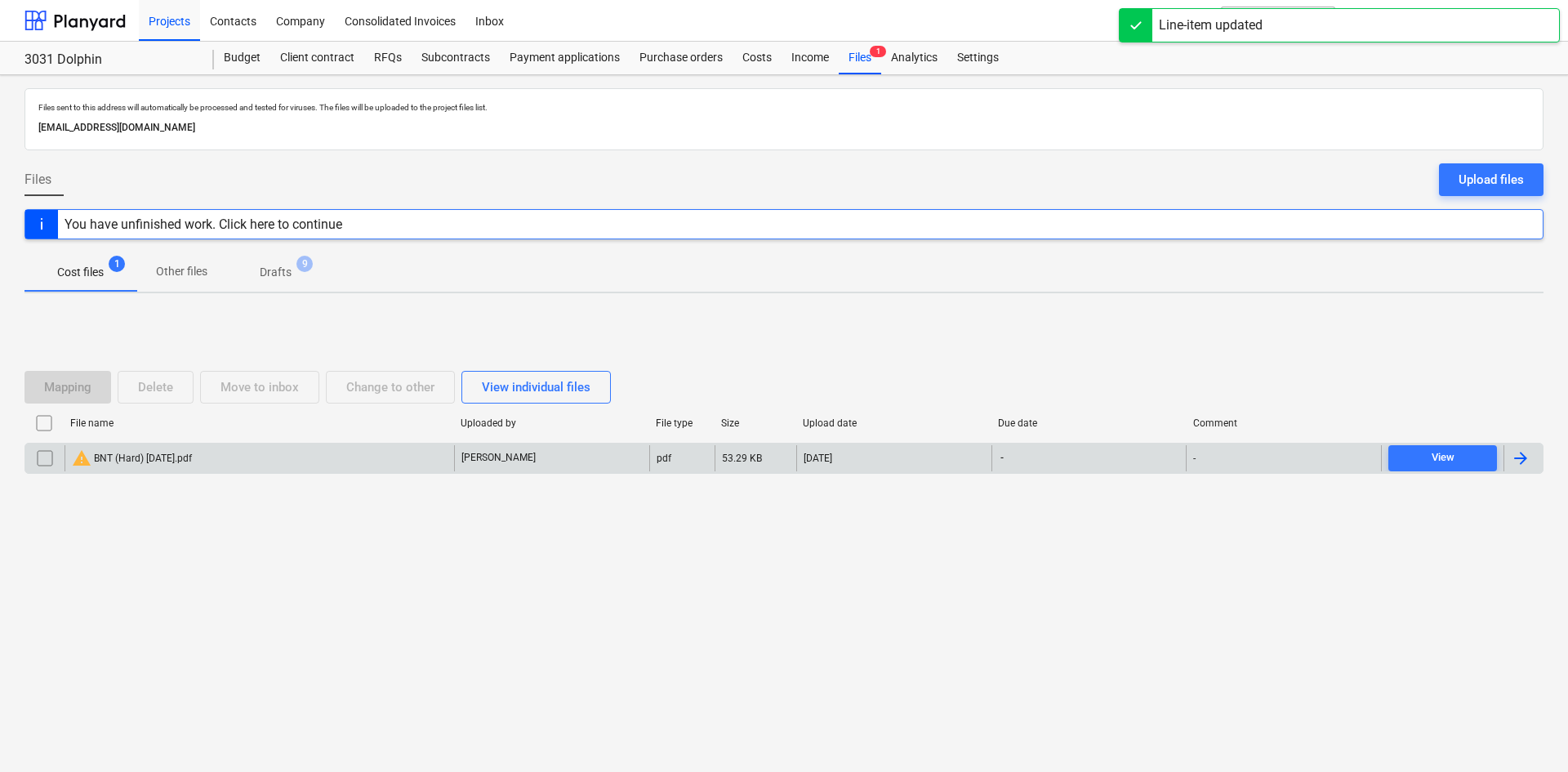
click at [42, 458] on input "checkbox" at bounding box center [45, 458] width 27 height 27
click at [168, 399] on button "Delete" at bounding box center [156, 387] width 76 height 33
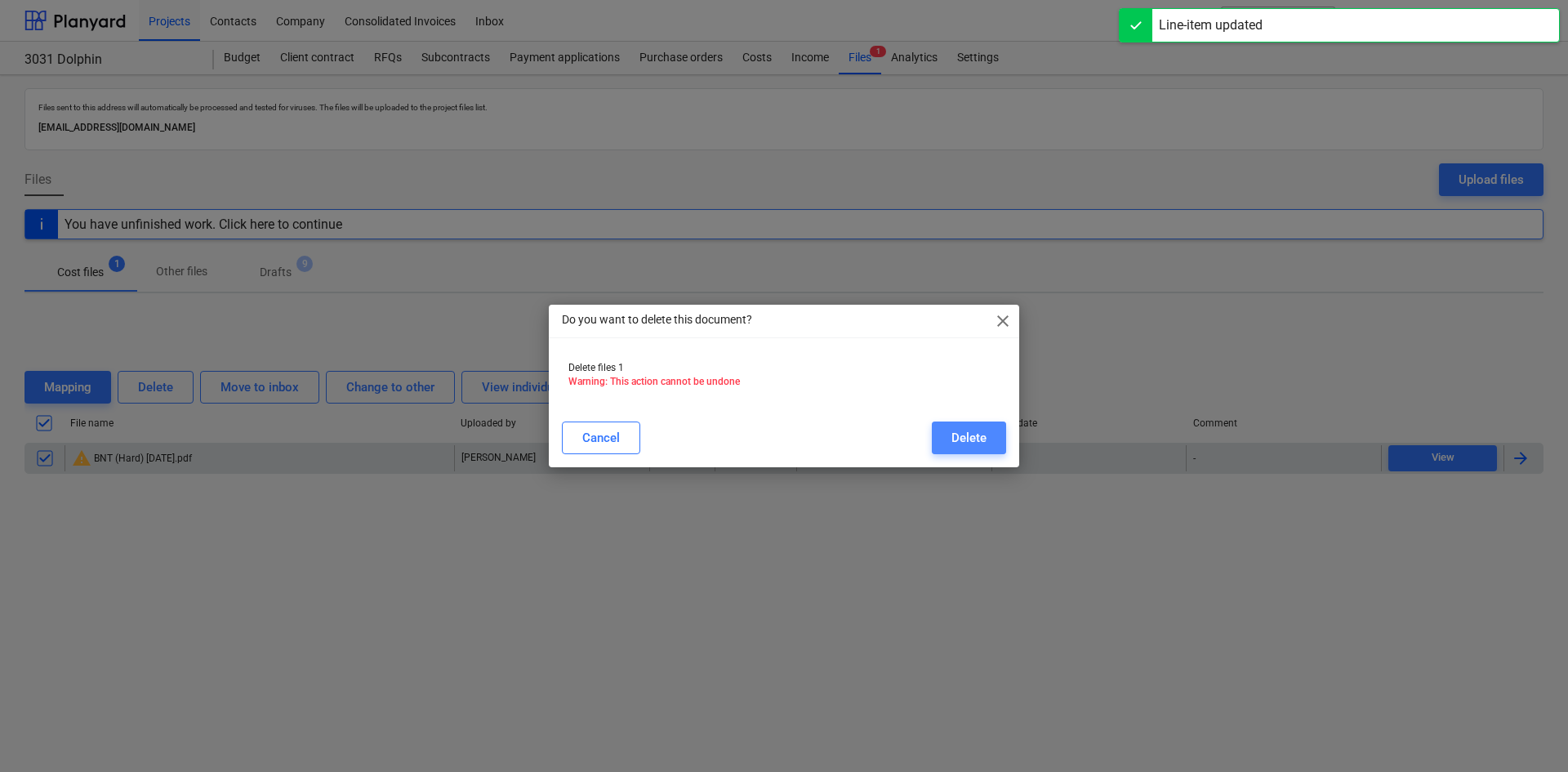
click at [941, 430] on button "Delete" at bounding box center [969, 438] width 74 height 33
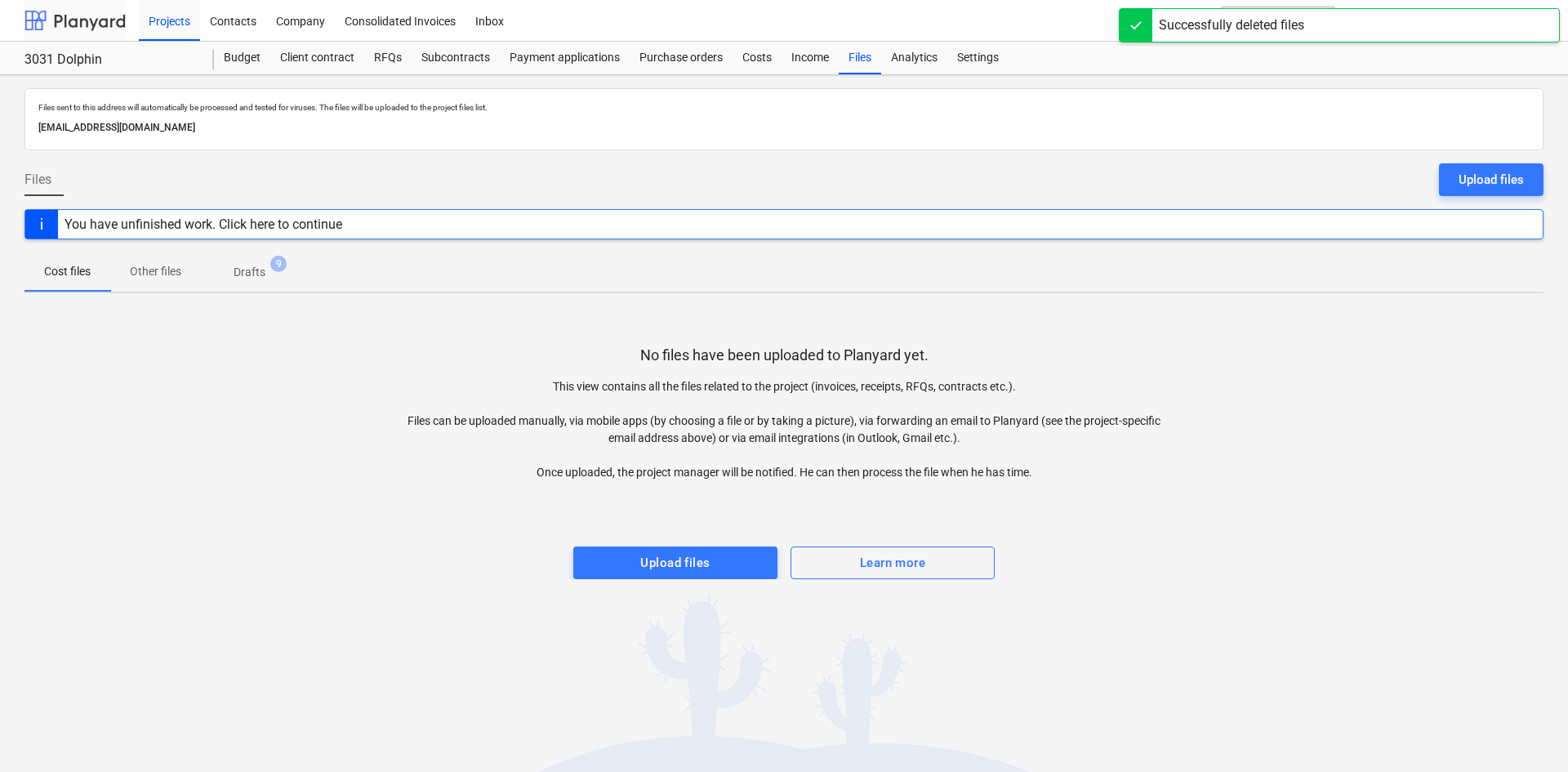
click at [65, 28] on div at bounding box center [75, 20] width 102 height 41
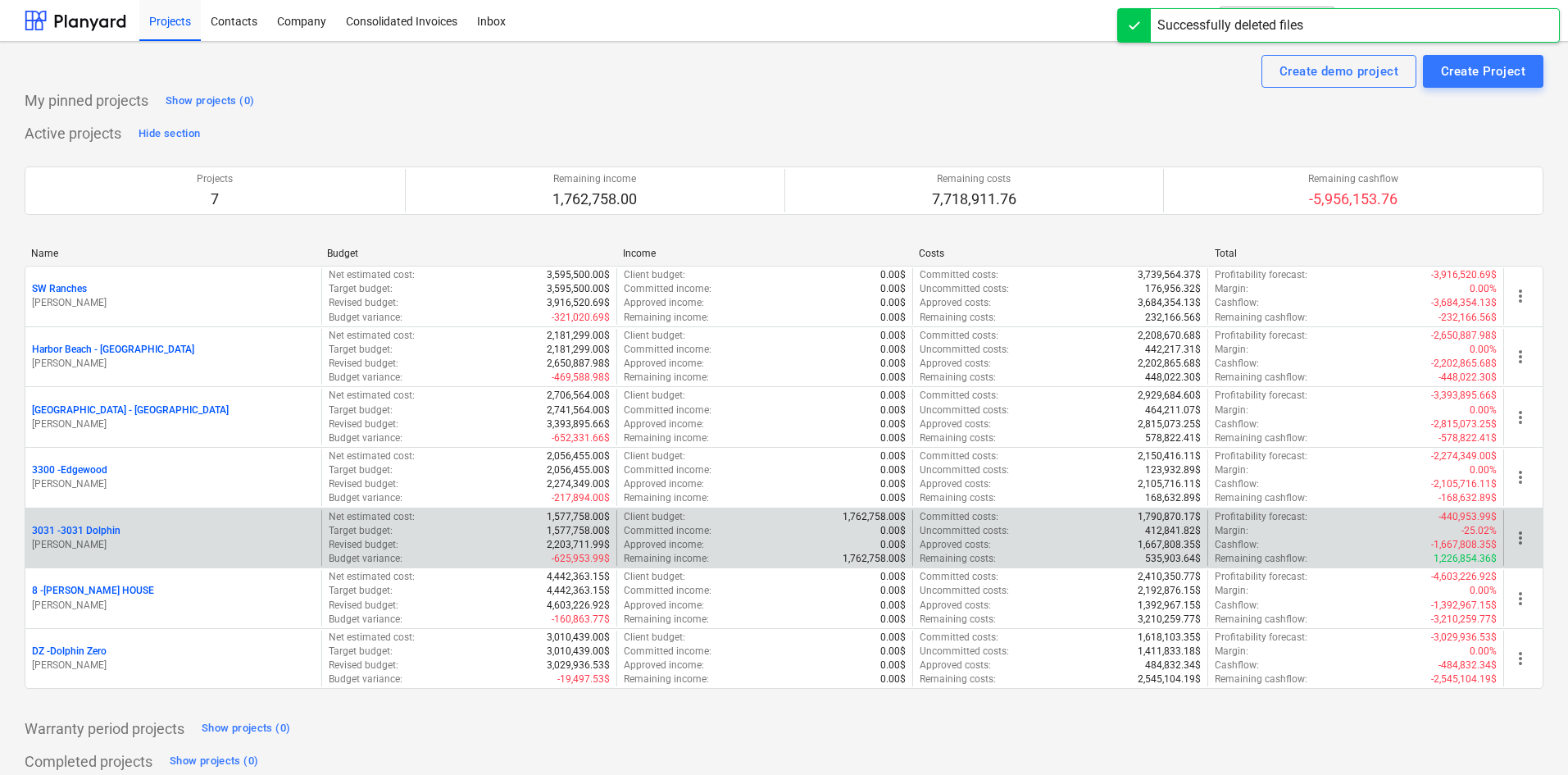
click at [105, 532] on p "3031 - 3031 Dolphin" at bounding box center [76, 530] width 88 height 14
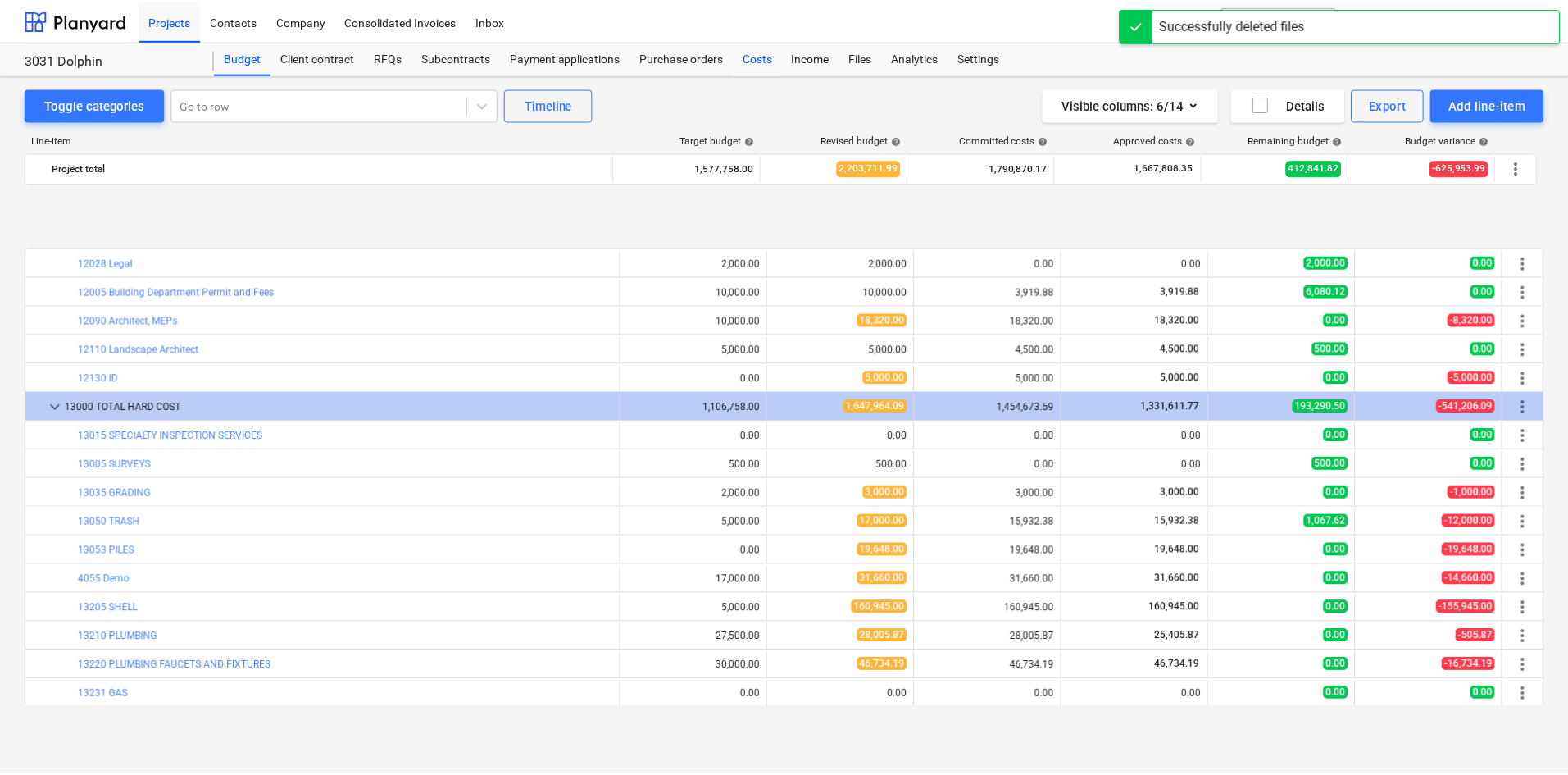
scroll to position [656, 0]
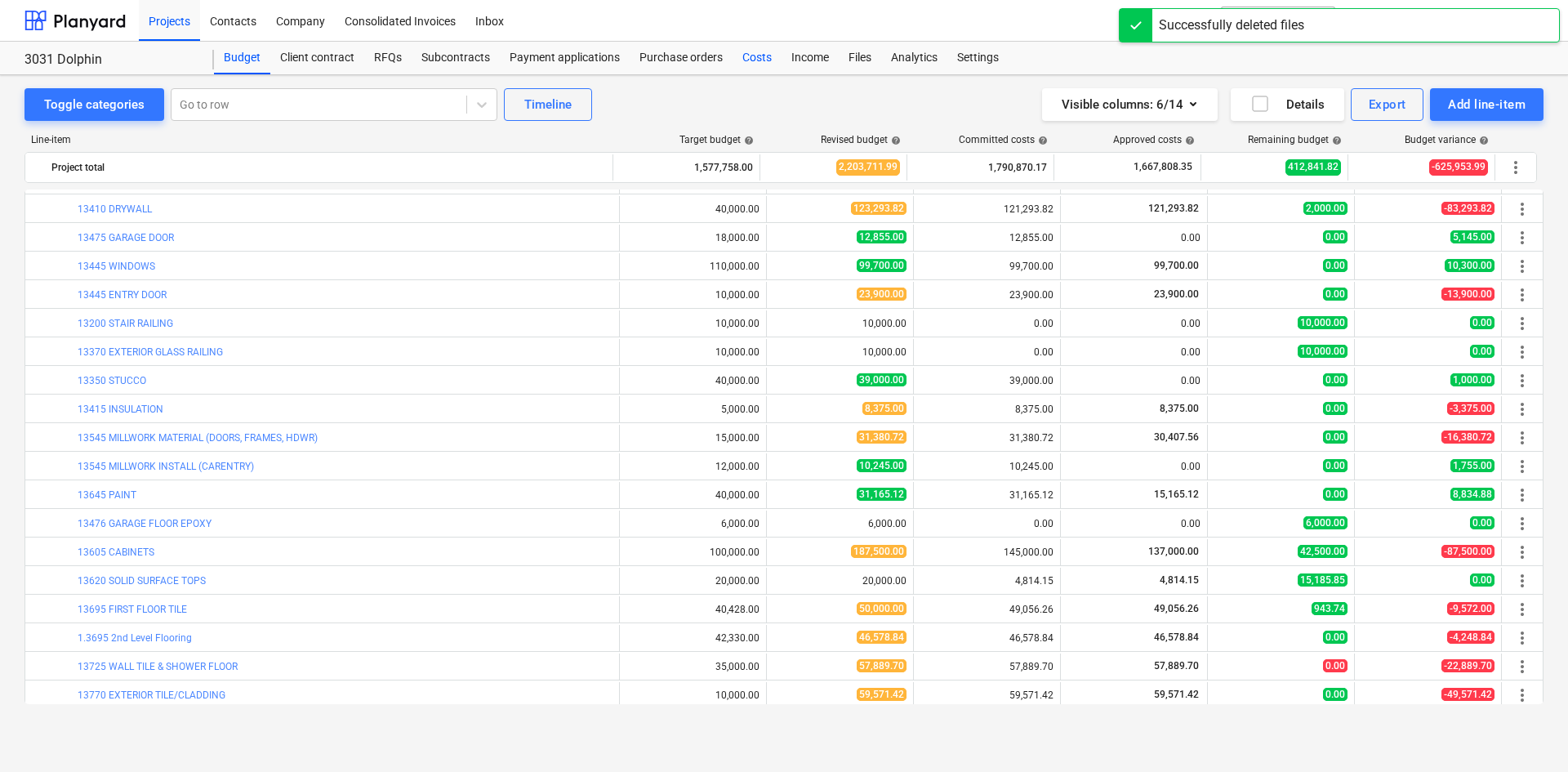
click at [761, 61] on div "Costs" at bounding box center [757, 59] width 49 height 33
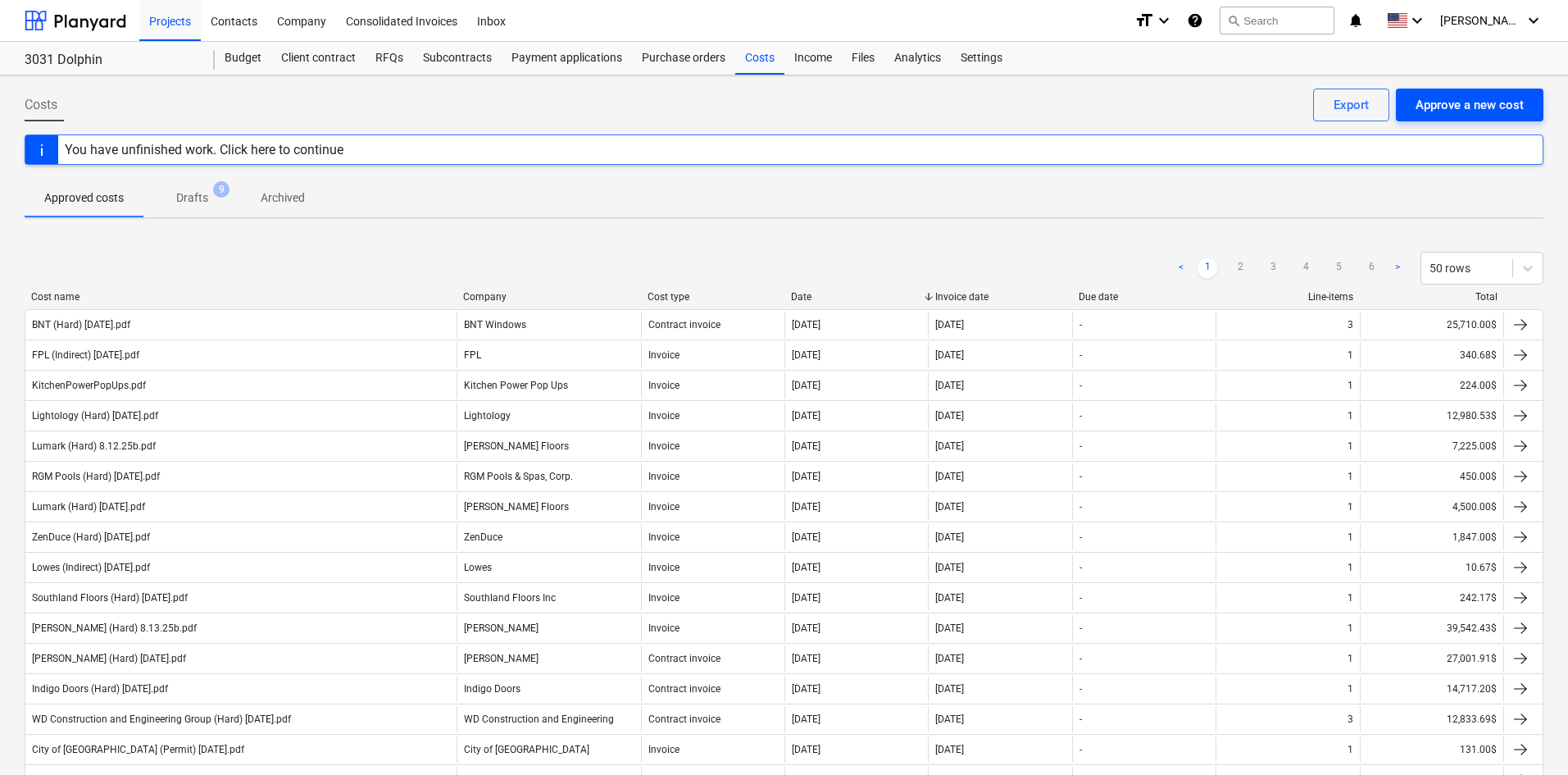
click at [1494, 109] on div "Approve a new cost" at bounding box center [1470, 105] width 108 height 21
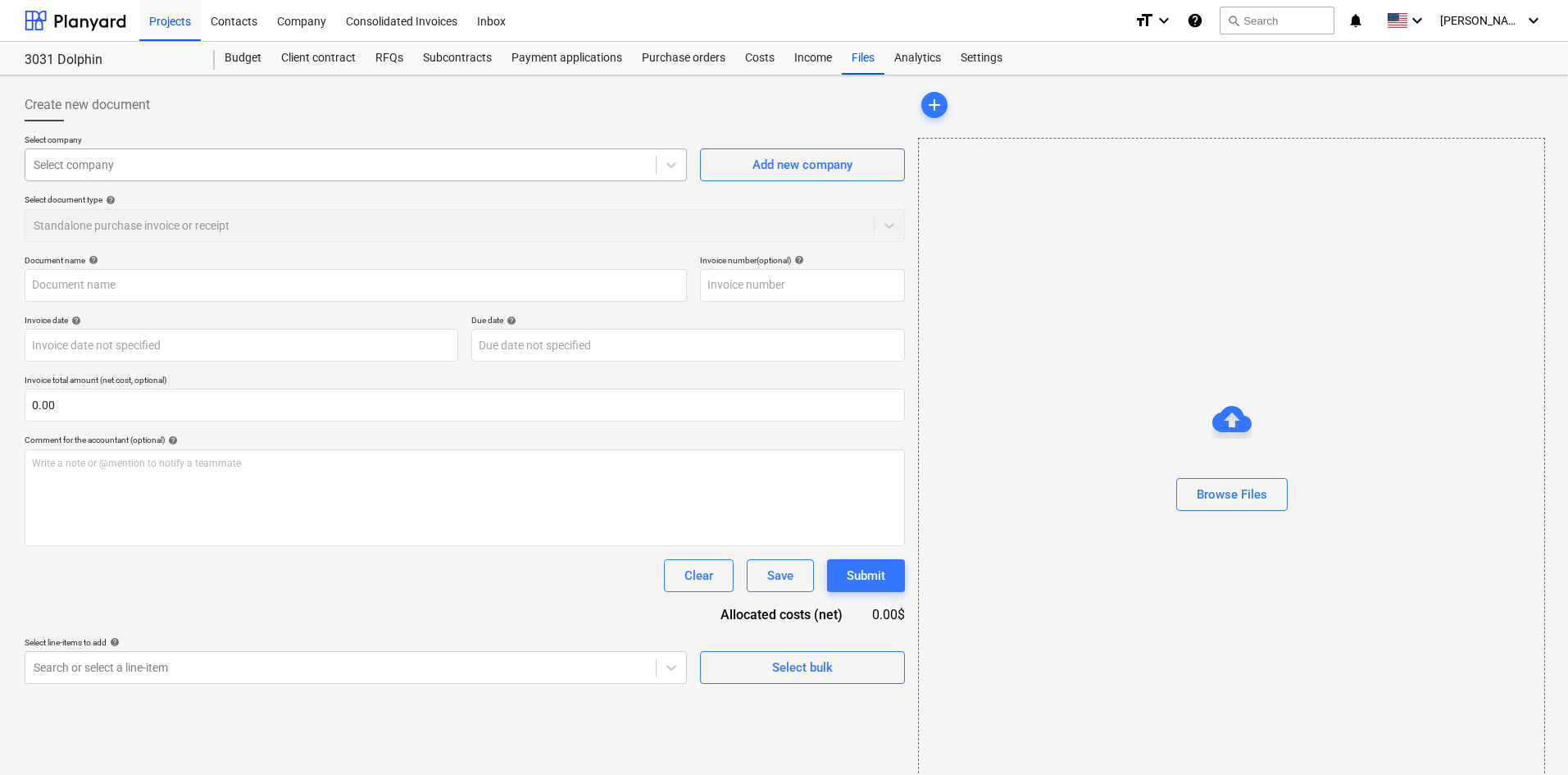
click at [124, 172] on div at bounding box center [341, 165] width 614 height 17
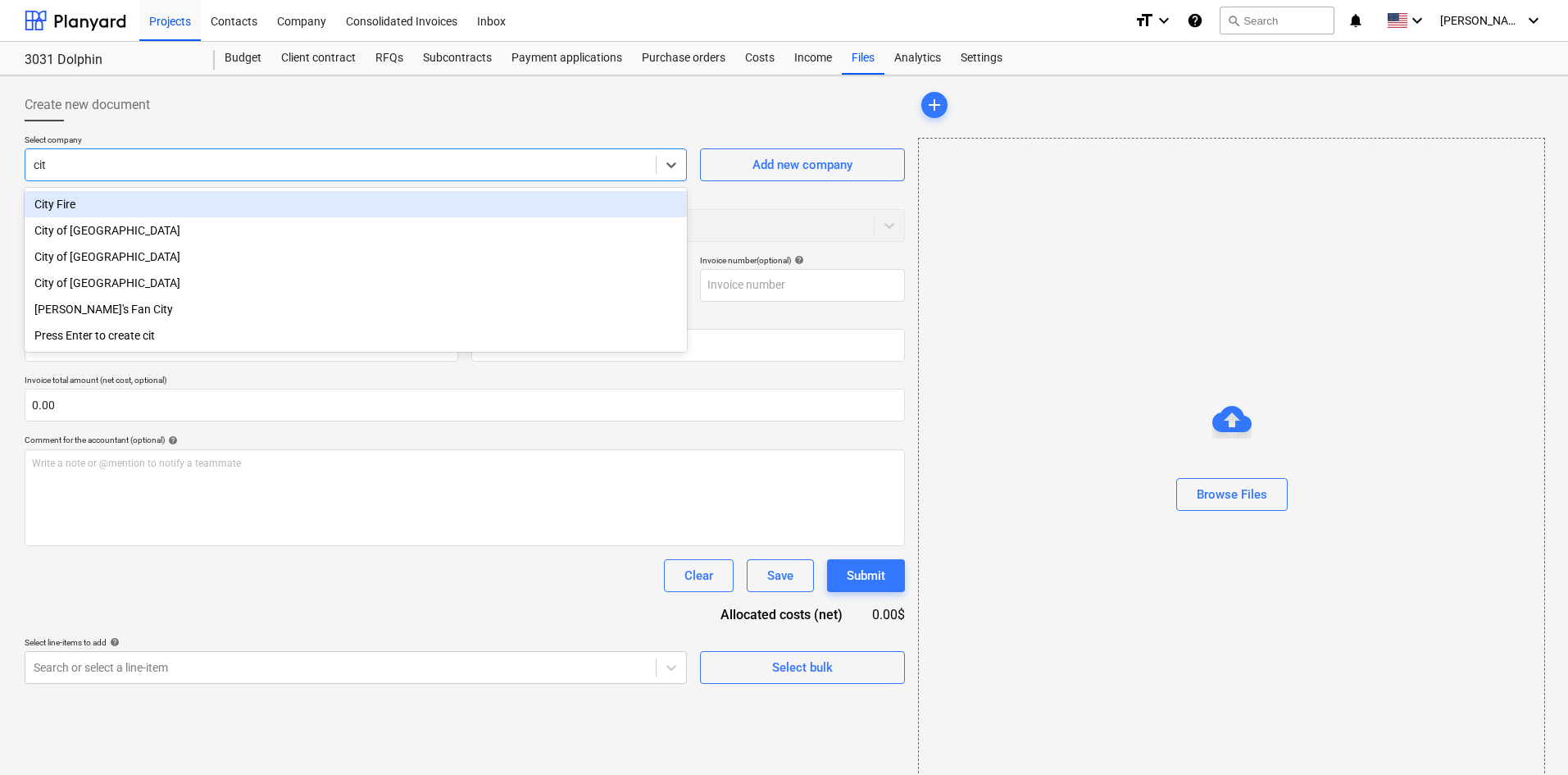
type input "city"
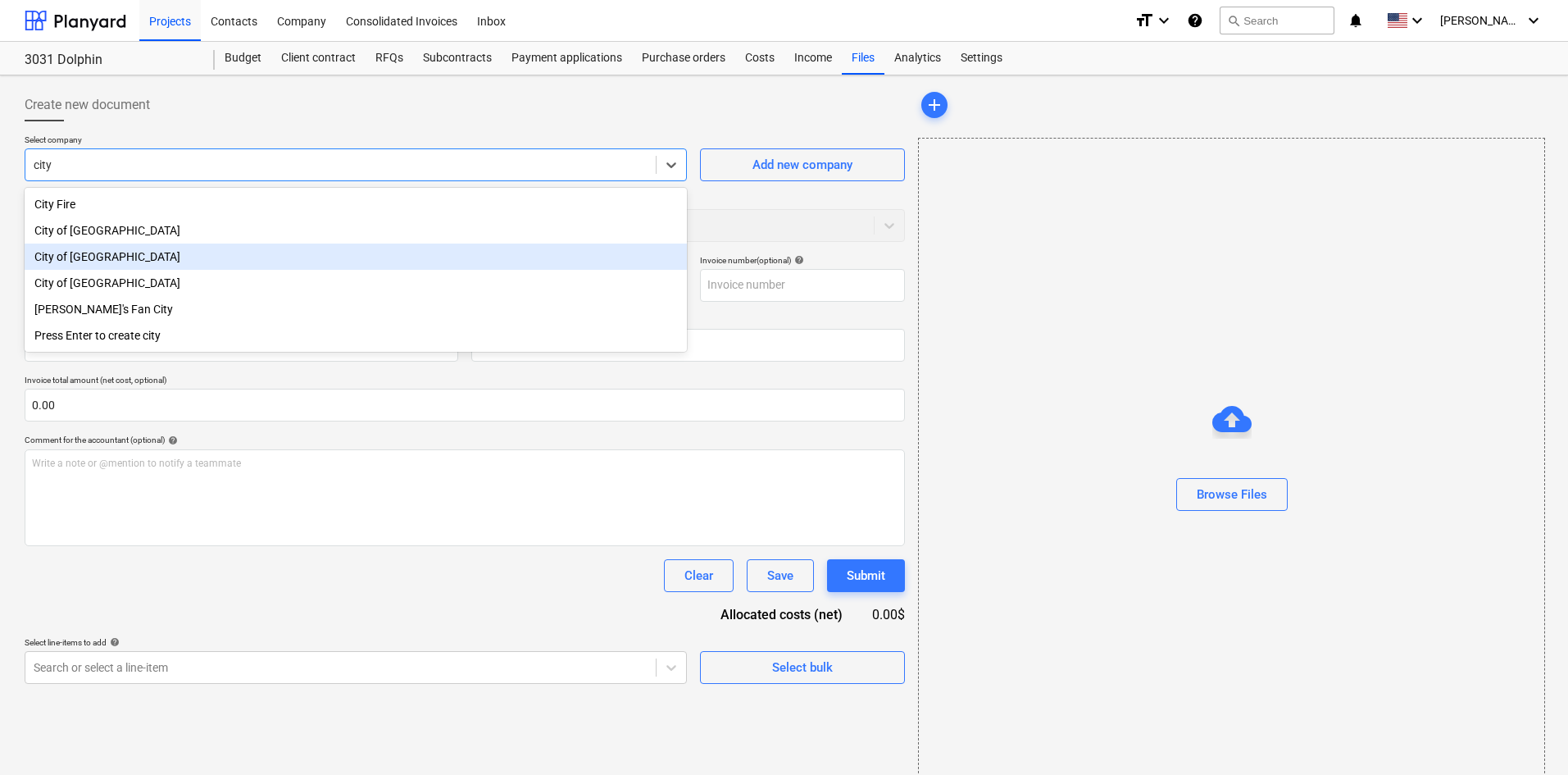
click at [133, 256] on div "City of [GEOGRAPHIC_DATA]" at bounding box center [355, 256] width 662 height 27
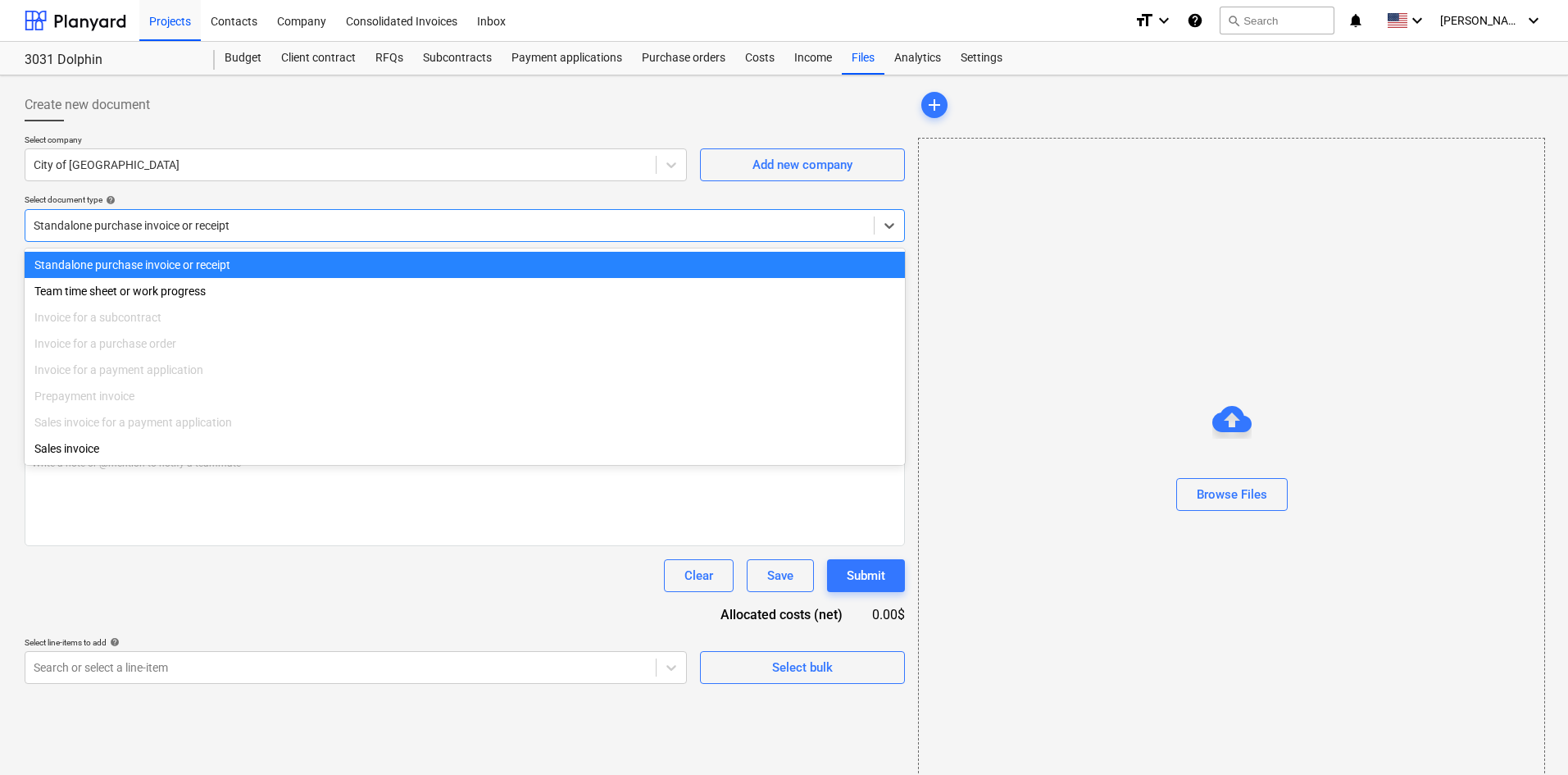
click at [186, 224] on div at bounding box center [450, 226] width 832 height 17
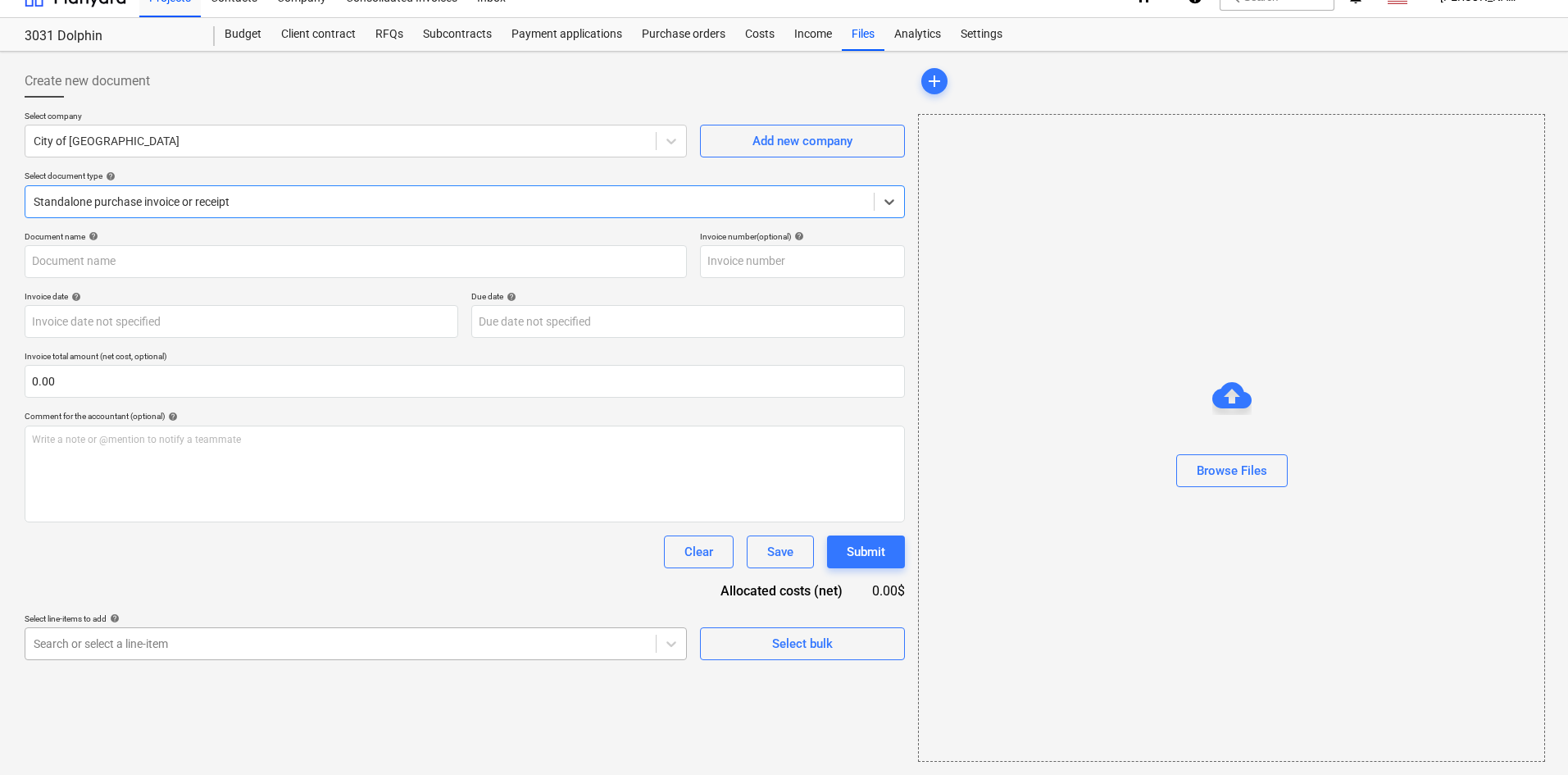
click at [270, 672] on body "Projects Contacts Company Consolidated Invoices Inbox format_size keyboard_arro…" at bounding box center [784, 364] width 1568 height 775
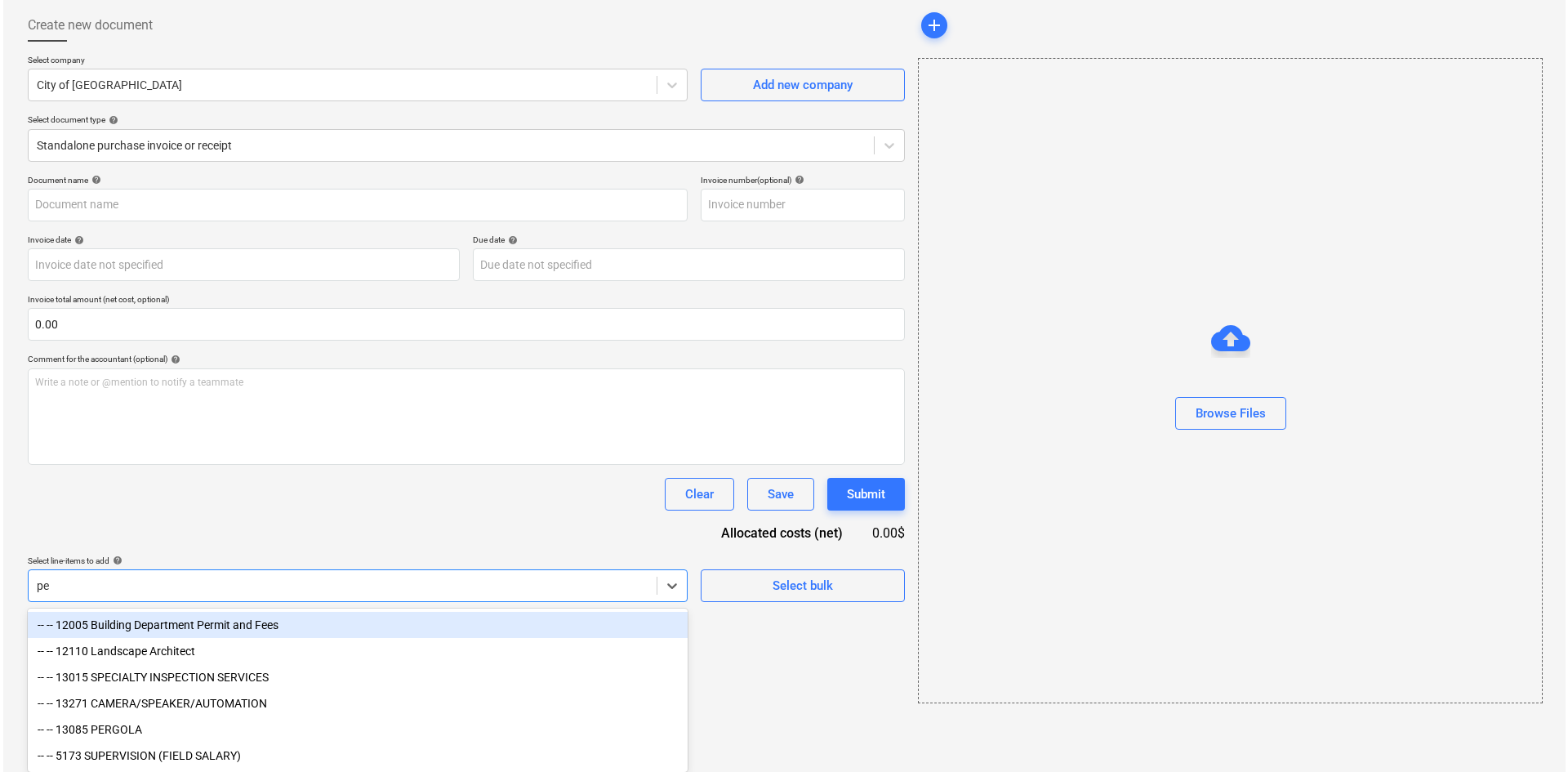
scroll to position [24, 0]
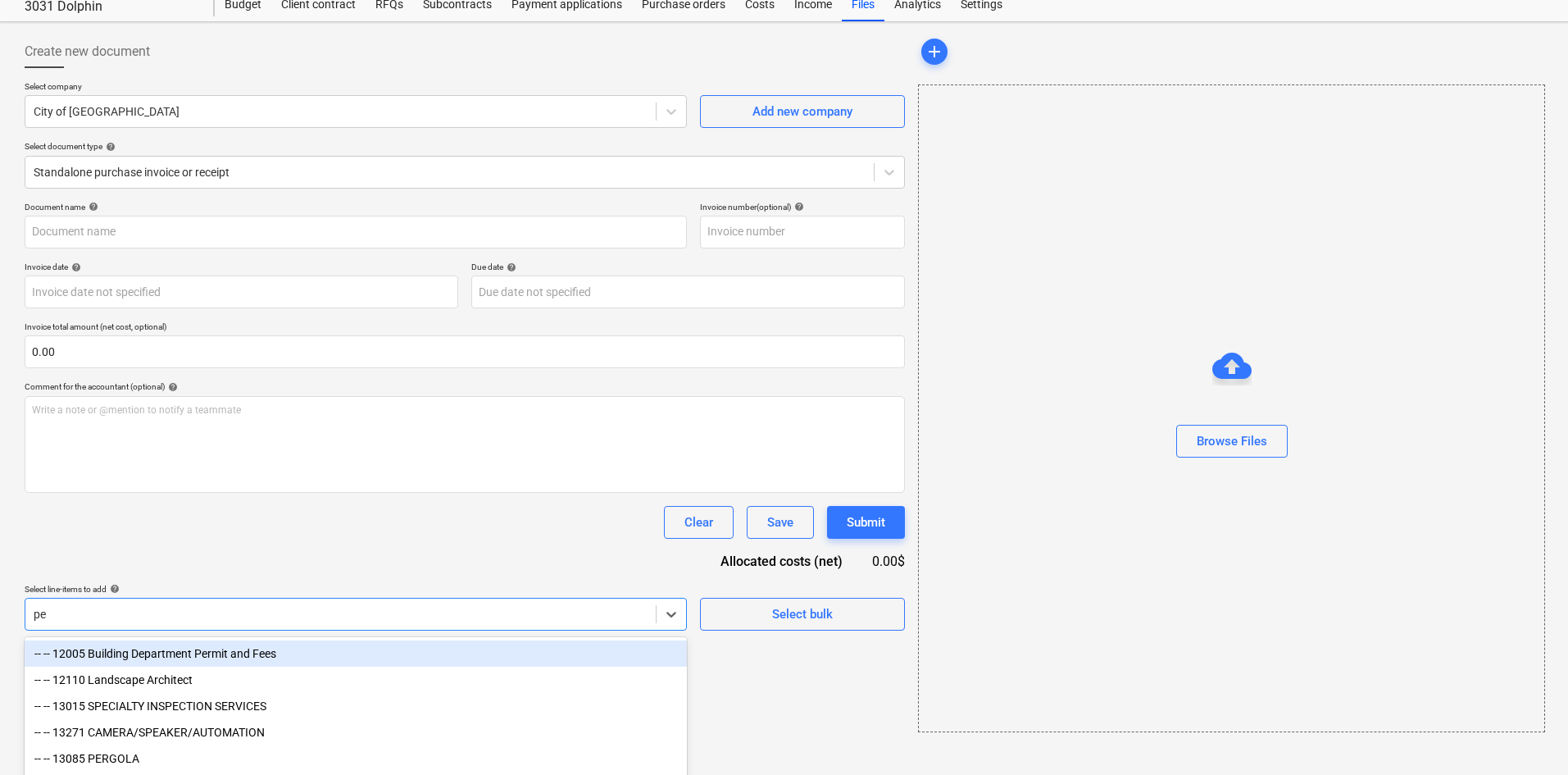
type input "per"
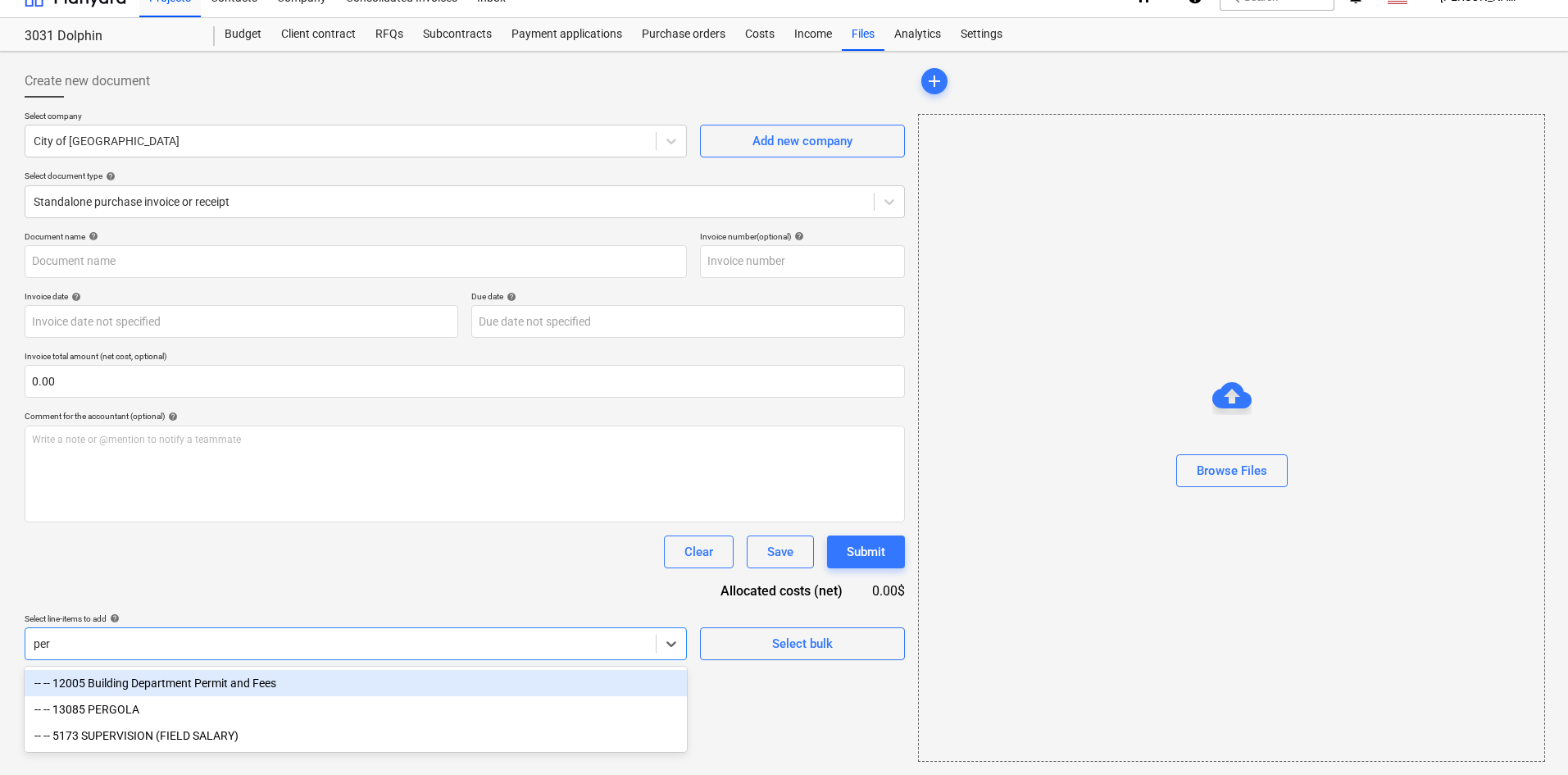
click at [376, 676] on div "-- -- 12005 Building Department Permit and Fees" at bounding box center [355, 682] width 662 height 27
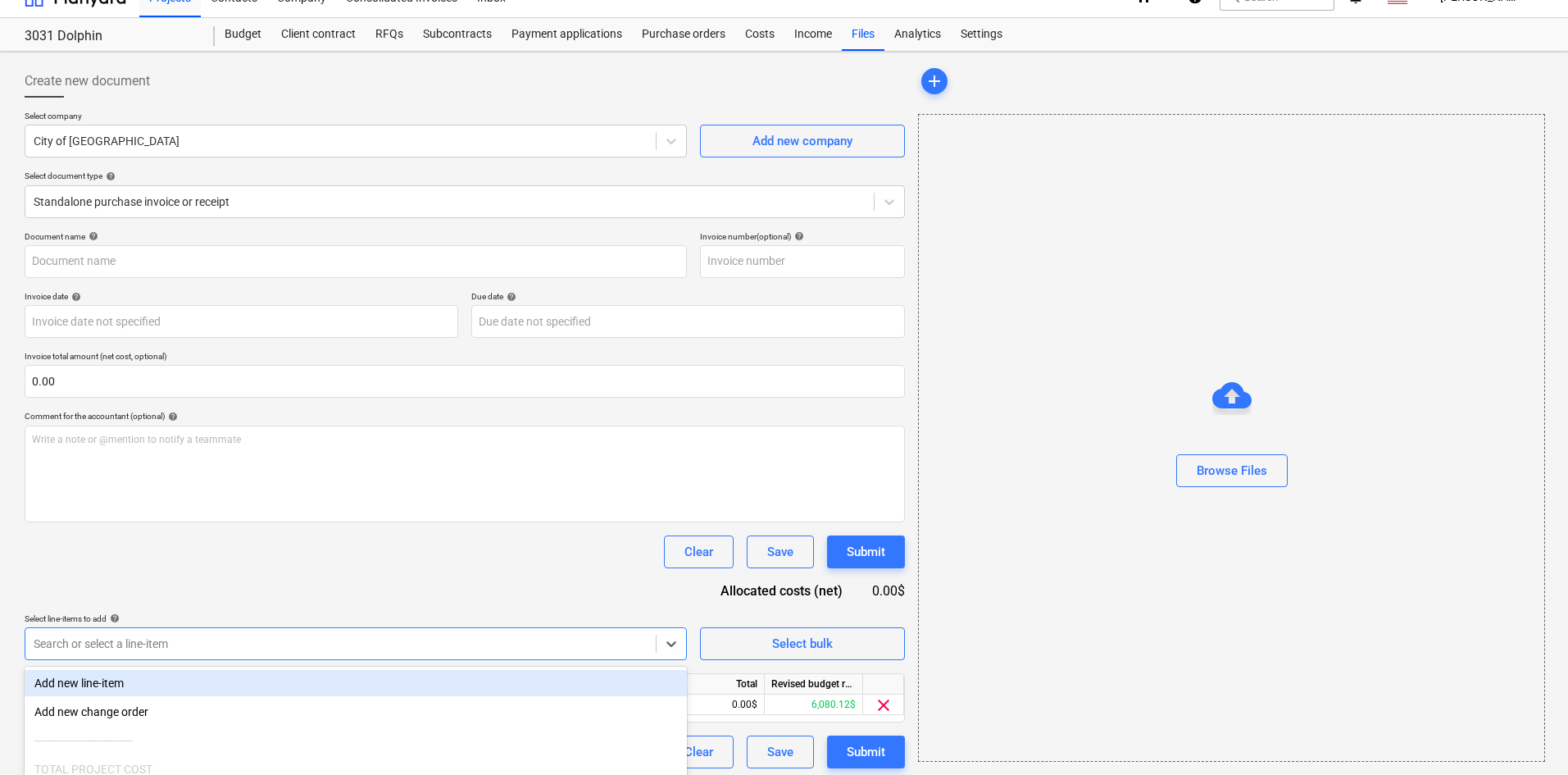
click at [470, 539] on div "Clear Save Submit" at bounding box center [465, 552] width 880 height 33
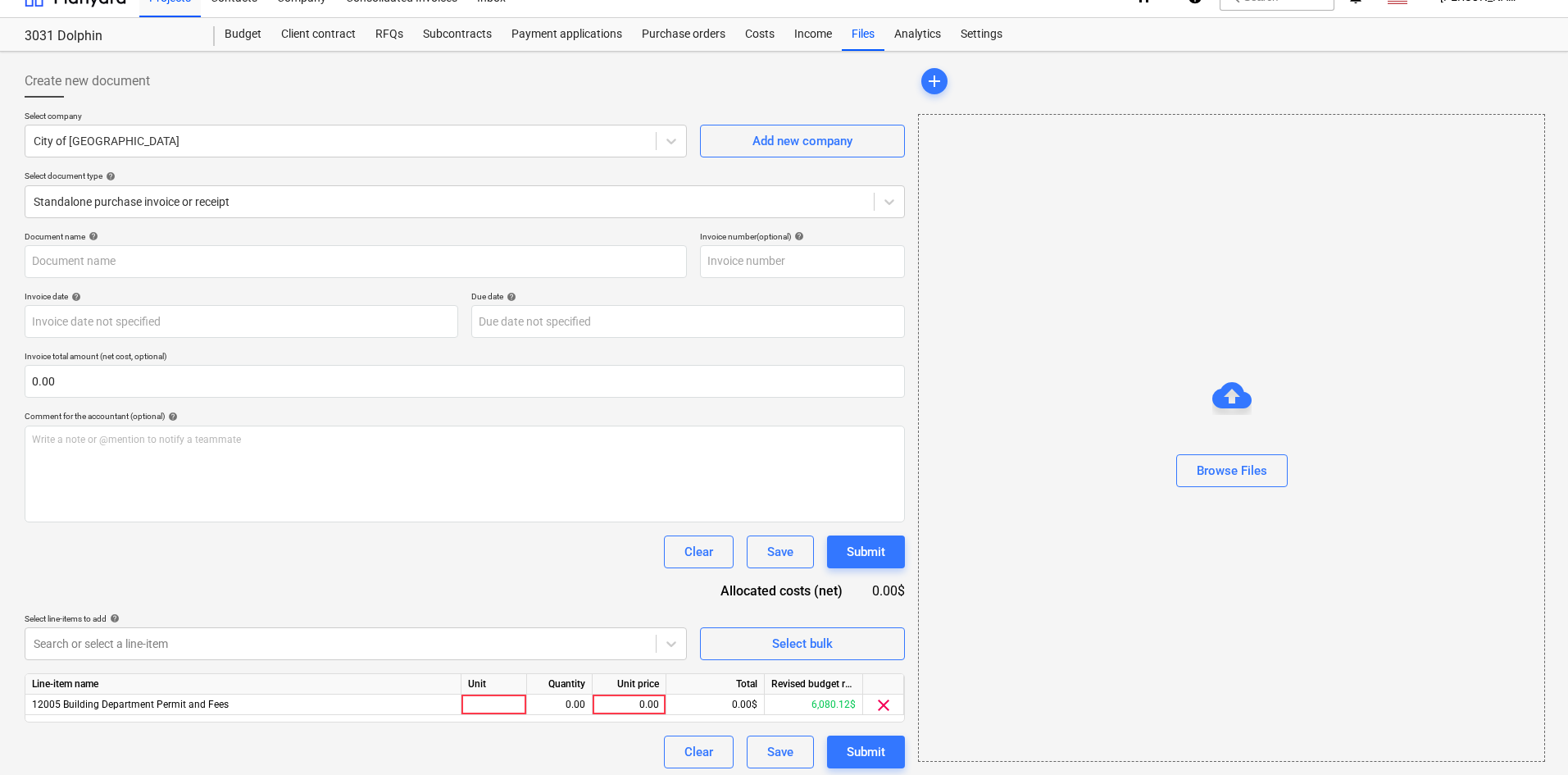
click at [1218, 446] on div at bounding box center [1231, 441] width 625 height 27
click at [1213, 473] on div "Browse Files" at bounding box center [1231, 470] width 71 height 21
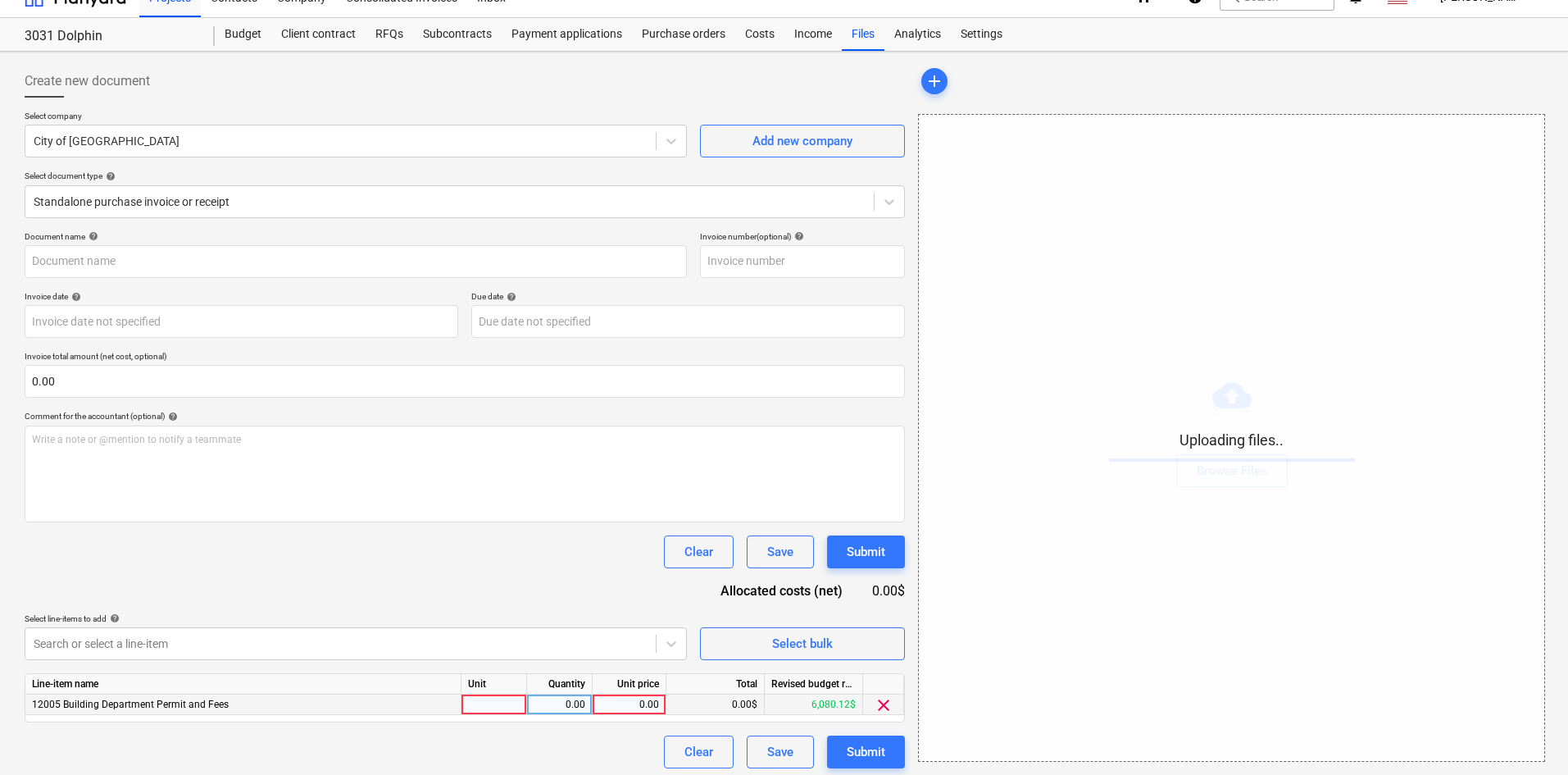
click at [641, 696] on div "0.00" at bounding box center [629, 704] width 60 height 20
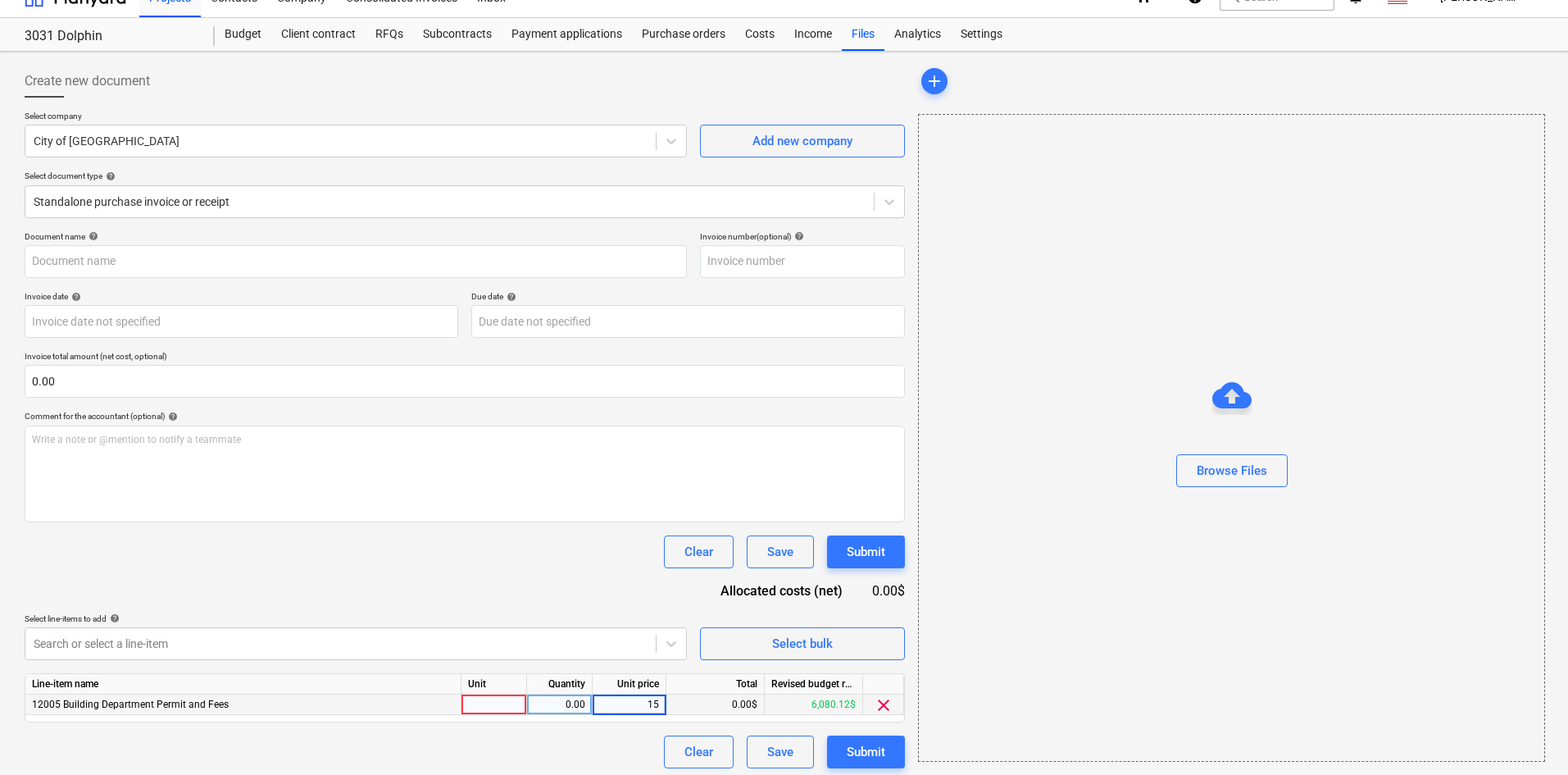
type input "157"
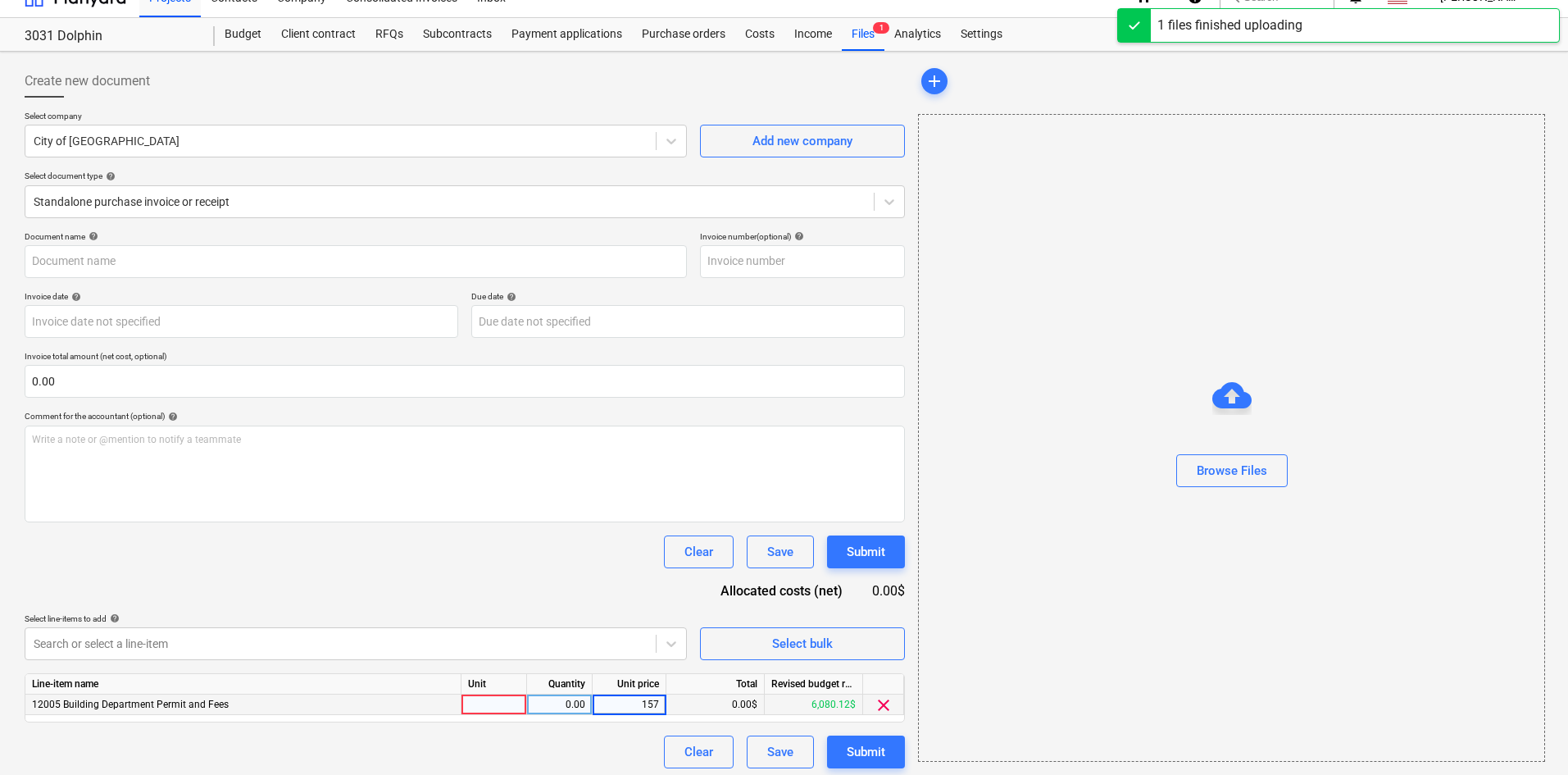
type input "City of [GEOGRAPHIC_DATA] (Permit) [DATE].pdf"
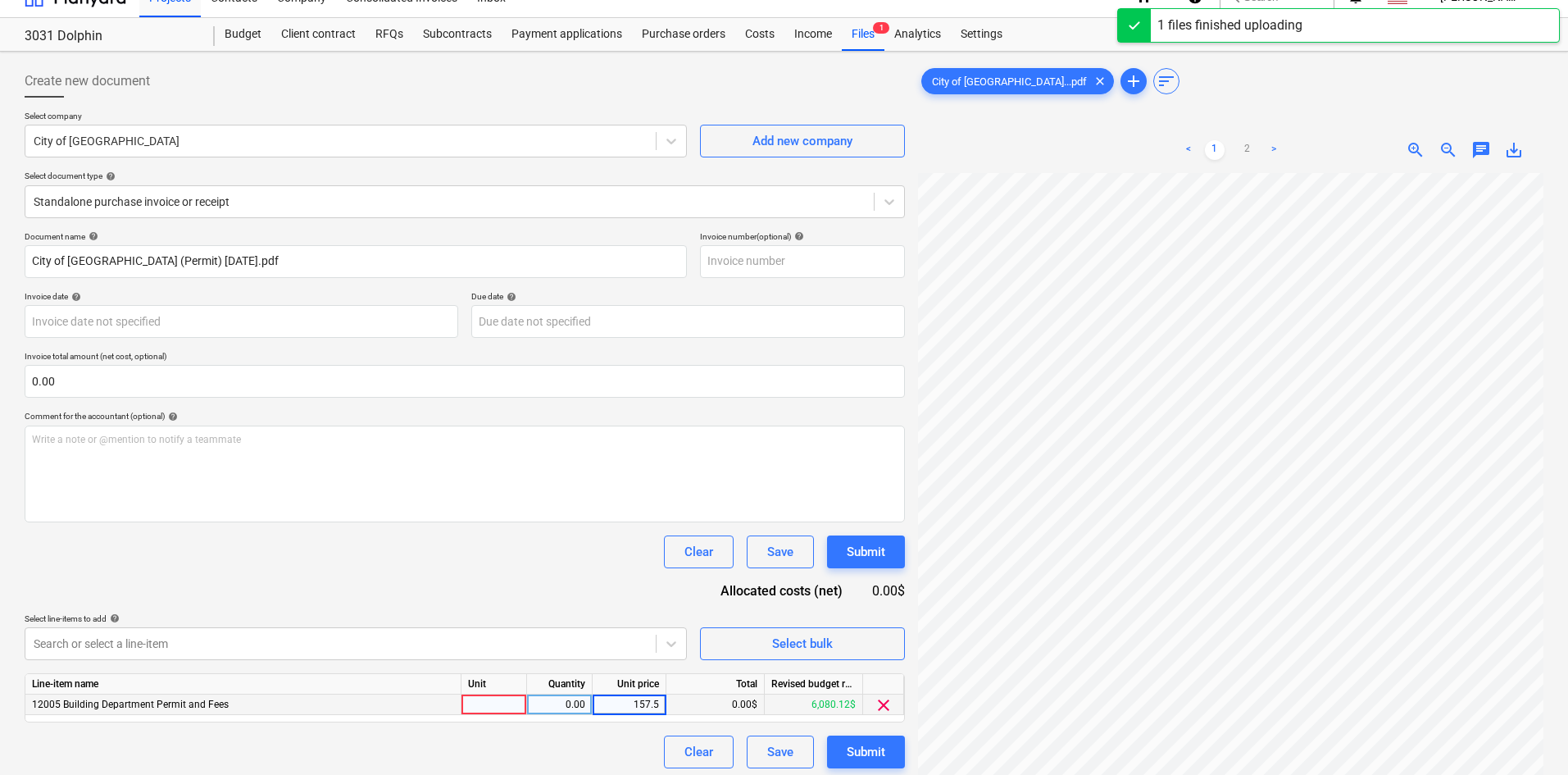
type input "157.50"
click at [500, 534] on div "Document name help City of [GEOGRAPHIC_DATA] (Permit) [DATE].pdf Invoice number…" at bounding box center [465, 500] width 880 height 537
click at [865, 747] on div "Submit" at bounding box center [866, 751] width 39 height 21
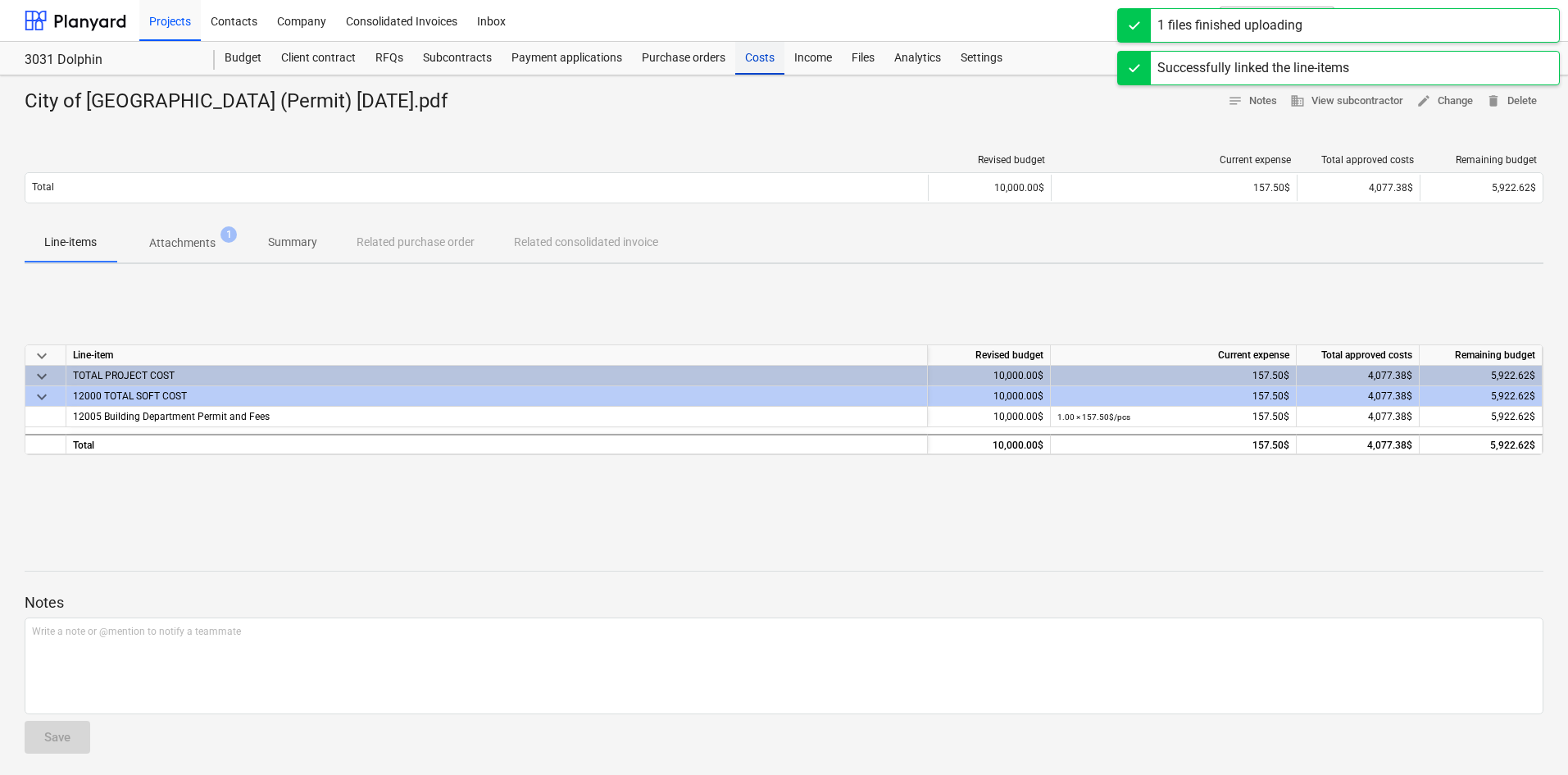
click at [771, 58] on div "Costs" at bounding box center [760, 59] width 50 height 33
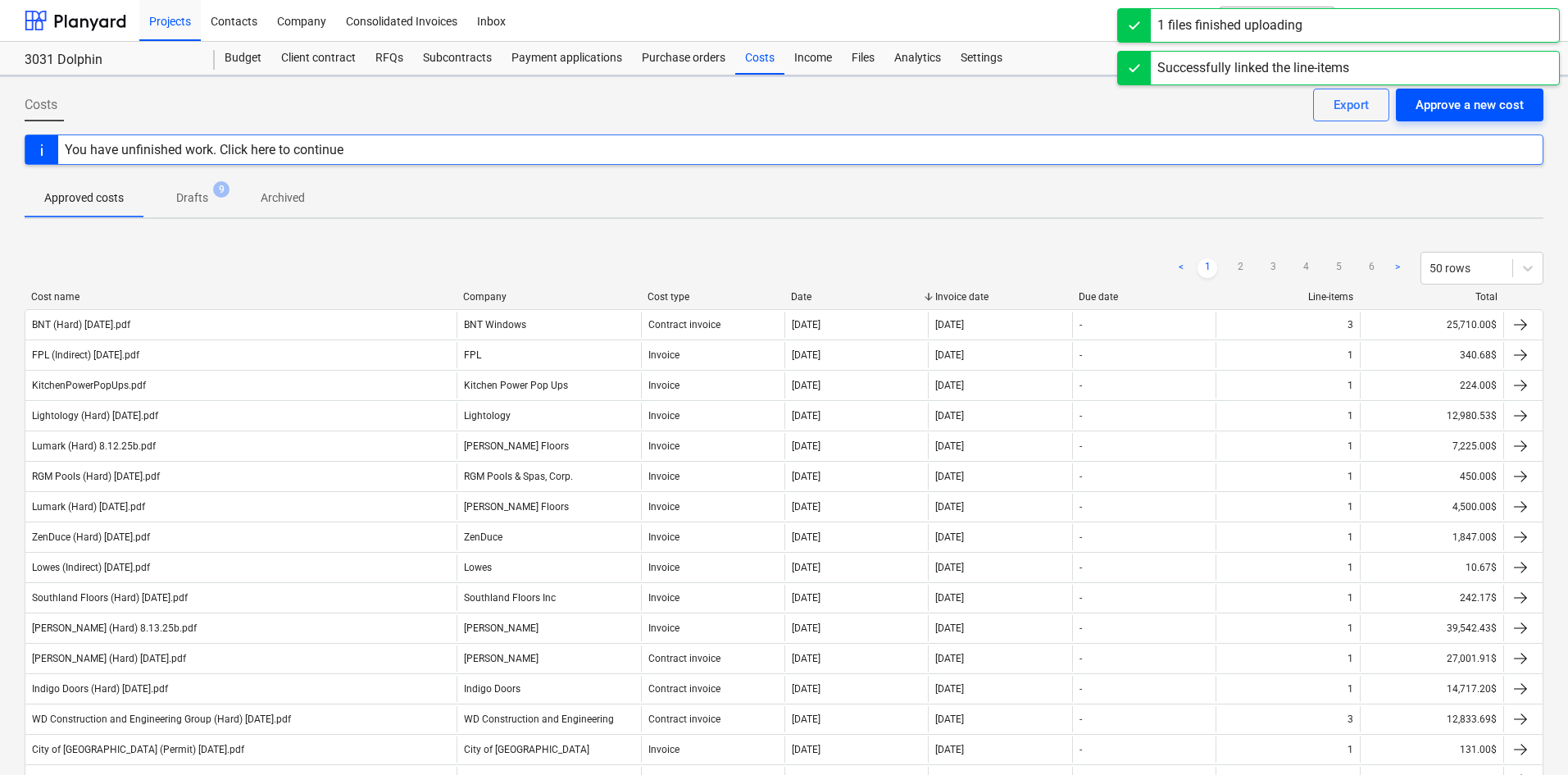
click at [1482, 98] on div "Approve a new cost" at bounding box center [1470, 105] width 108 height 21
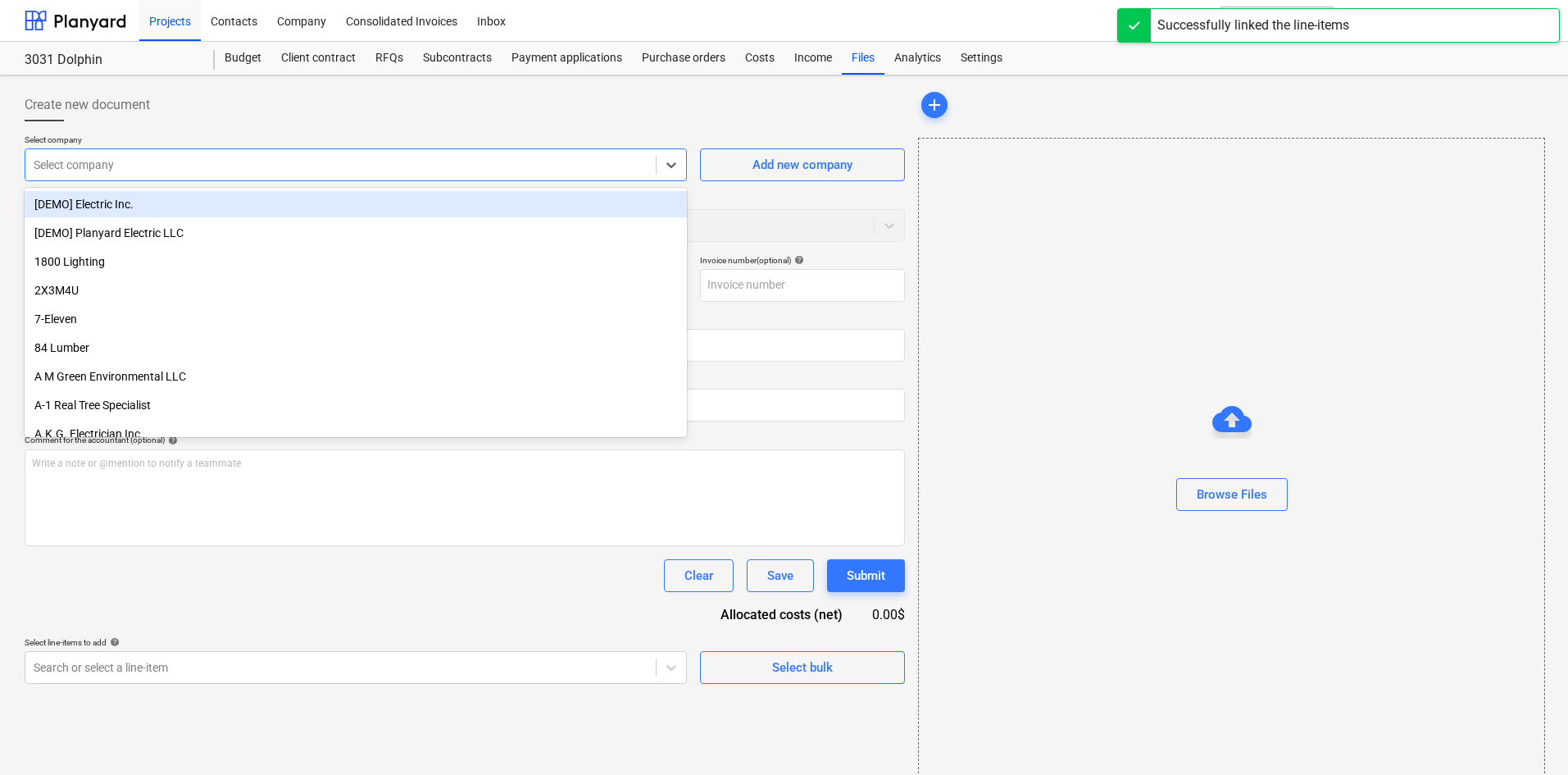
click at [118, 157] on div at bounding box center [341, 165] width 614 height 17
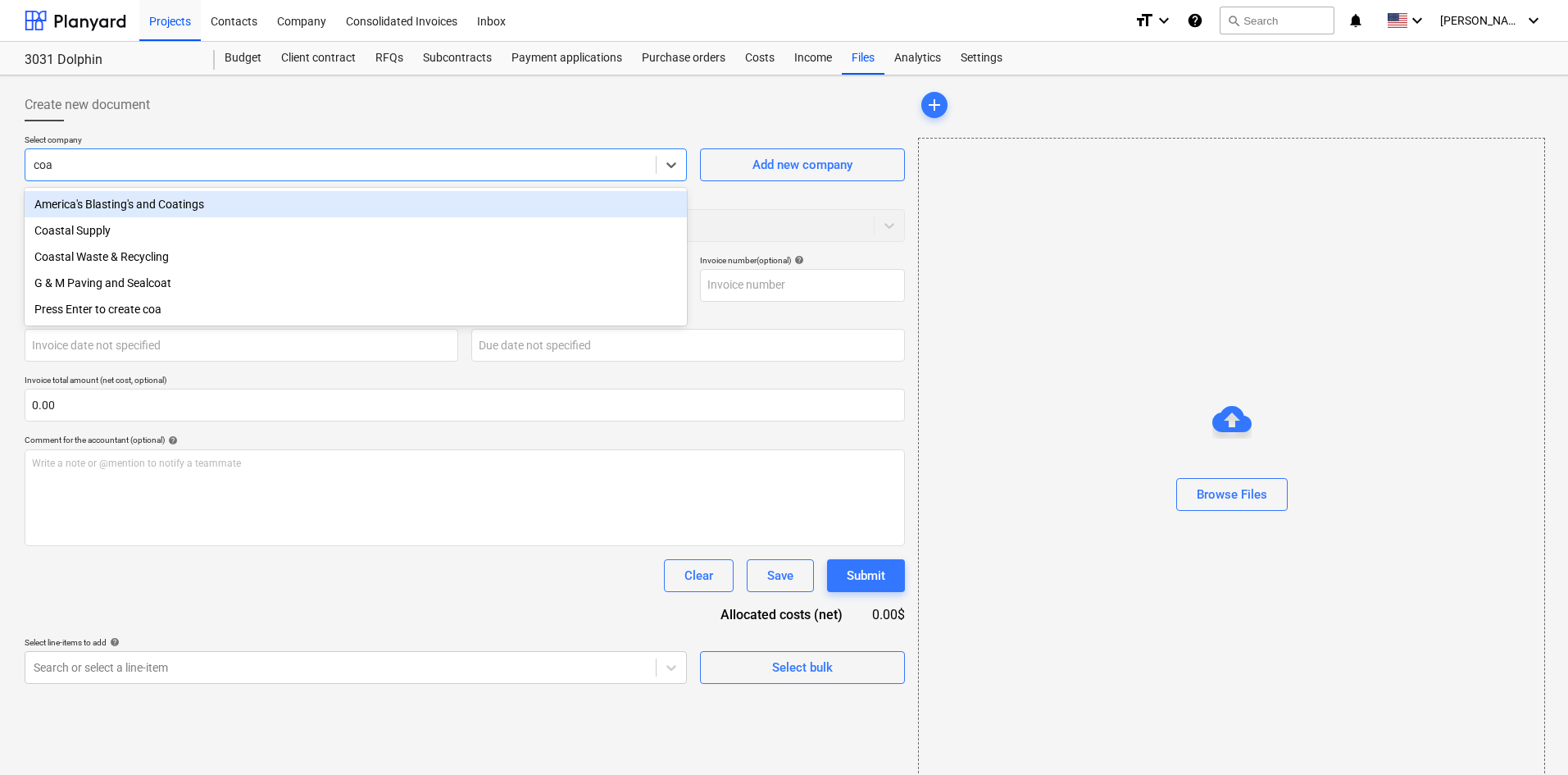
type input "coas"
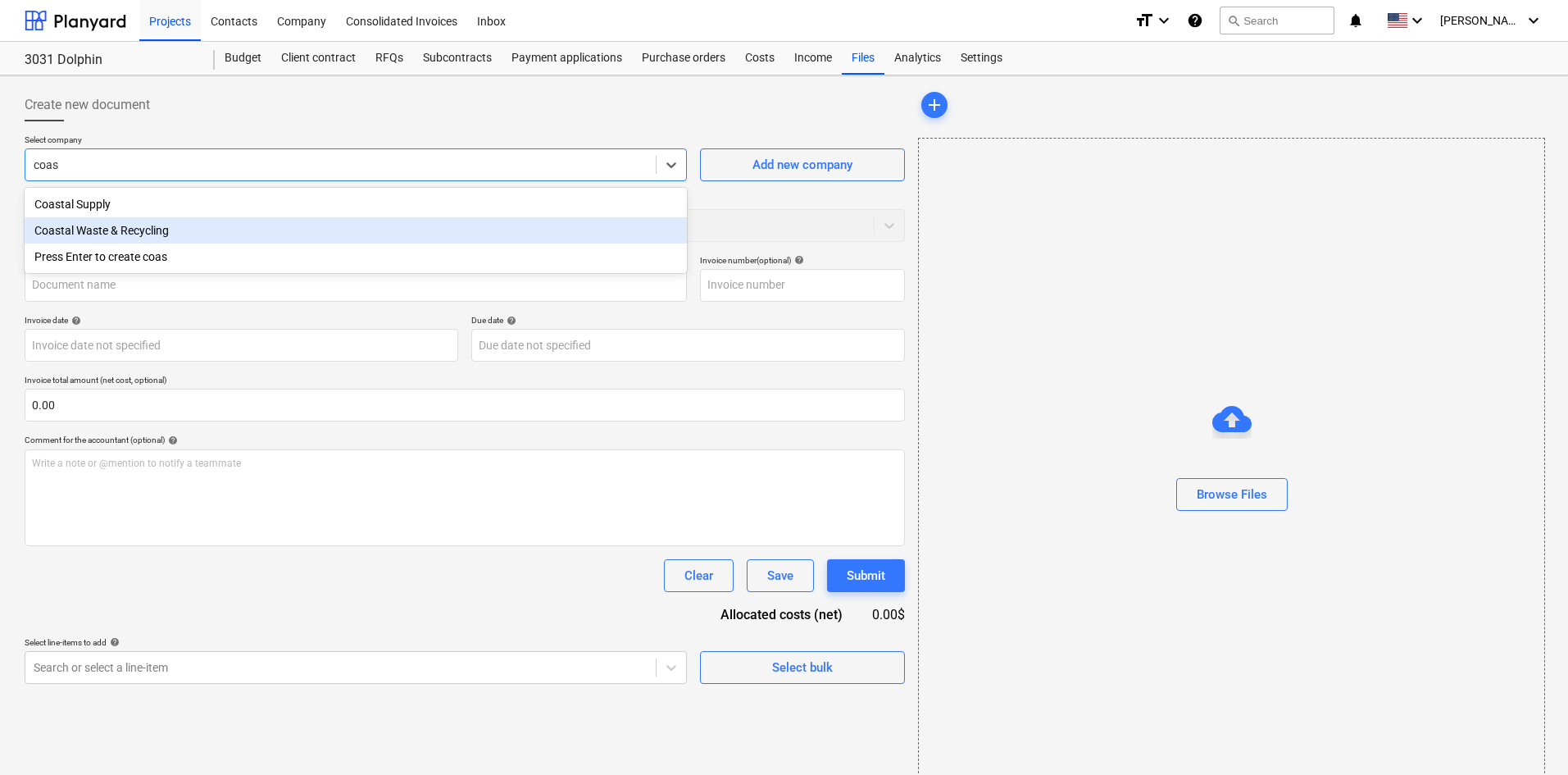
click at [157, 233] on div "Coastal Waste & Recycling" at bounding box center [355, 230] width 662 height 27
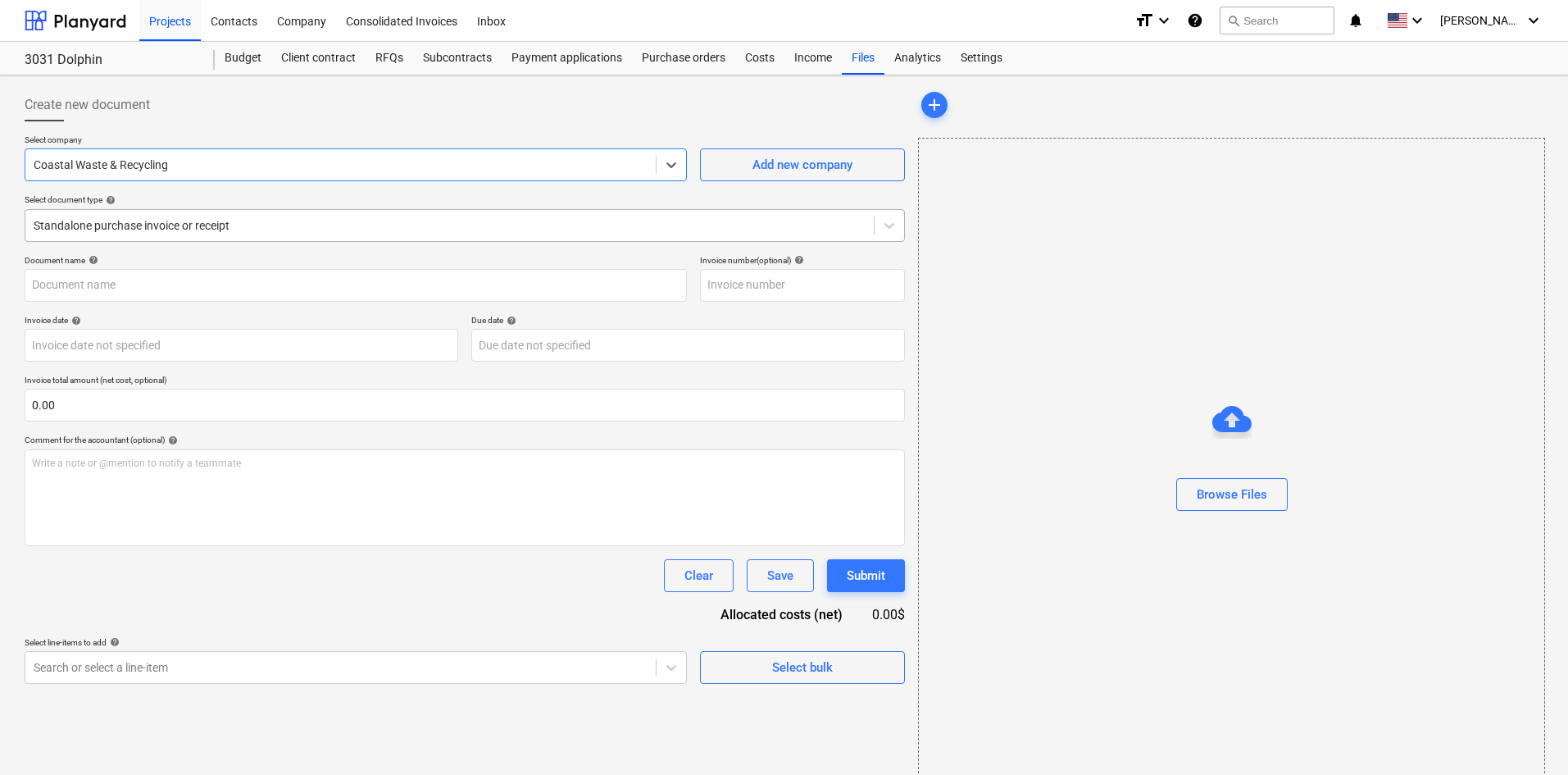
click at [166, 233] on div at bounding box center [450, 226] width 832 height 17
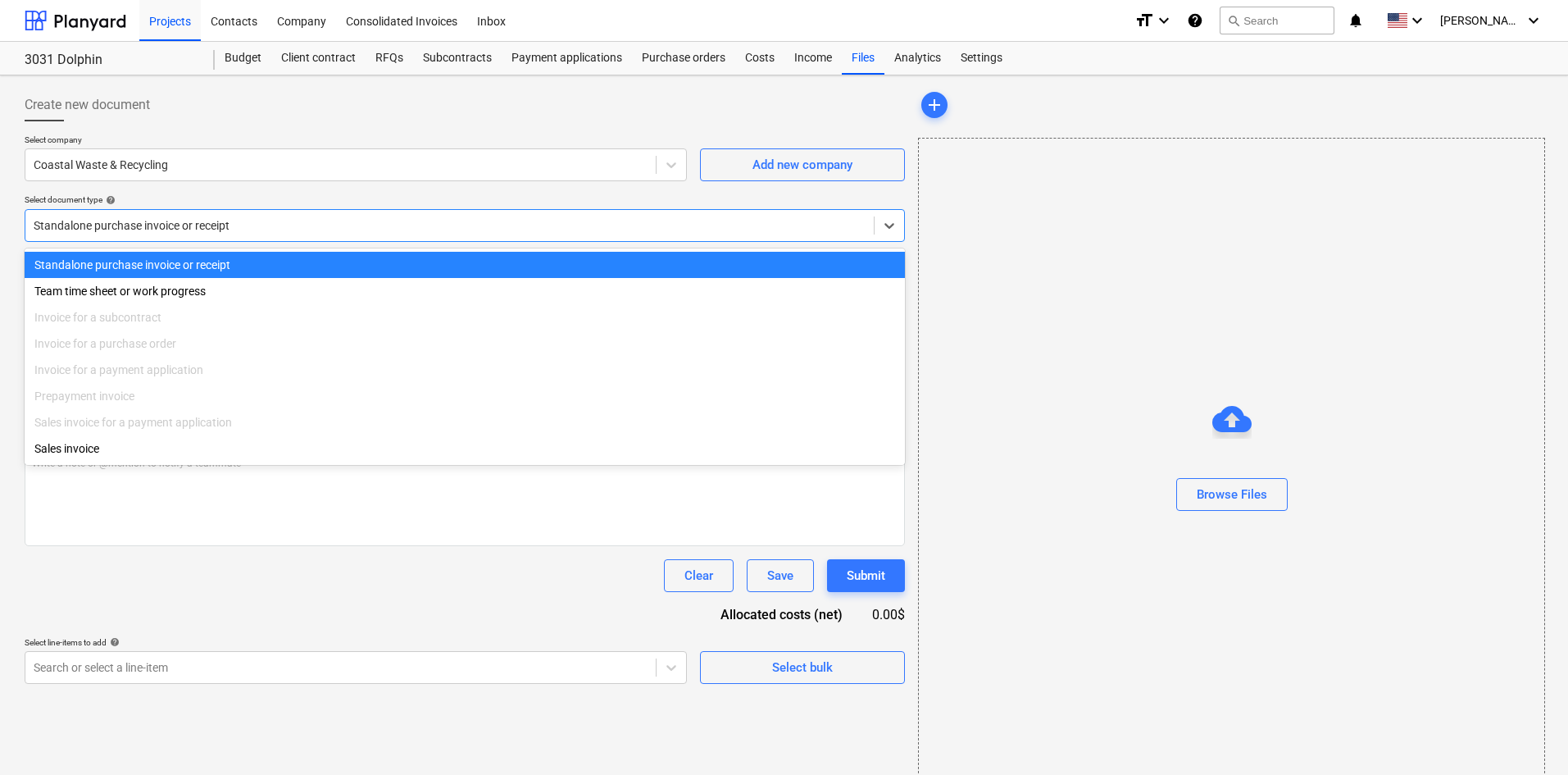
click at [166, 233] on div at bounding box center [450, 226] width 832 height 17
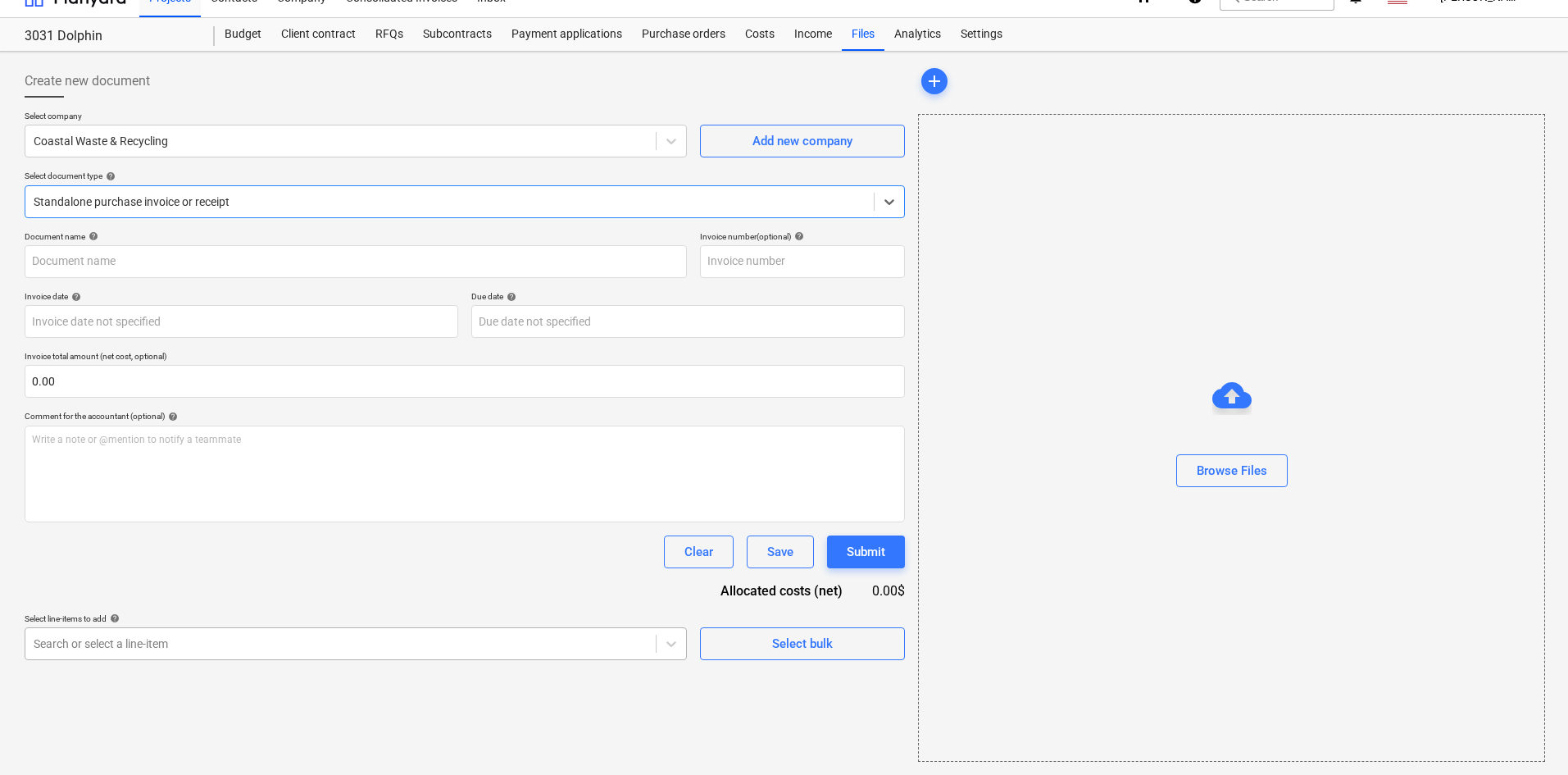
click at [164, 671] on body "Projects Contacts Company Consolidated Invoices Inbox format_size keyboard_arro…" at bounding box center [784, 364] width 1568 height 775
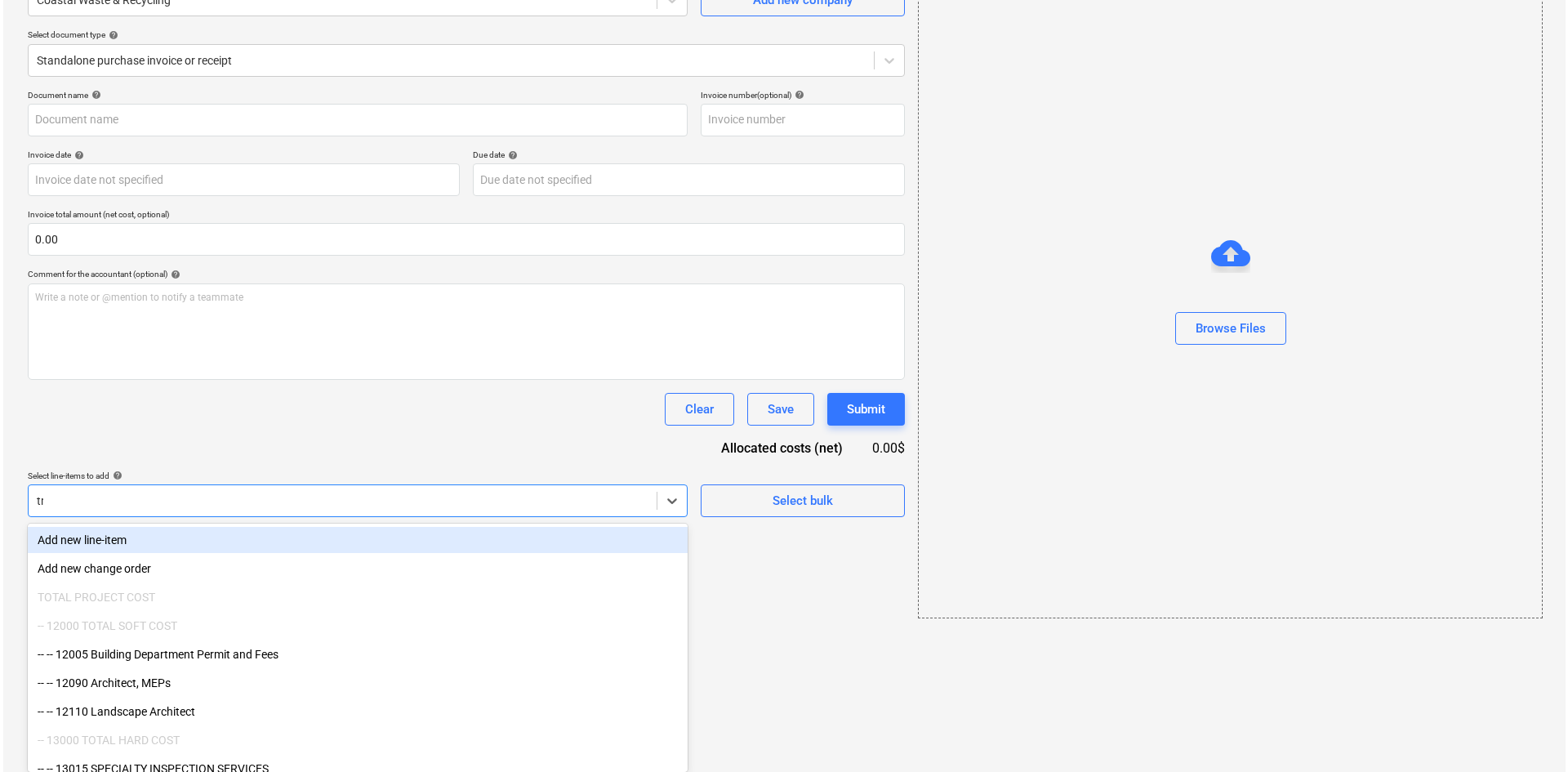
scroll to position [24, 0]
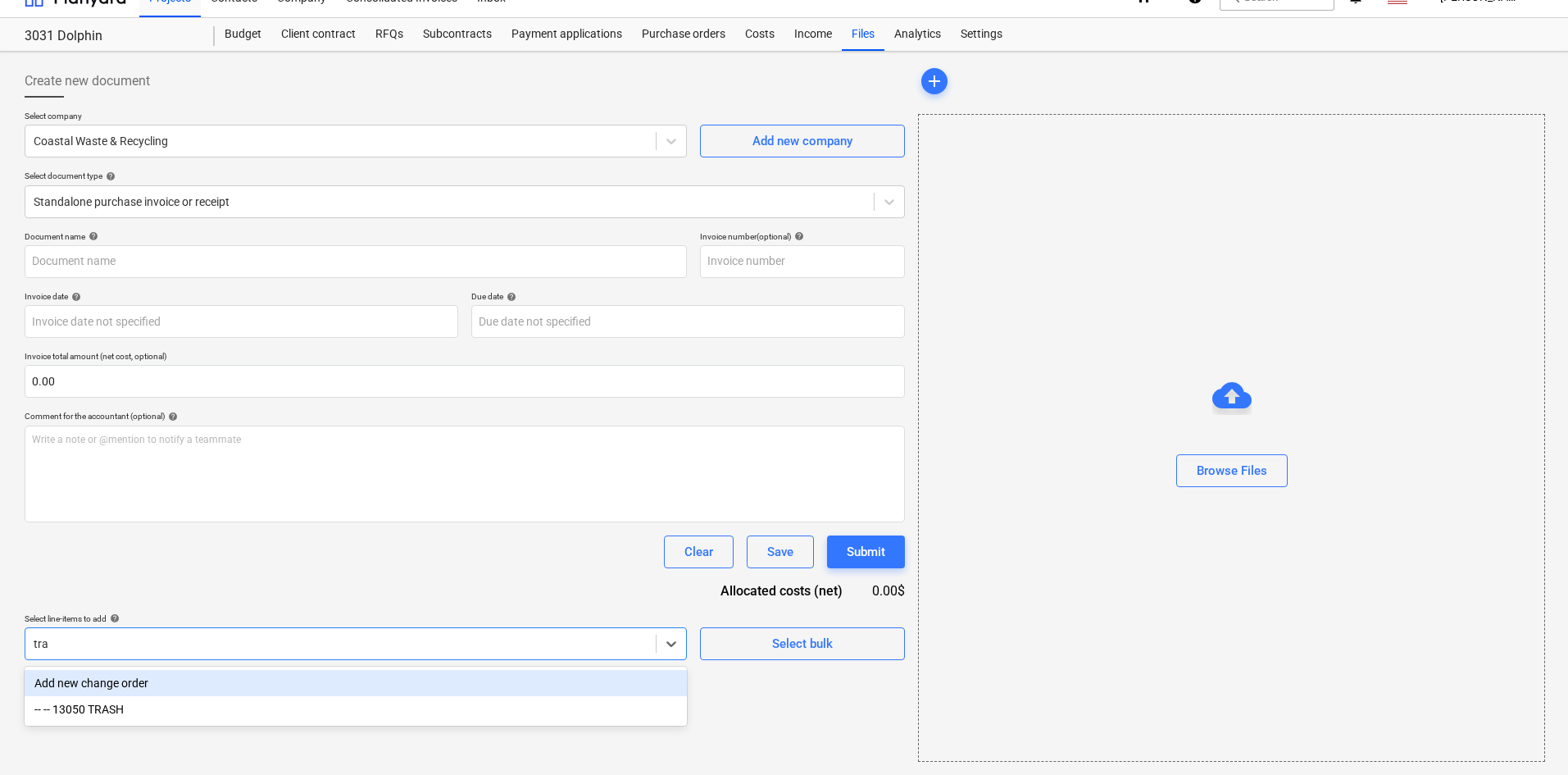
type input "tras"
click at [124, 674] on div "-- -- 13050 TRASH" at bounding box center [355, 682] width 662 height 27
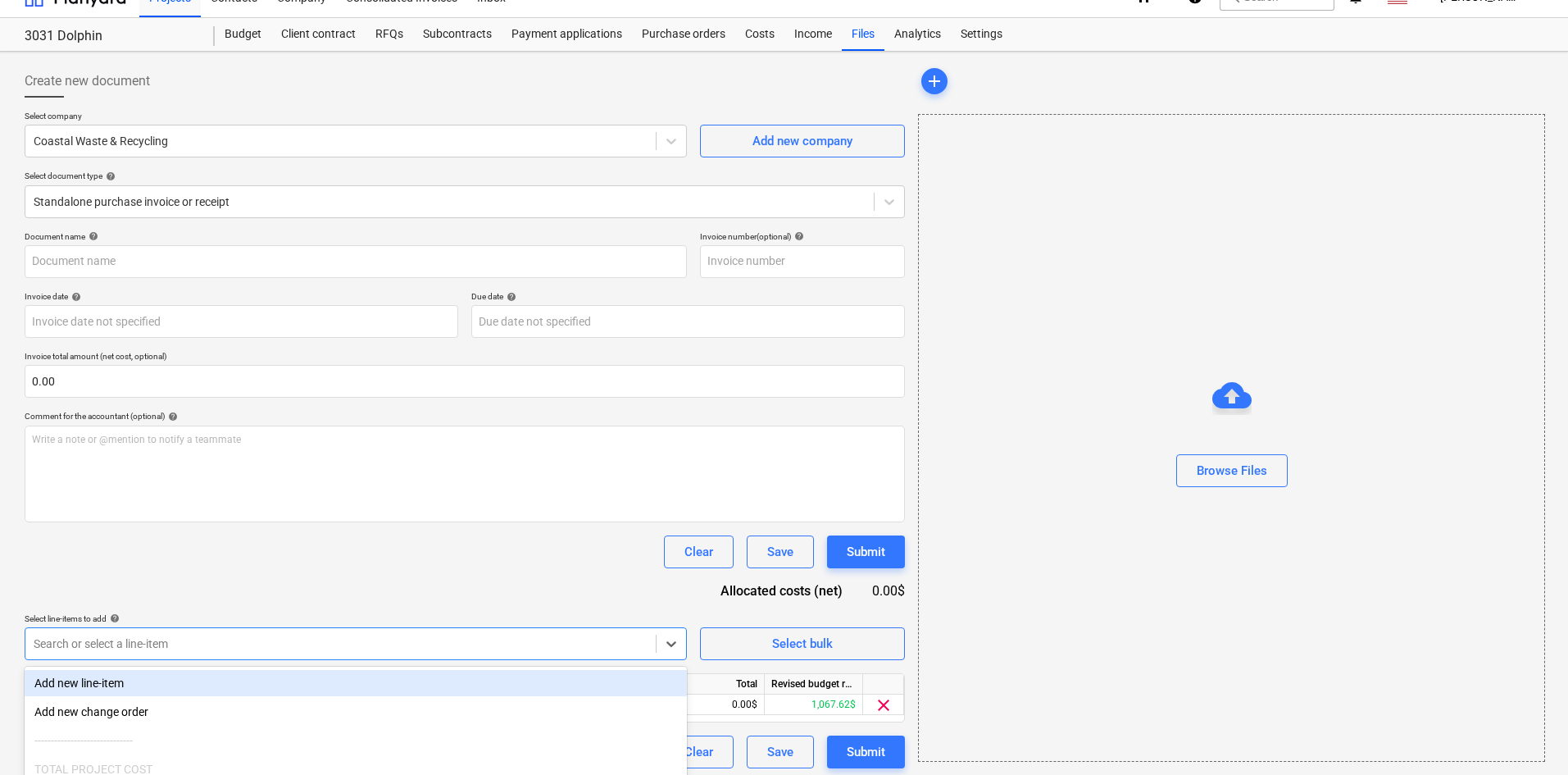
click at [274, 556] on div "Clear Save Submit" at bounding box center [465, 552] width 880 height 33
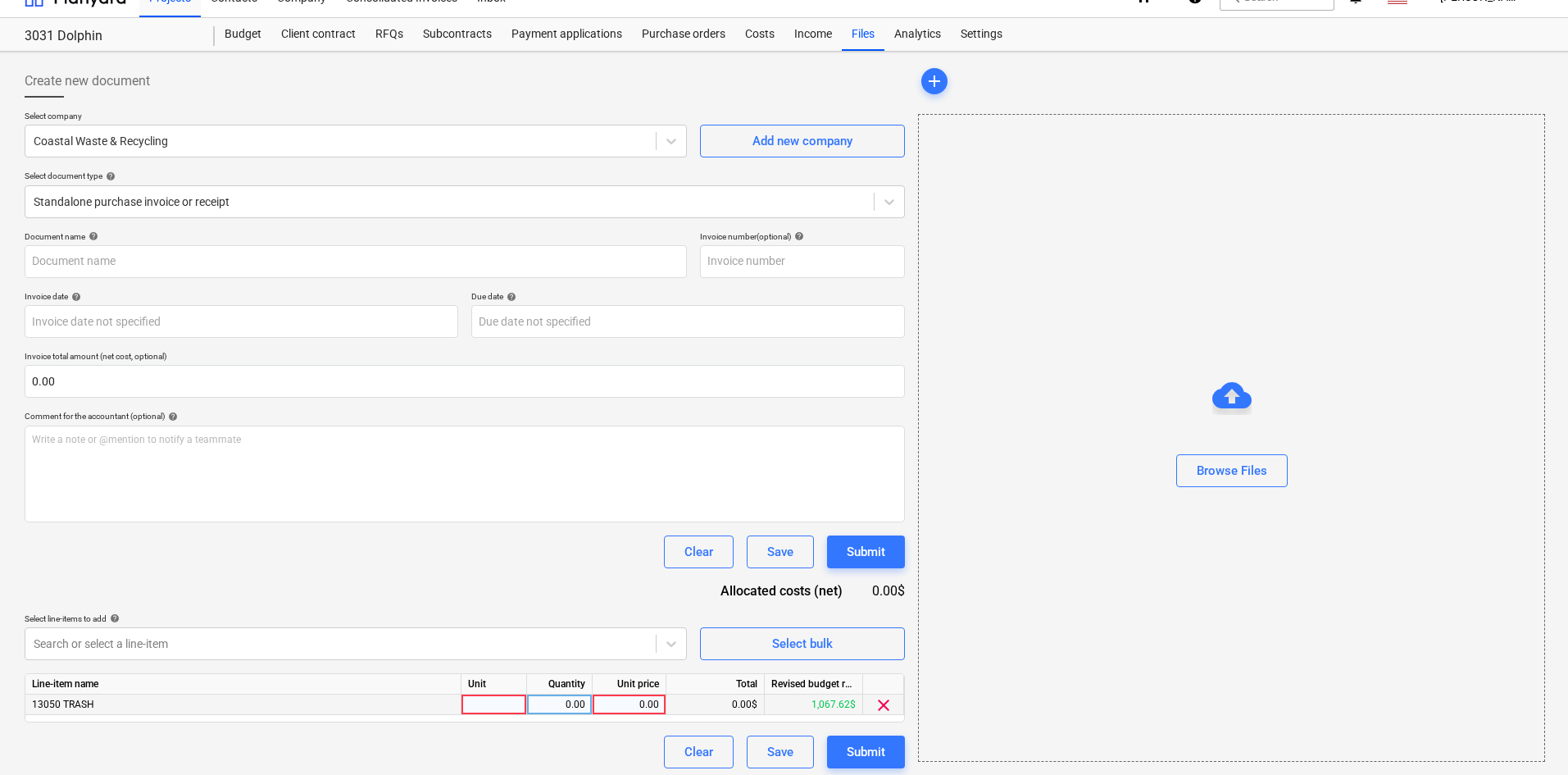
click at [609, 706] on div "0.00" at bounding box center [629, 704] width 60 height 20
type input "391.97"
click at [495, 588] on div "Document name help Invoice number (optional) help Invoice date help Press the d…" at bounding box center [465, 500] width 880 height 537
click at [1271, 470] on button "Browse Files" at bounding box center [1231, 471] width 111 height 33
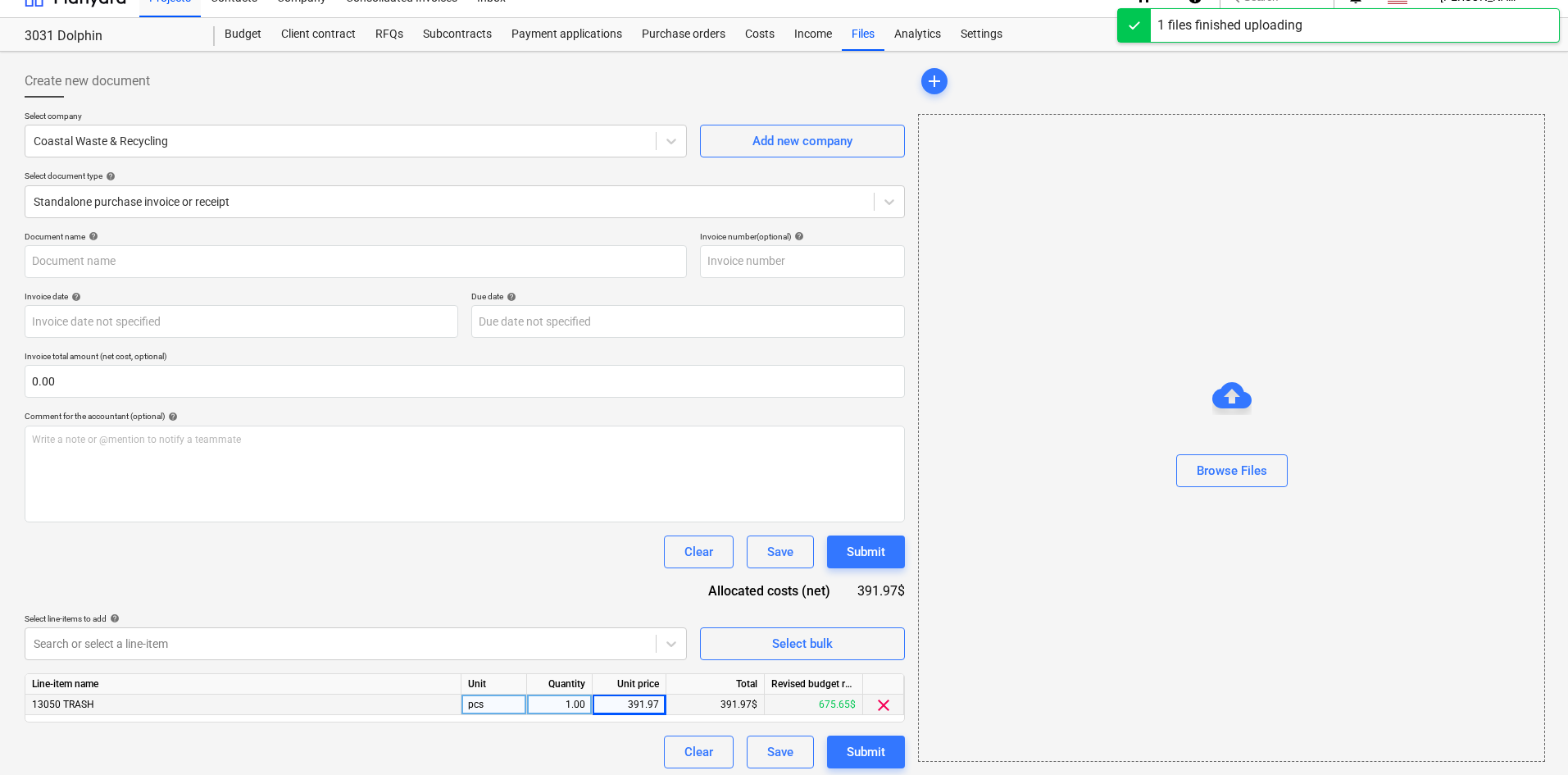
type input "Coastal Waste and Recycling (Hard) [DATE].pdf"
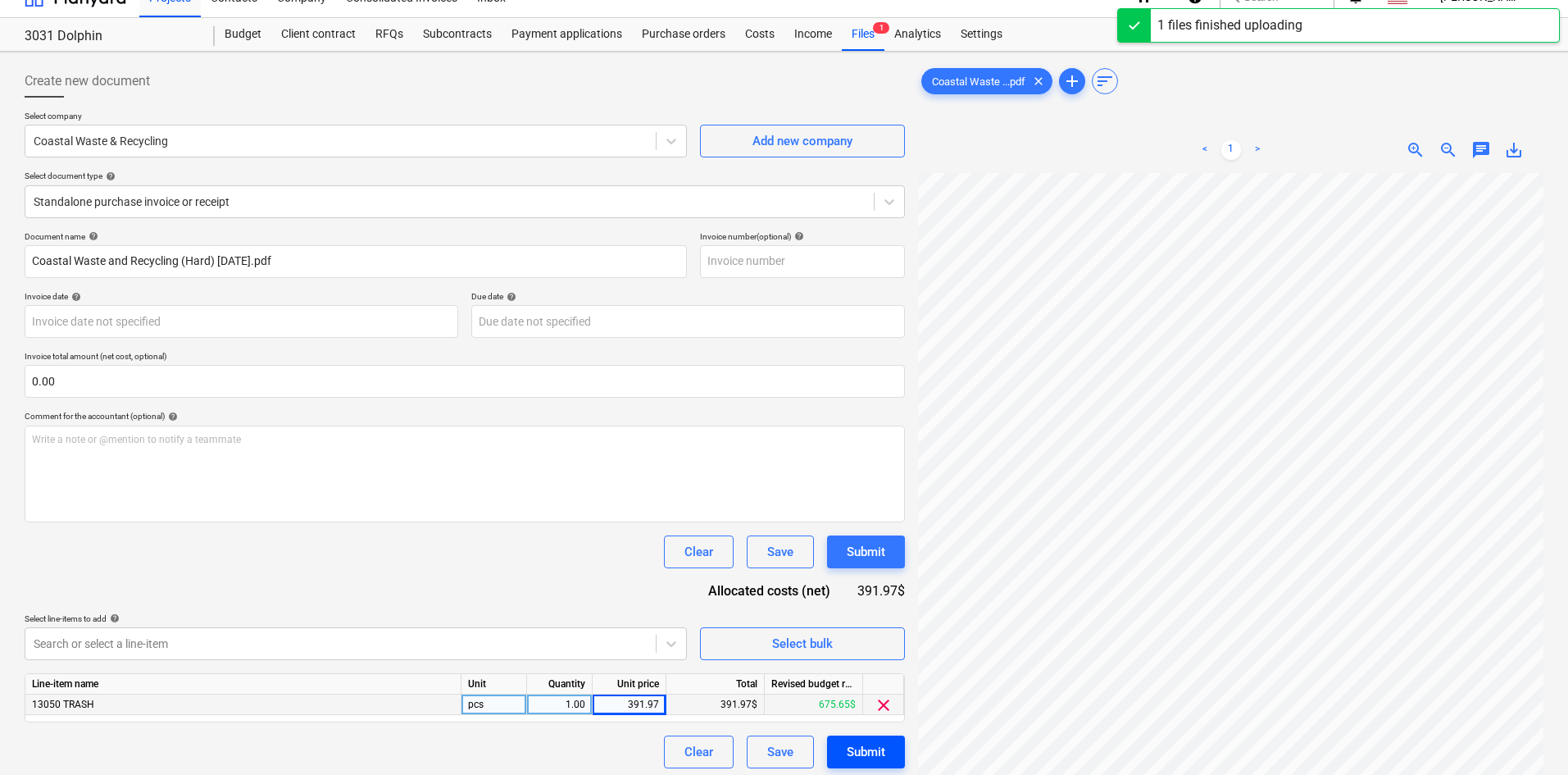
click at [872, 752] on div "Submit" at bounding box center [866, 751] width 39 height 21
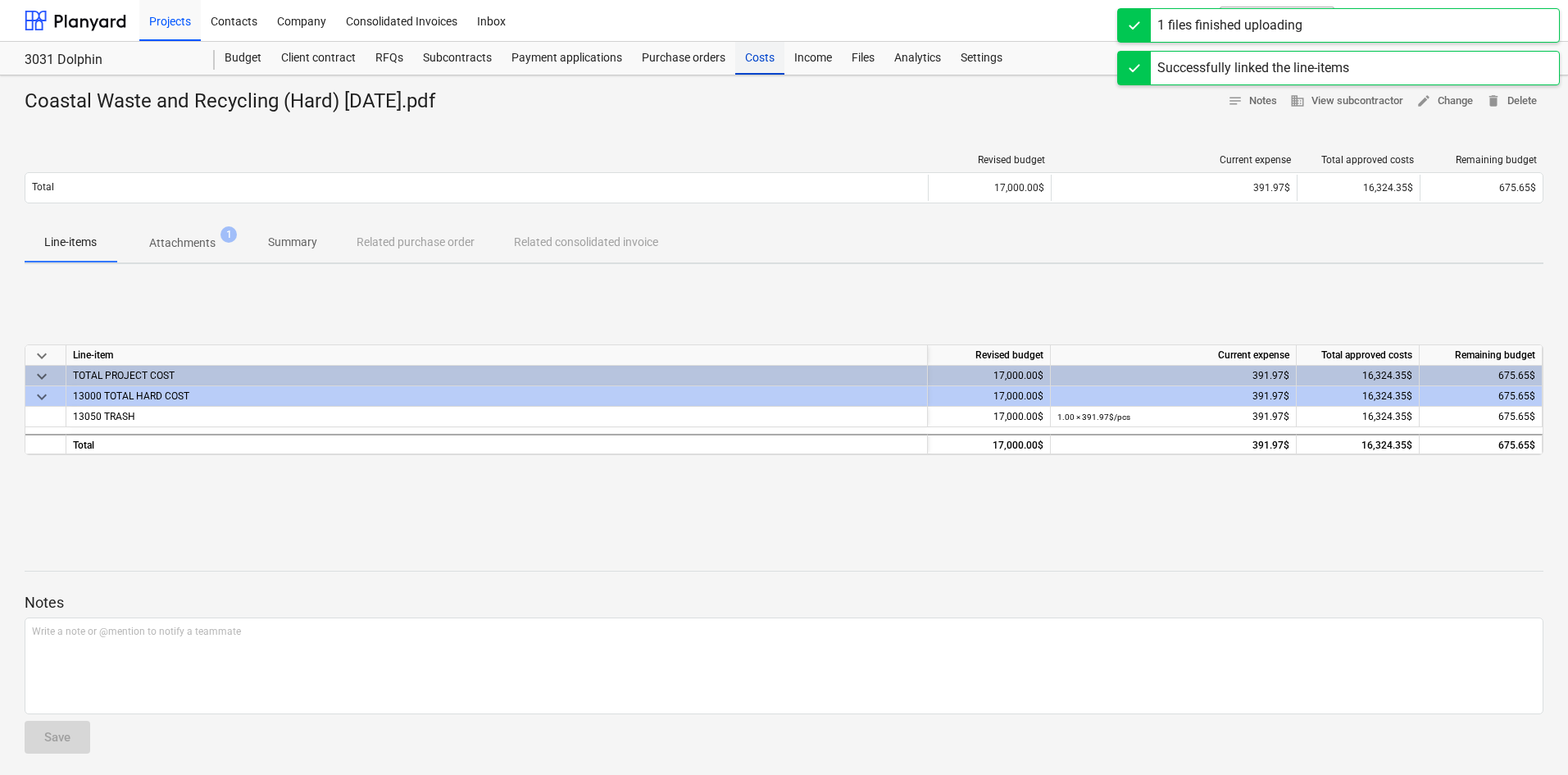
click at [760, 60] on div "Costs" at bounding box center [760, 59] width 50 height 33
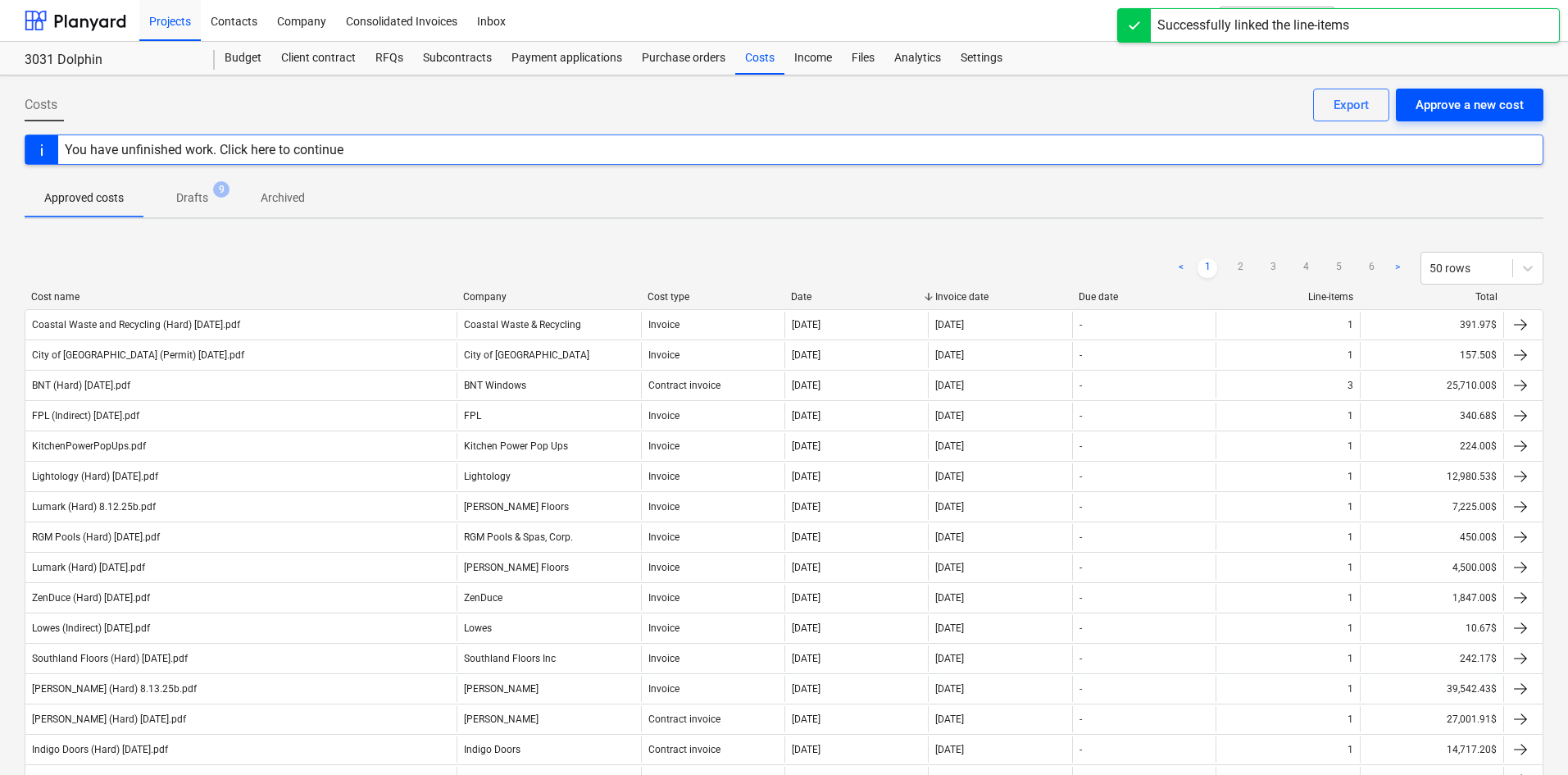
click at [1485, 114] on div "Approve a new cost" at bounding box center [1470, 105] width 108 height 21
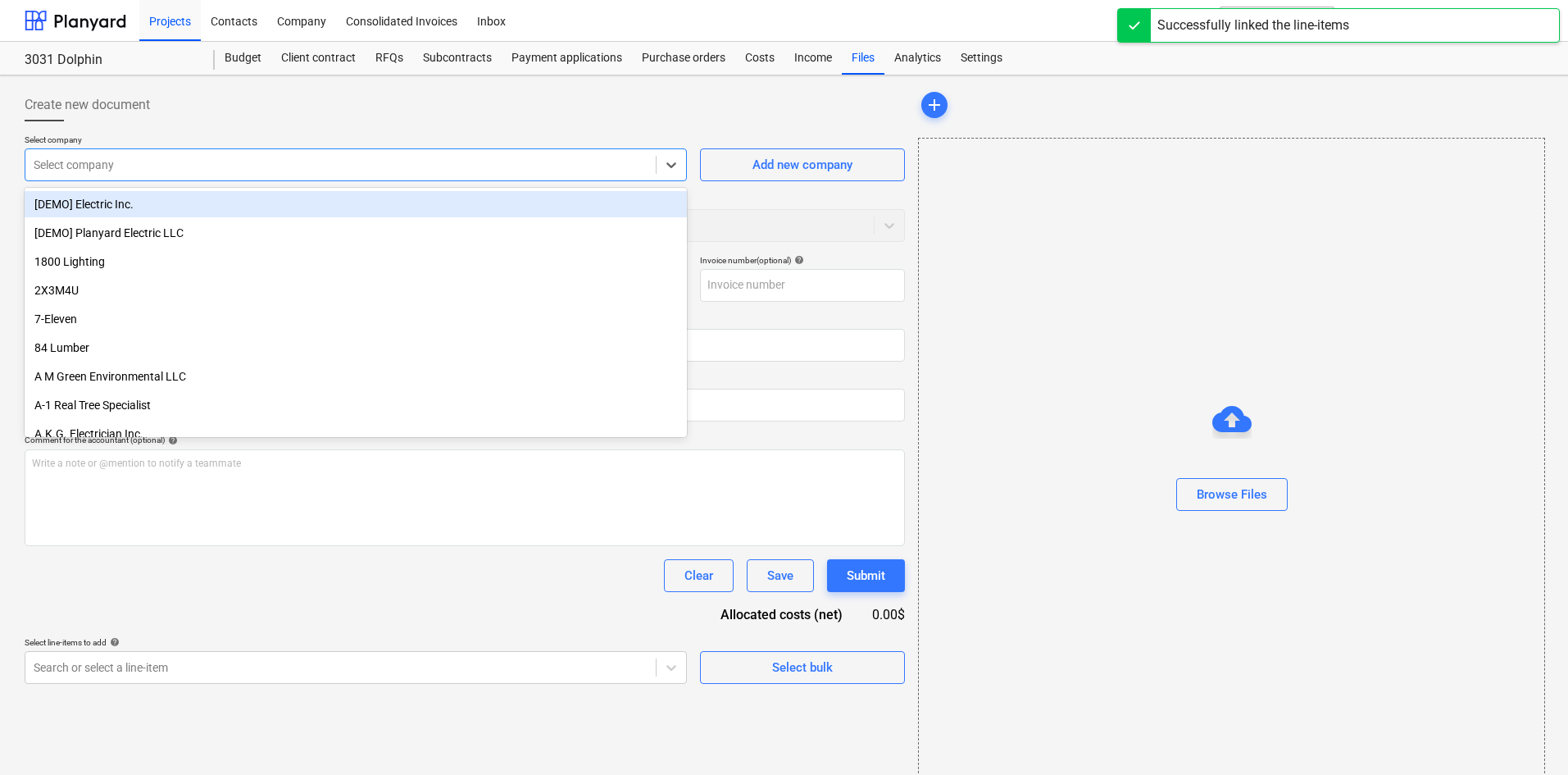
click at [160, 165] on div at bounding box center [341, 165] width 614 height 17
type input "pre"
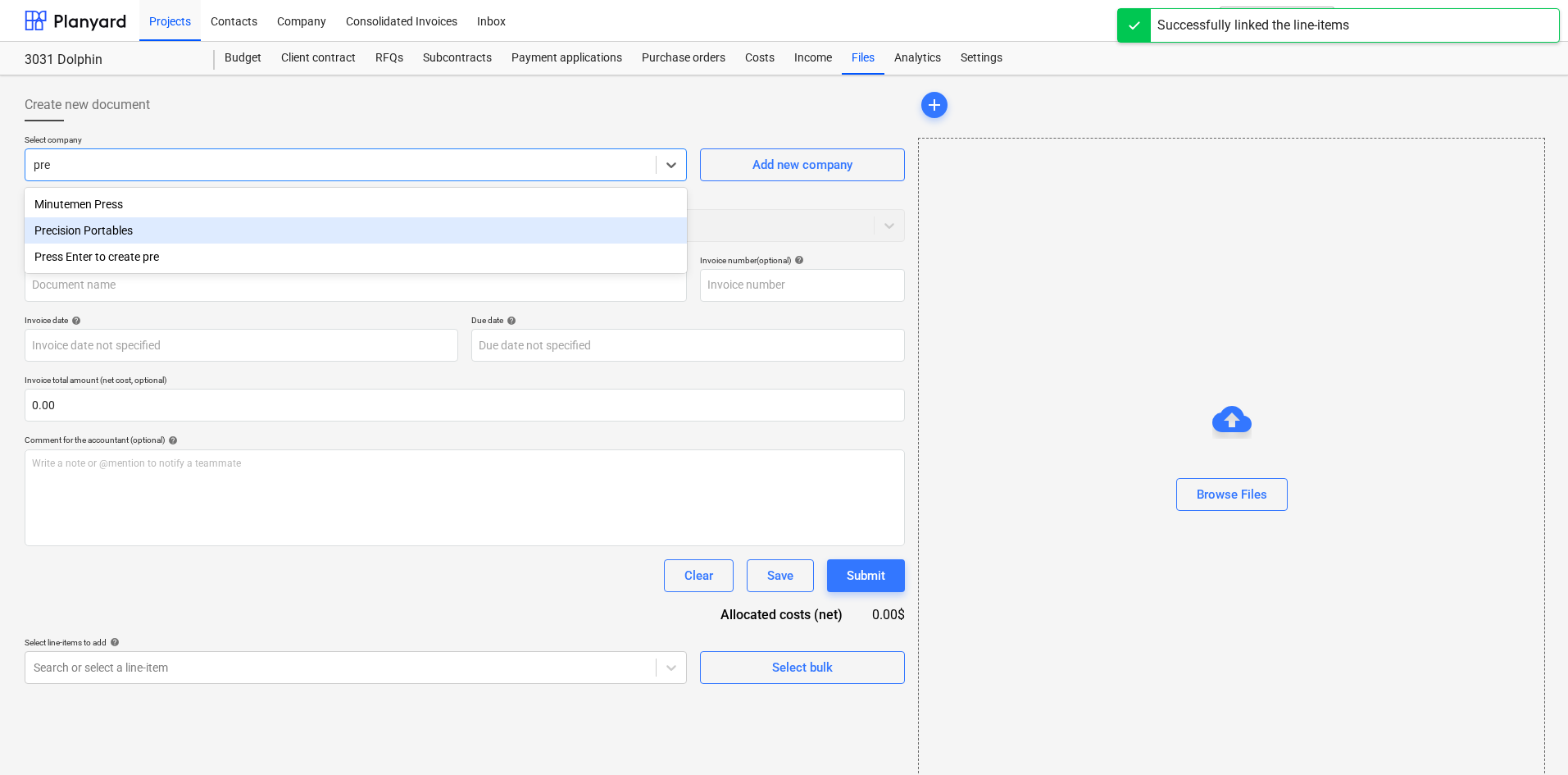
click at [118, 230] on div "Precision Portables" at bounding box center [355, 230] width 662 height 27
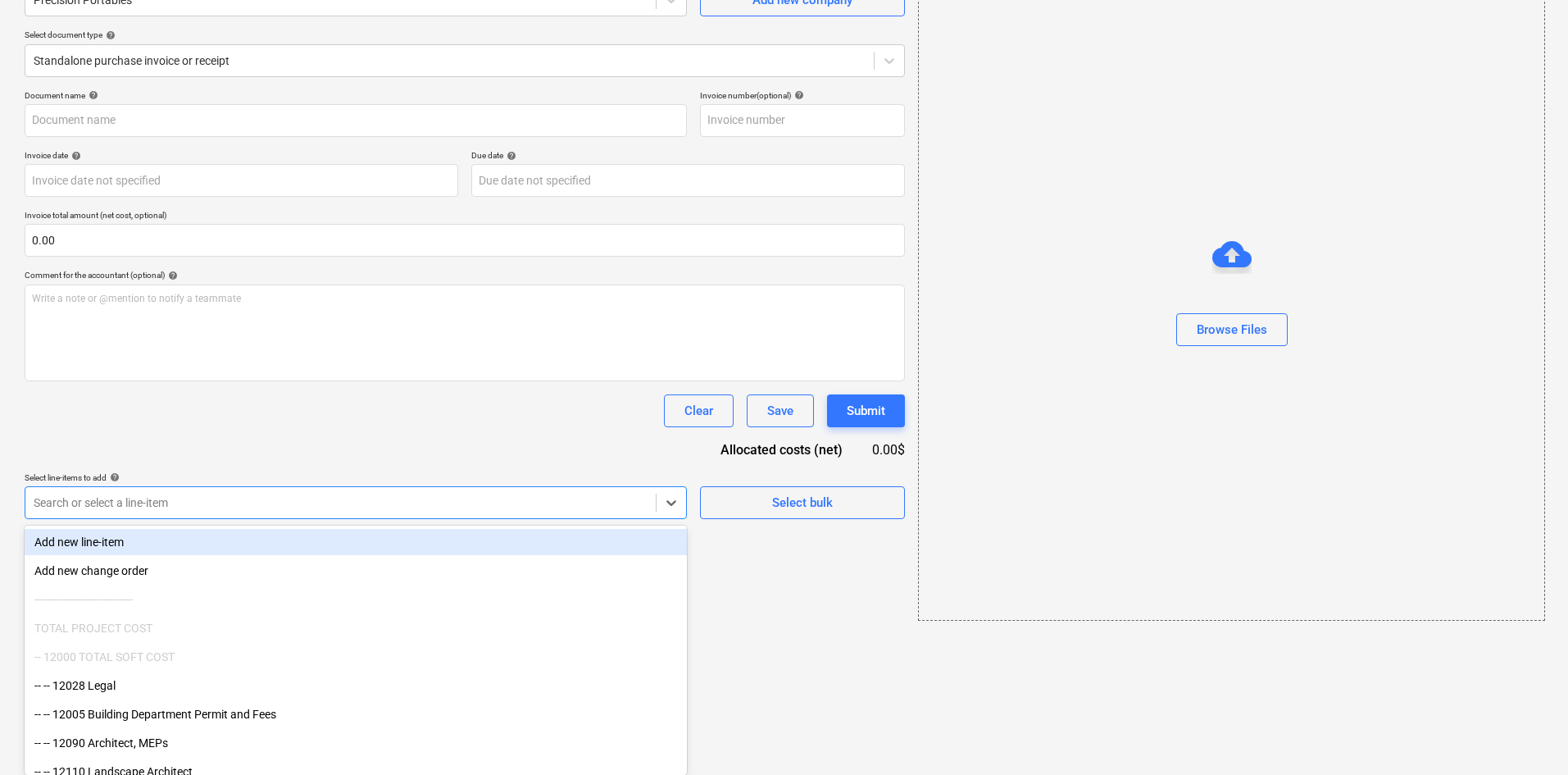
click at [191, 610] on body "Projects Contacts Company Consolidated Invoices Inbox format_size keyboard_arro…" at bounding box center [784, 223] width 1568 height 775
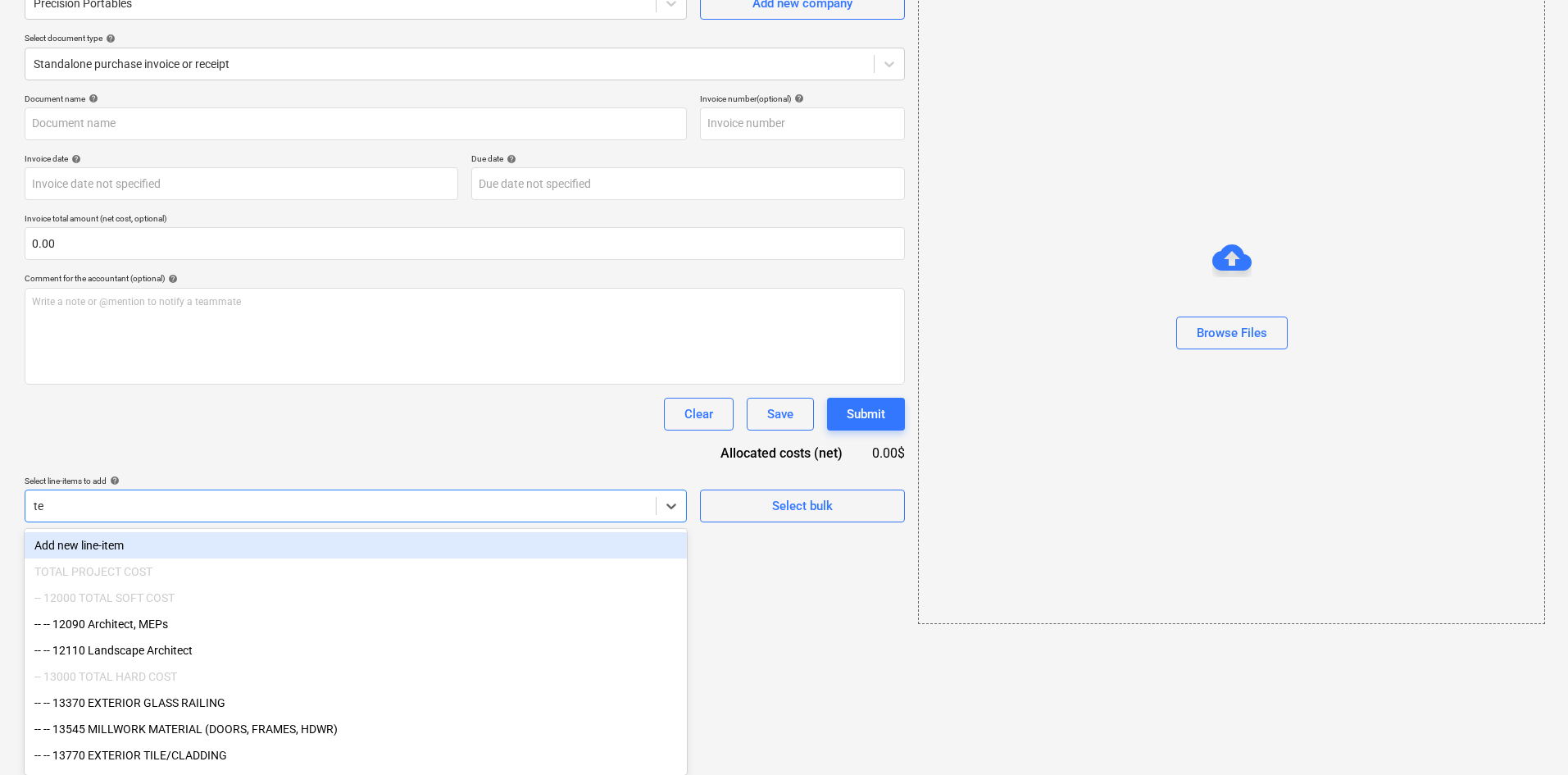
type input "t"
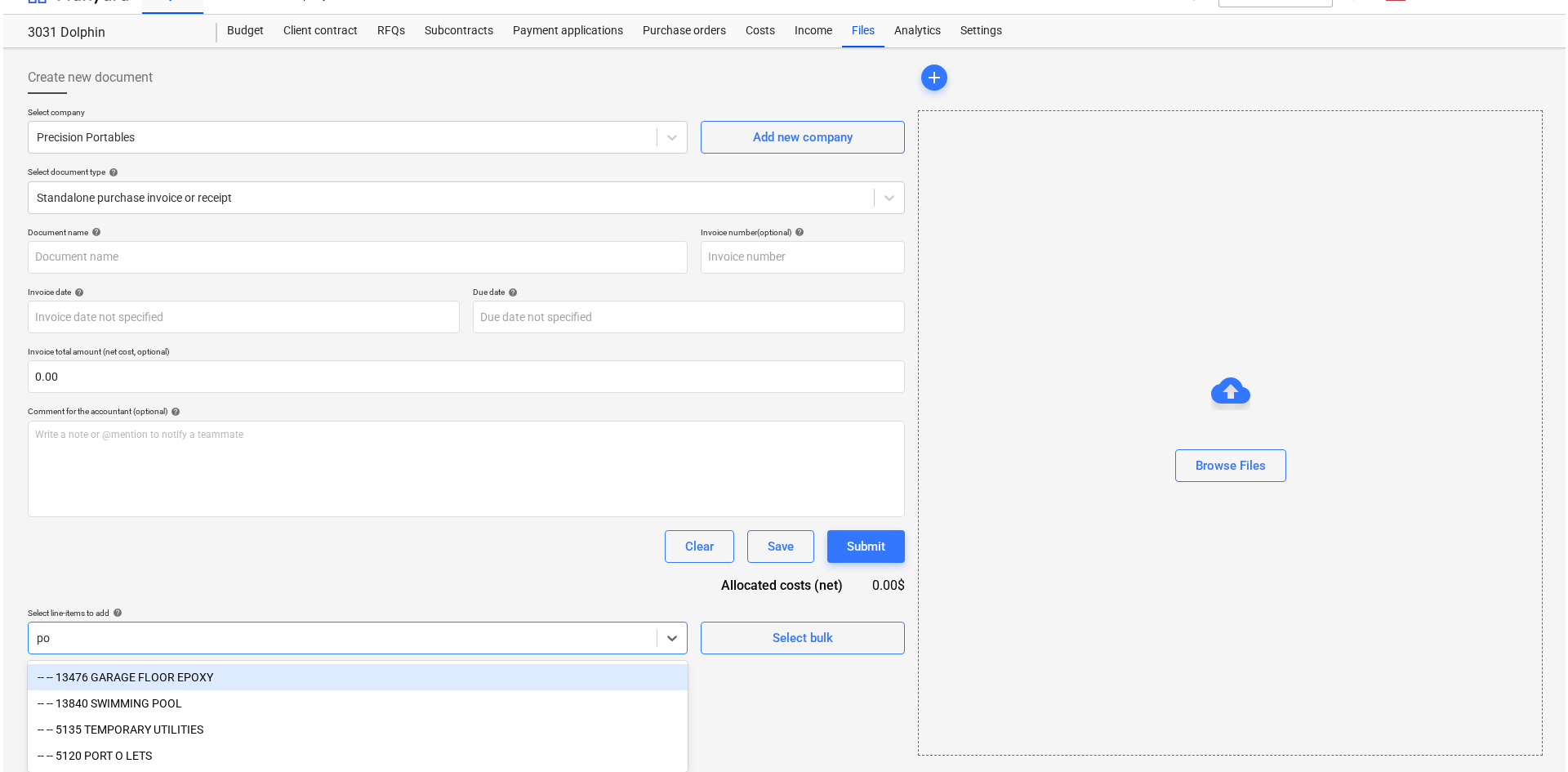
scroll to position [24, 0]
type input "por"
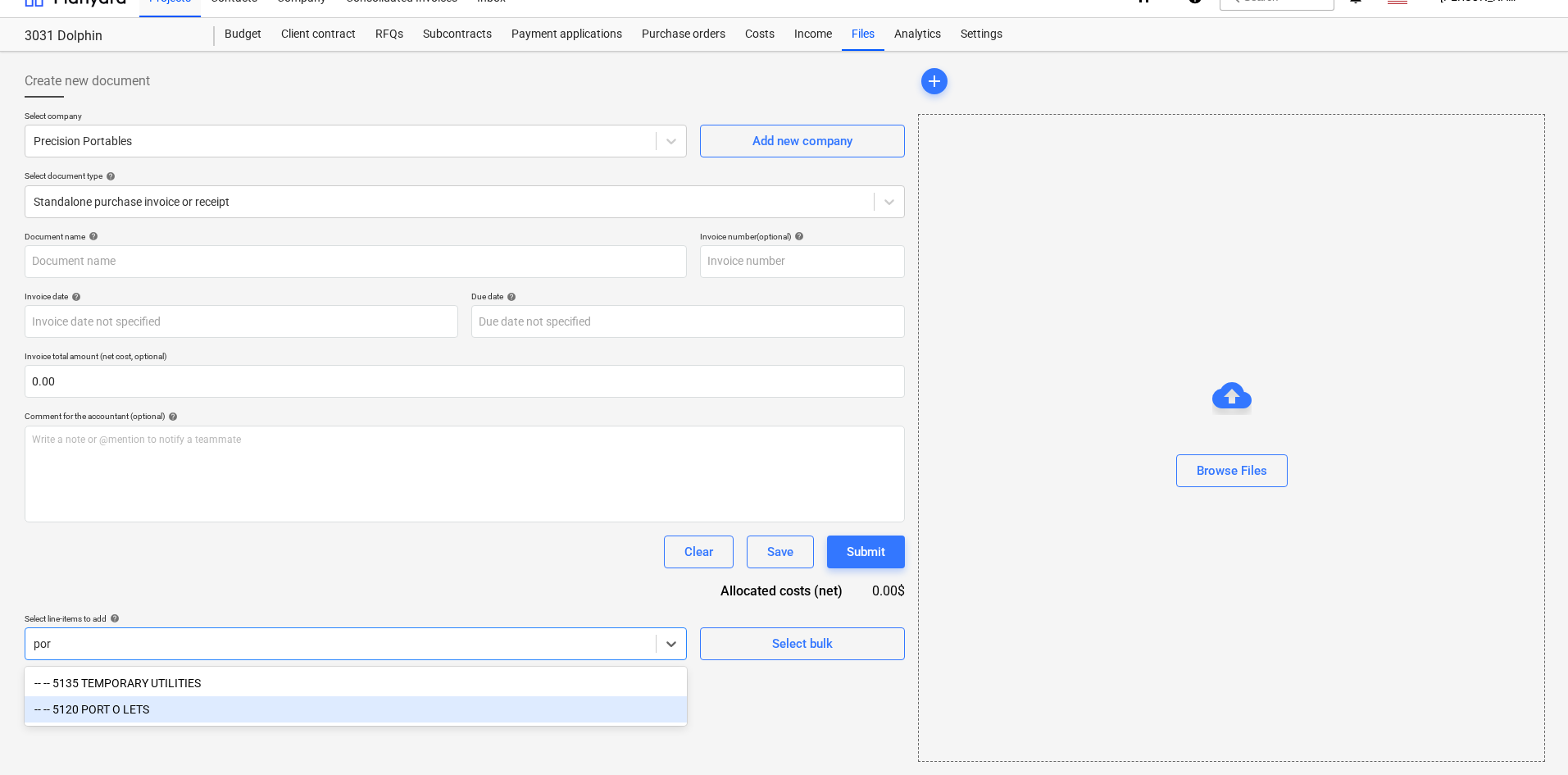
click at [167, 709] on div "-- -- 5120 PORT O LETS" at bounding box center [355, 709] width 662 height 27
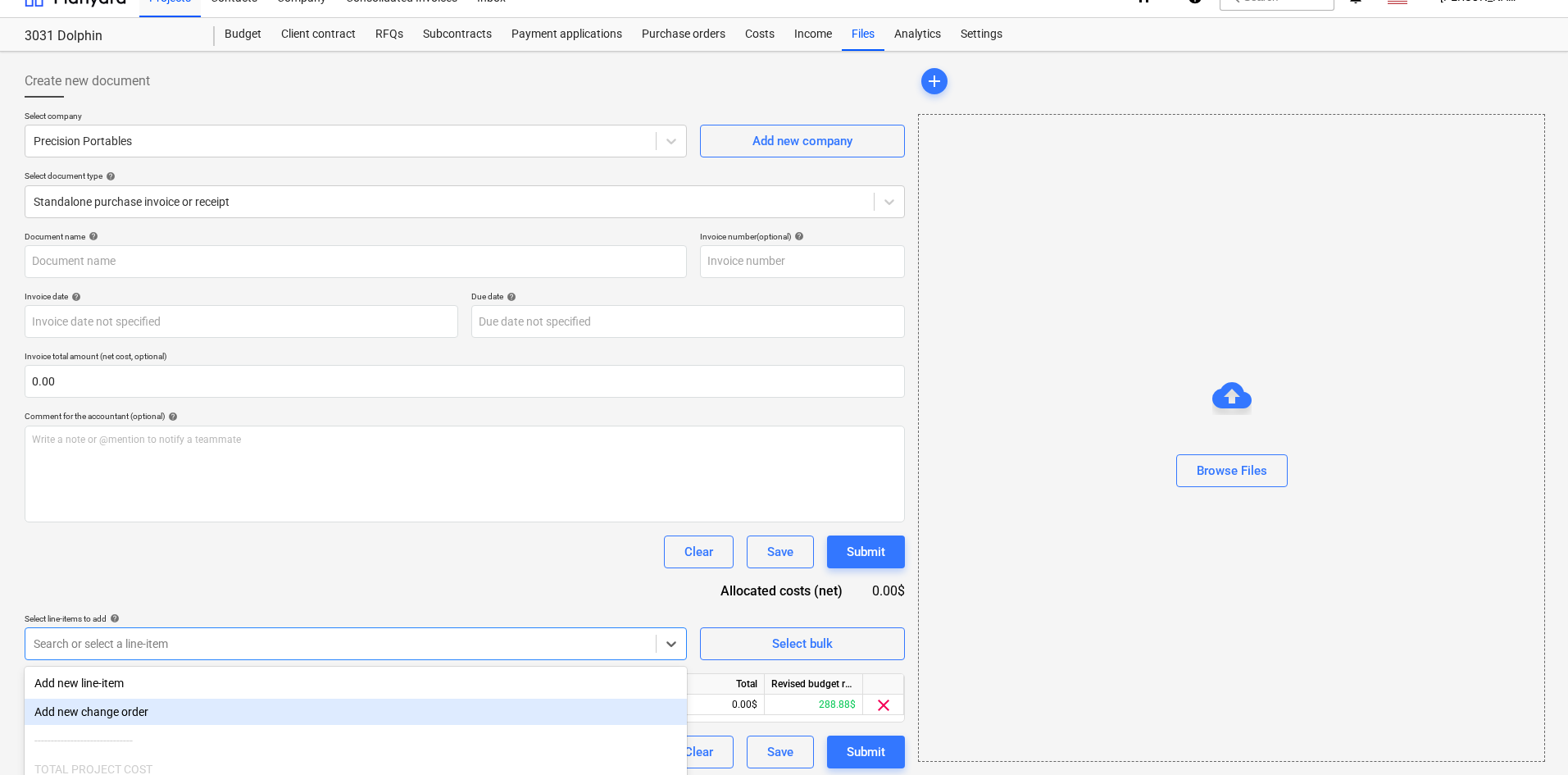
click at [315, 562] on div "Clear Save Submit" at bounding box center [465, 552] width 880 height 33
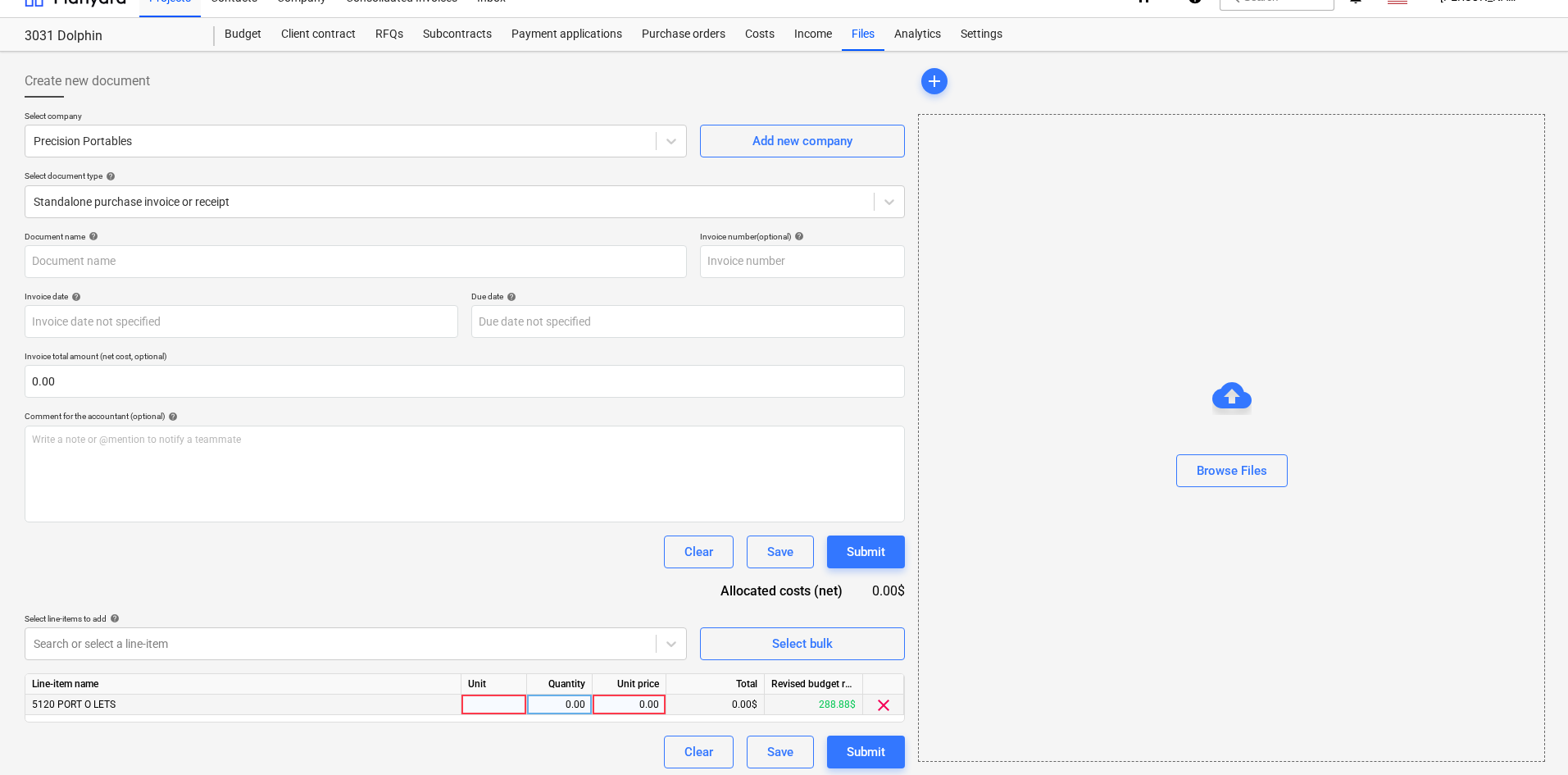
click at [612, 701] on div "0.00" at bounding box center [629, 704] width 60 height 20
type input "197.71"
click at [587, 607] on div "Document name help Invoice number (optional) help Invoice date help Press the d…" at bounding box center [465, 500] width 880 height 537
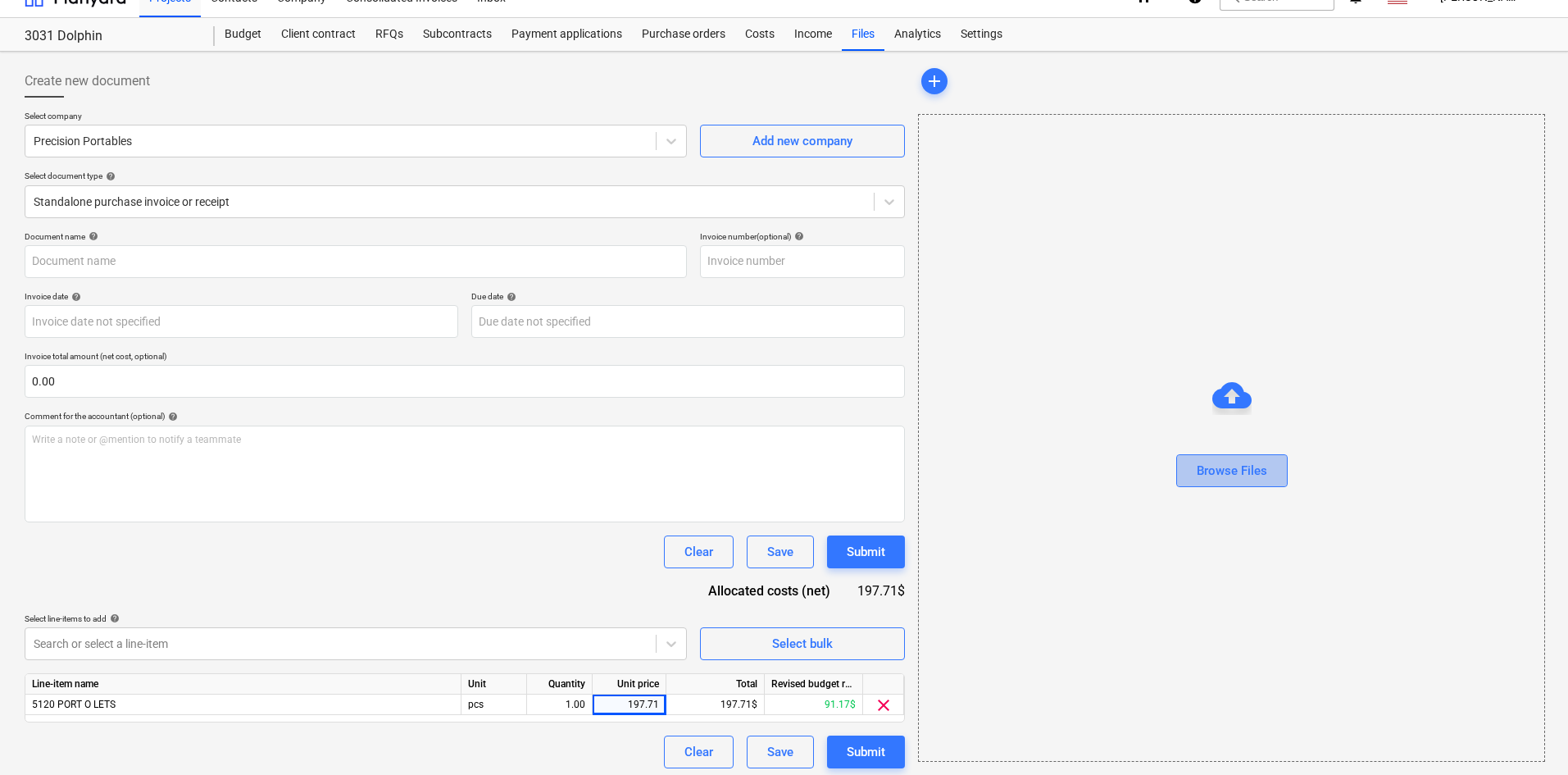
click at [1262, 462] on div "Browse Files" at bounding box center [1231, 470] width 71 height 21
type input "Precision Portables (Indirect) [DATE].pdf"
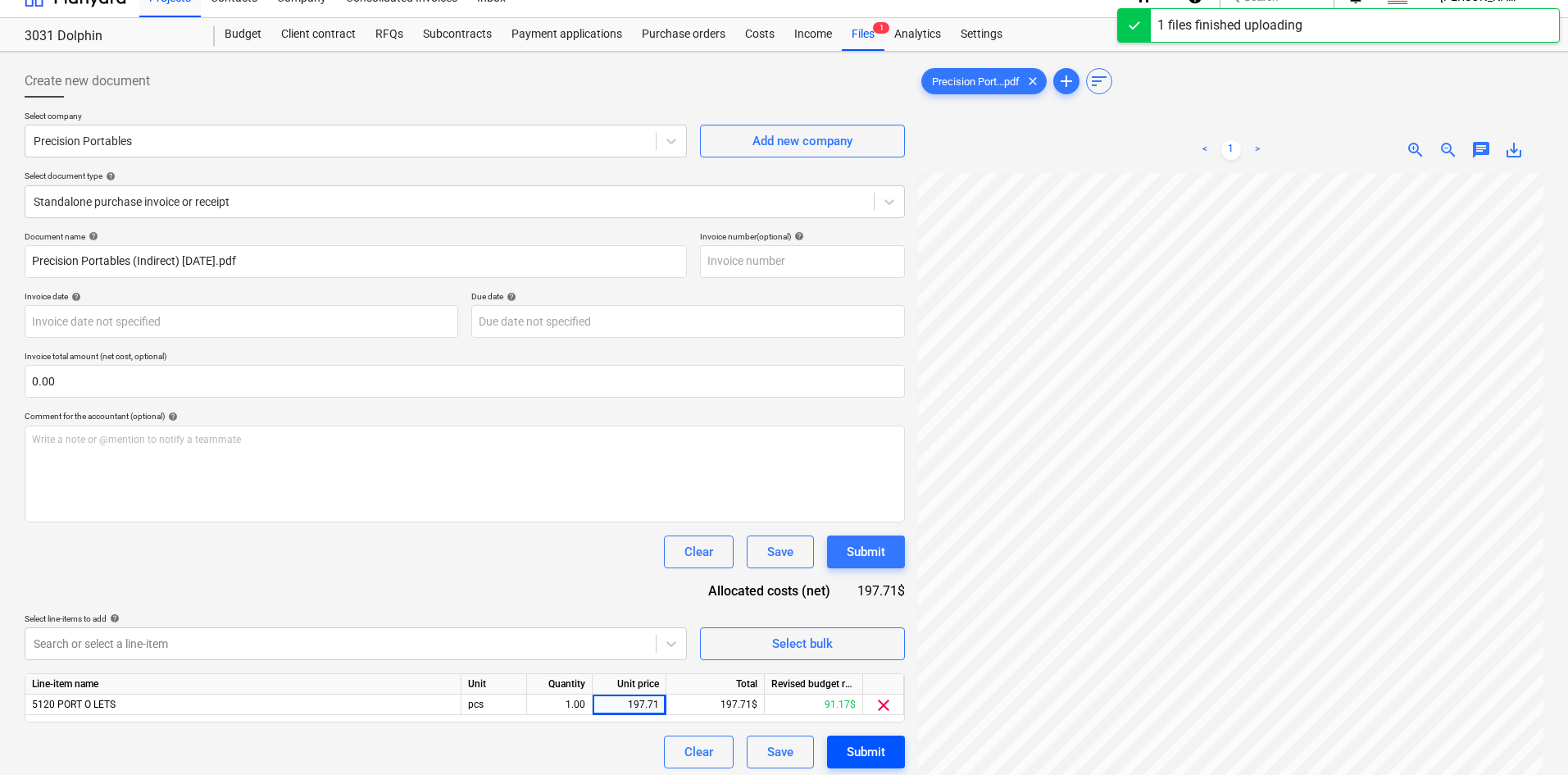
click at [882, 759] on div "Submit" at bounding box center [866, 751] width 39 height 21
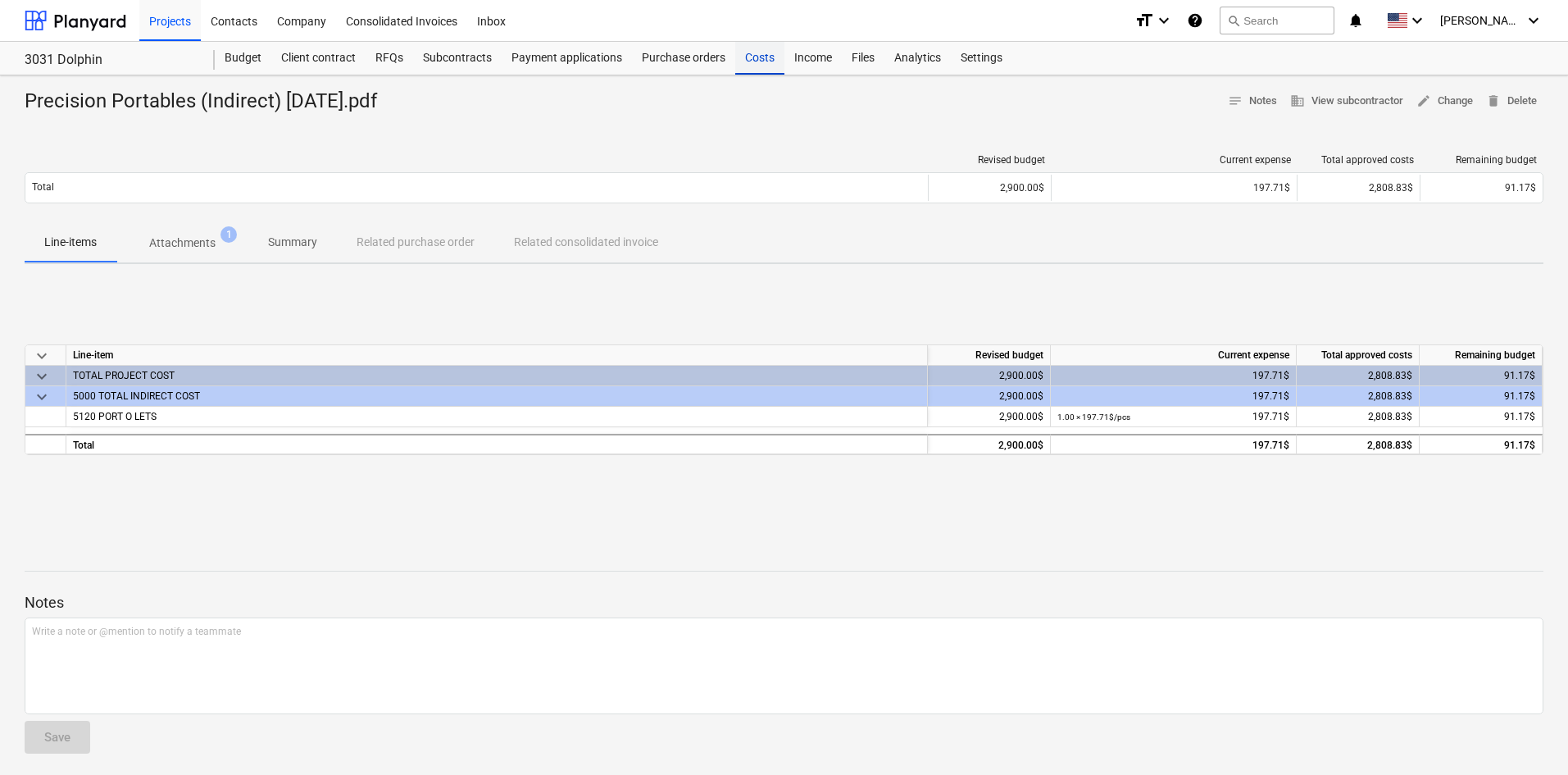
click at [753, 61] on div "Costs" at bounding box center [760, 59] width 50 height 33
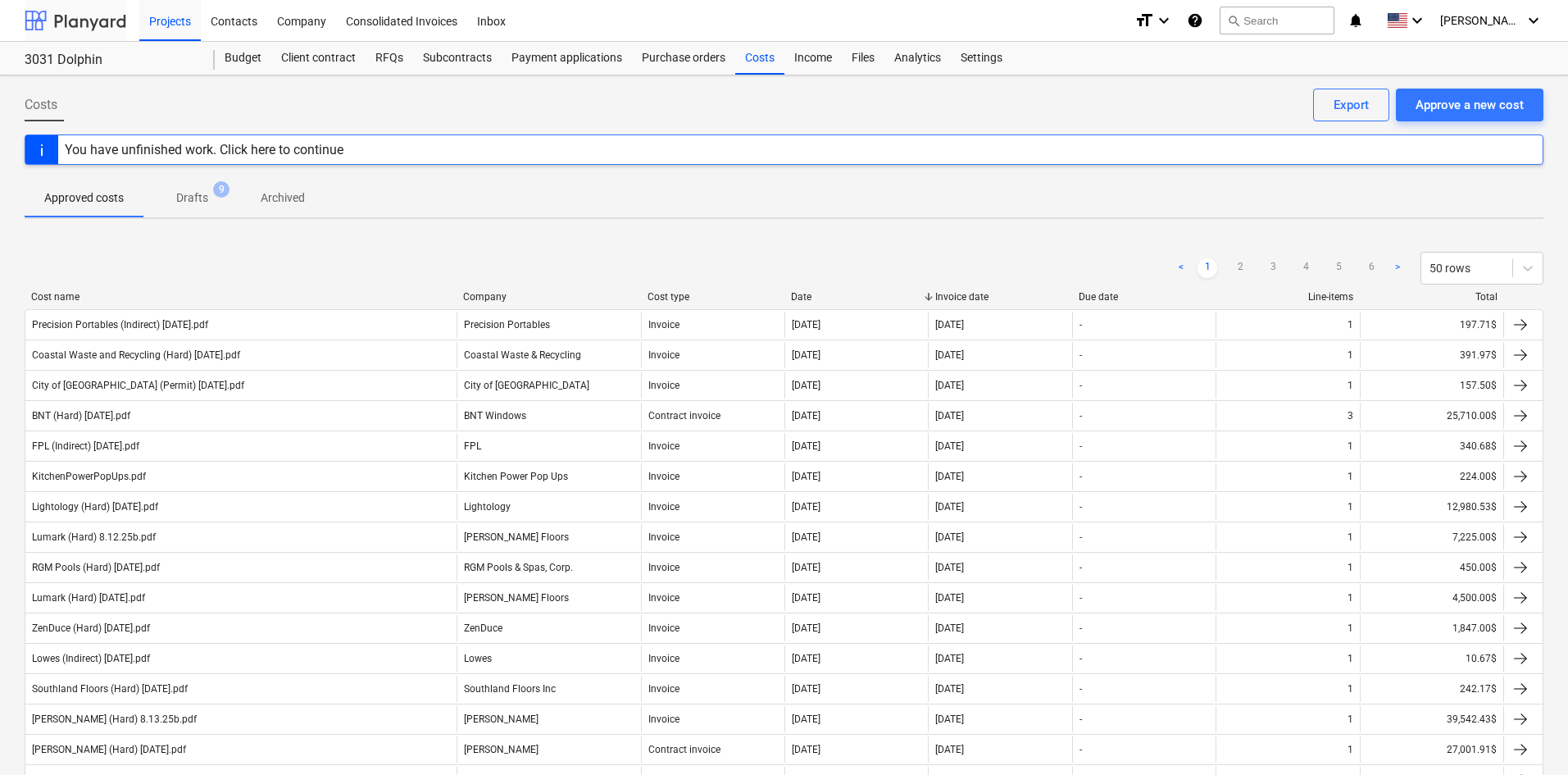
click at [89, 33] on div at bounding box center [75, 20] width 102 height 41
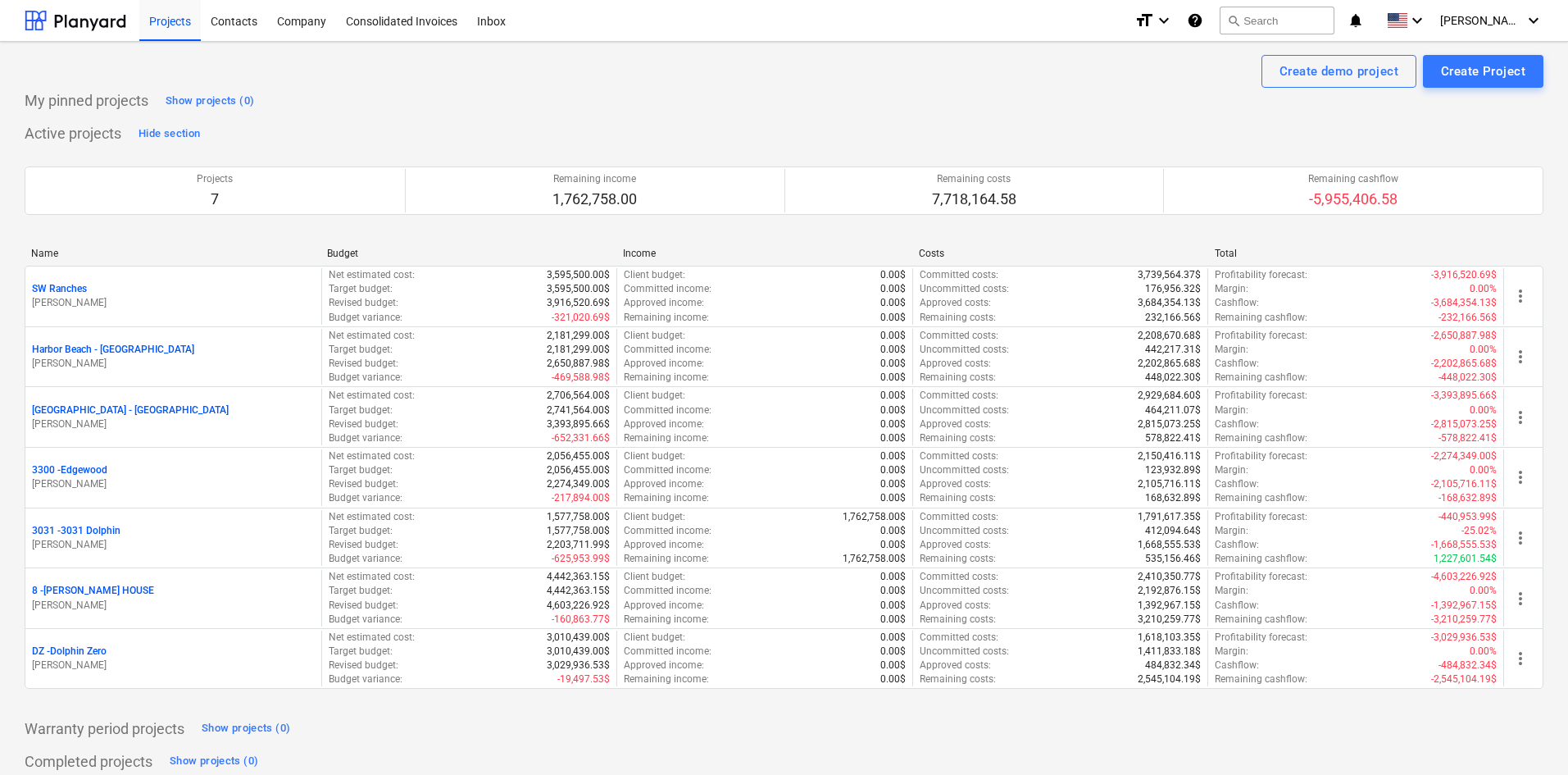
click at [879, 122] on div "Active projects Hide section Projects 7 Remaining income 1,762,758.00 Remaining…" at bounding box center [784, 414] width 1518 height 588
